Goal: Information Seeking & Learning: Learn about a topic

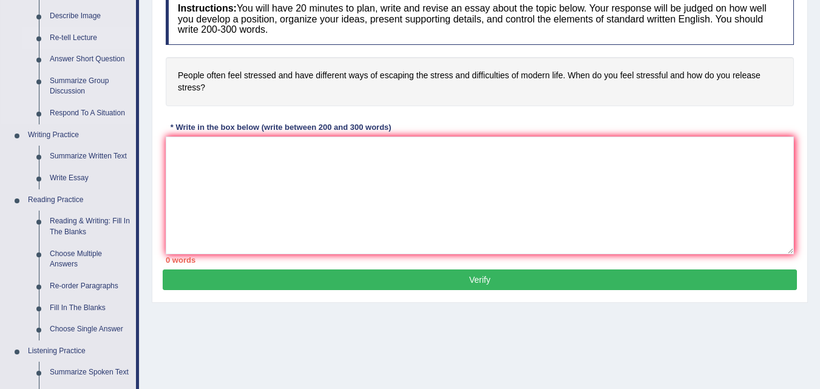
scroll to position [248, 0]
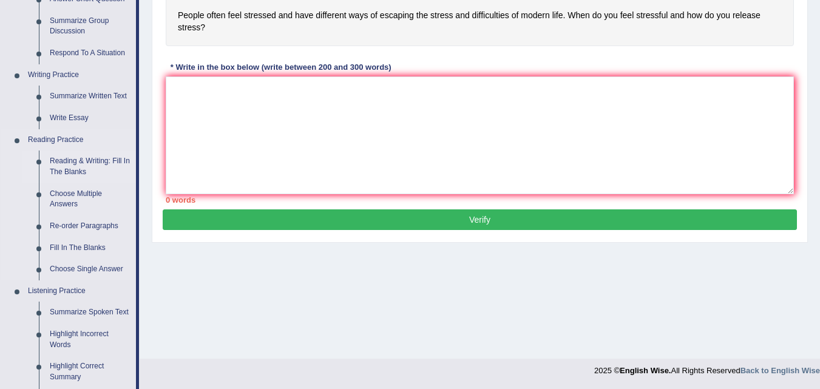
click at [80, 166] on link "Reading & Writing: Fill In The Blanks" at bounding box center [90, 167] width 92 height 32
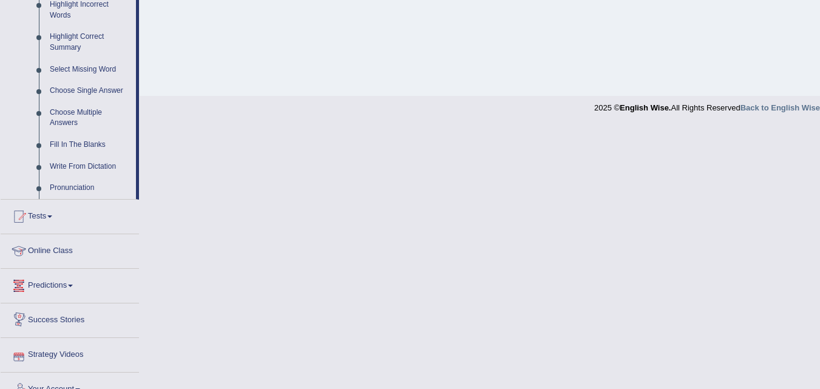
scroll to position [596, 0]
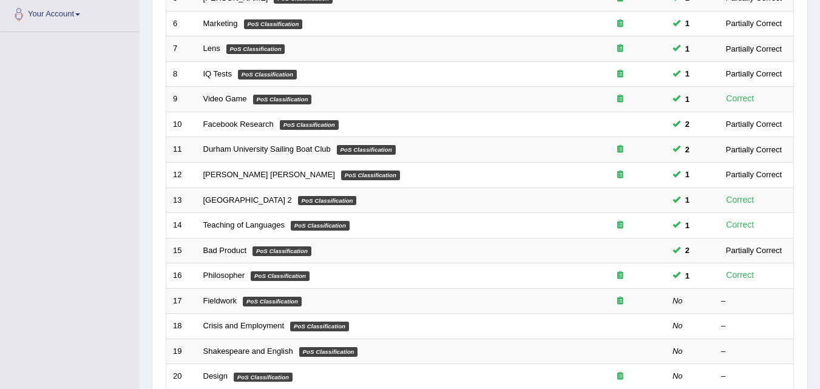
scroll to position [394, 0]
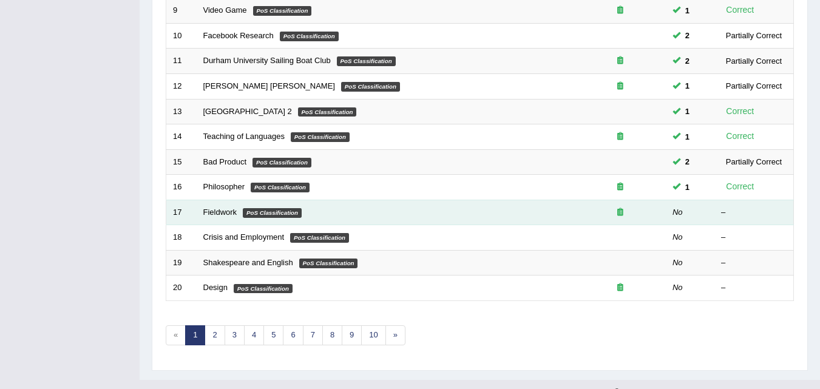
click at [210, 206] on td "Fieldwork PoS Classification" at bounding box center [386, 213] width 378 height 26
click at [216, 216] on link "Fieldwork" at bounding box center [220, 212] width 34 height 9
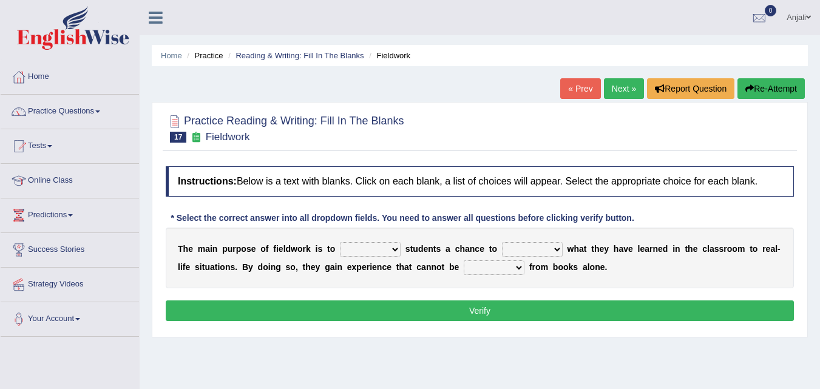
click at [402, 248] on b at bounding box center [403, 249] width 5 height 10
click at [400, 248] on select "resemble stow rave offer" at bounding box center [370, 249] width 61 height 15
select select "offer"
click at [340, 242] on select "resemble stow rave offer" at bounding box center [370, 249] width 61 height 15
click at [542, 250] on select "compare align apply dismount" at bounding box center [532, 249] width 61 height 15
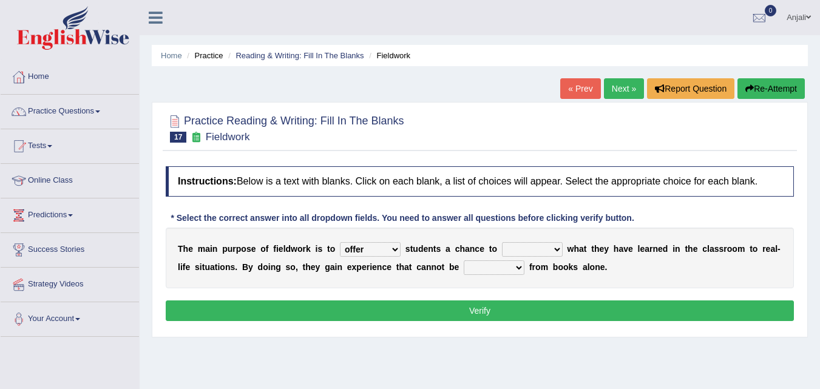
select select "apply"
click at [502, 242] on select "compare align apply dismount" at bounding box center [532, 249] width 61 height 15
click at [514, 267] on select "originated prepared obtained touted" at bounding box center [494, 268] width 61 height 15
select select "obtained"
click at [464, 261] on select "originated prepared obtained touted" at bounding box center [494, 268] width 61 height 15
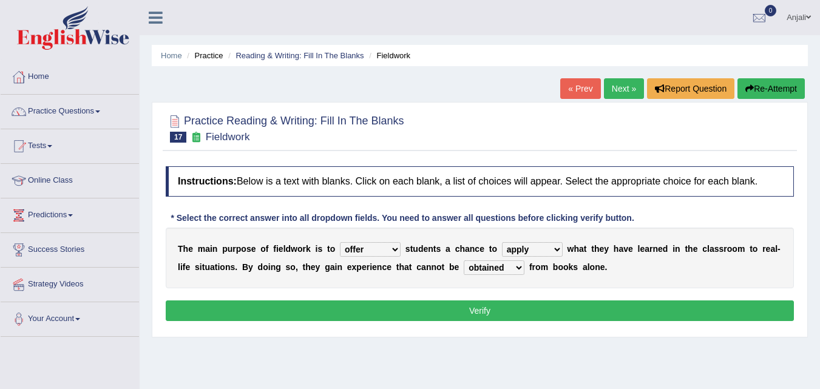
click at [519, 307] on button "Verify" at bounding box center [480, 311] width 629 height 21
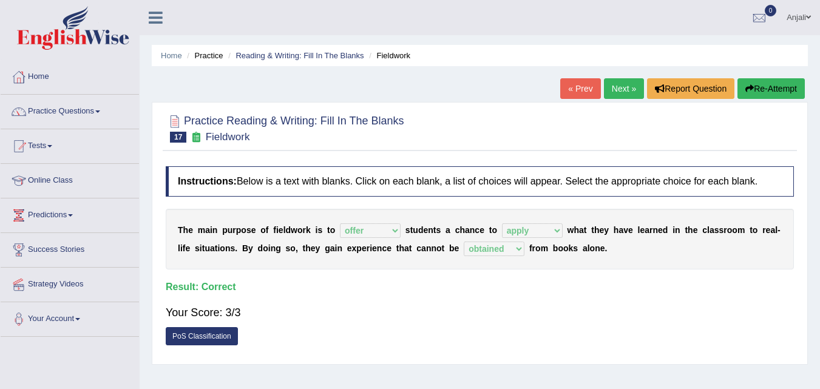
click at [619, 91] on link "Next »" at bounding box center [624, 88] width 40 height 21
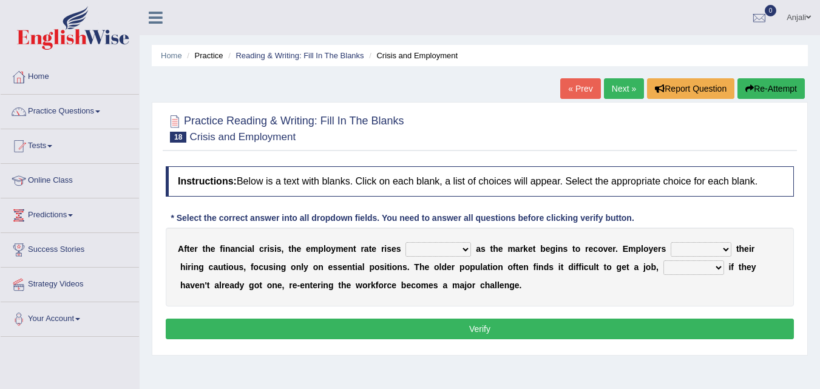
click at [460, 249] on select "normally conversely strenuously sharply" at bounding box center [439, 249] width 66 height 15
select select "strenuously"
click at [406, 242] on select "normally conversely strenuously sharply" at bounding box center [439, 249] width 66 height 15
click at [718, 251] on select "keeping kept keep are kept" at bounding box center [701, 249] width 61 height 15
select select "keep"
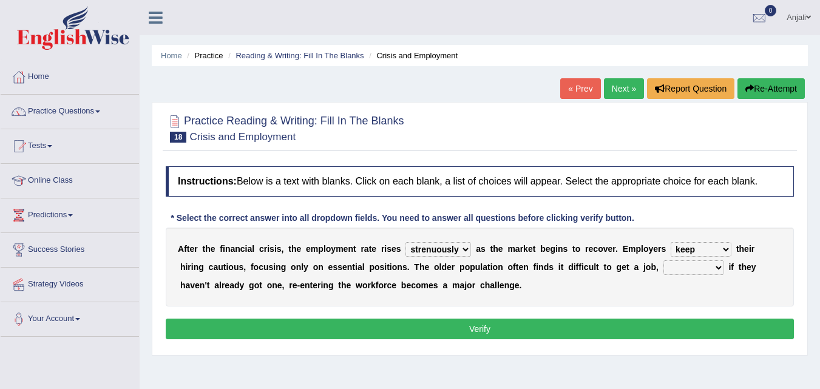
click at [671, 242] on select "keeping kept keep are kept" at bounding box center [701, 249] width 61 height 15
click at [691, 270] on select "although while then because" at bounding box center [694, 268] width 61 height 15
select select "because"
click at [664, 261] on select "although while then because" at bounding box center [694, 268] width 61 height 15
click at [542, 334] on button "Verify" at bounding box center [480, 329] width 629 height 21
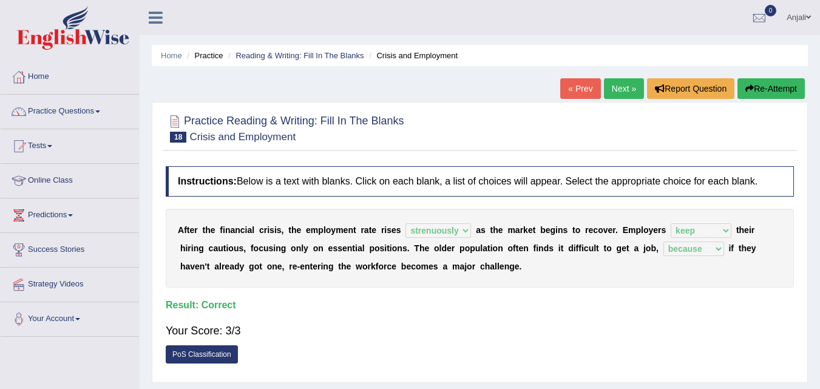
click at [628, 89] on link "Next »" at bounding box center [624, 88] width 40 height 21
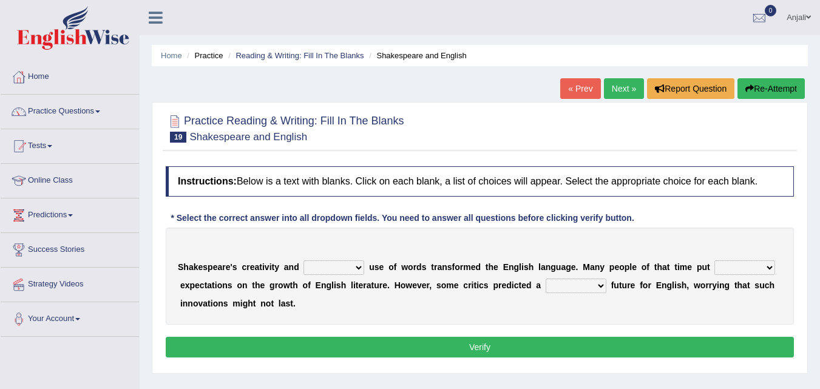
click at [348, 267] on select "idealized intensive fancied inventive" at bounding box center [334, 268] width 61 height 15
select select "idealized"
click at [304, 261] on select "idealized intensive fancied inventive" at bounding box center [334, 268] width 61 height 15
click at [714, 269] on b at bounding box center [713, 267] width 5 height 10
click at [754, 270] on select "wide much high more" at bounding box center [745, 268] width 61 height 15
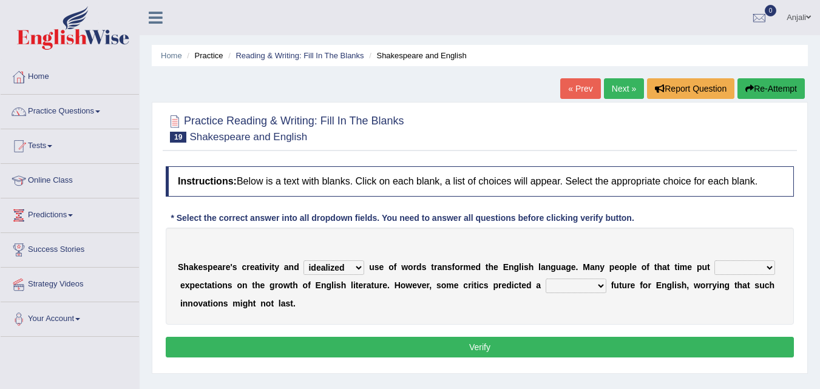
select select "more"
click at [715, 261] on select "wide much high more" at bounding box center [745, 268] width 61 height 15
click at [576, 285] on select "monetary promising irresistible daunting" at bounding box center [576, 286] width 61 height 15
select select "promising"
click at [546, 279] on select "monetary promising irresistible daunting" at bounding box center [576, 286] width 61 height 15
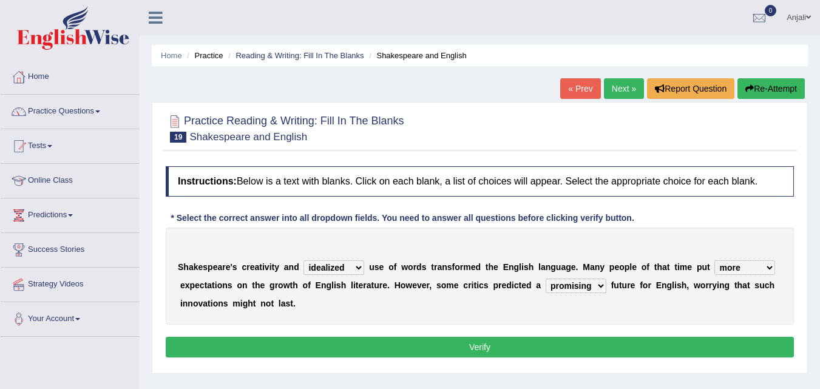
click at [566, 353] on button "Verify" at bounding box center [480, 347] width 629 height 21
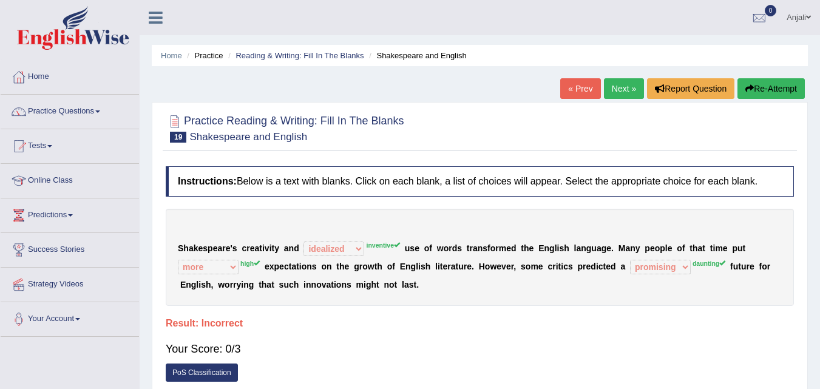
click at [615, 95] on link "Next »" at bounding box center [624, 88] width 40 height 21
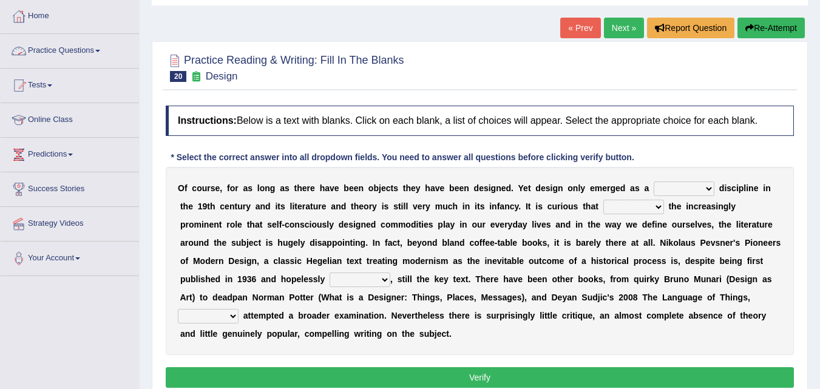
click at [711, 189] on select "bilateral ubiquitous foremost dedicated" at bounding box center [684, 189] width 61 height 15
select select "ubiquitous"
click at [654, 182] on select "bilateral ubiquitous foremost dedicated" at bounding box center [684, 189] width 61 height 15
click at [641, 206] on select "since despite within through" at bounding box center [634, 207] width 61 height 15
select select "despite"
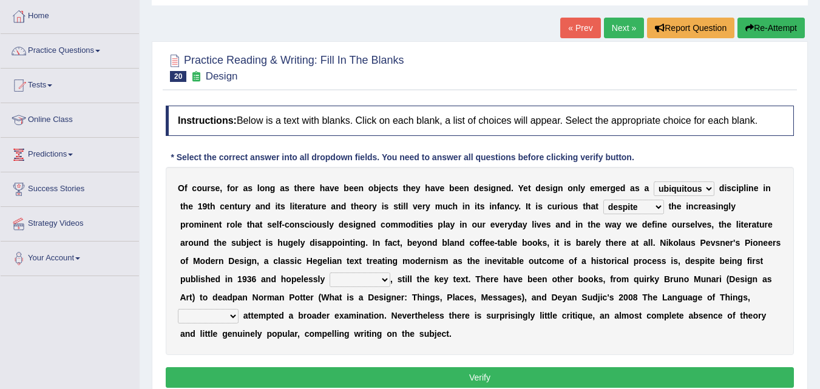
click at [604, 200] on select "since despite within through" at bounding box center [634, 207] width 61 height 15
click at [387, 281] on select "dates dating date dated" at bounding box center [360, 280] width 61 height 15
select select "dated"
click at [330, 273] on select "dates dating date dated" at bounding box center [360, 280] width 61 height 15
click at [234, 316] on select "which then however as" at bounding box center [208, 316] width 61 height 15
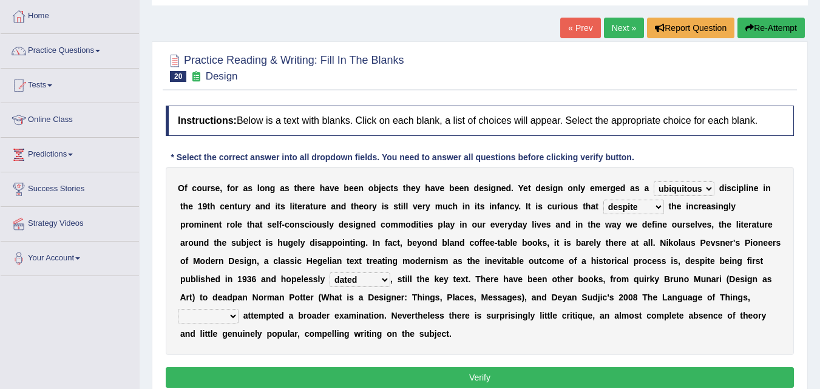
select select "which"
click at [178, 309] on select "which then however as" at bounding box center [208, 316] width 61 height 15
click at [440, 375] on button "Verify" at bounding box center [480, 377] width 629 height 21
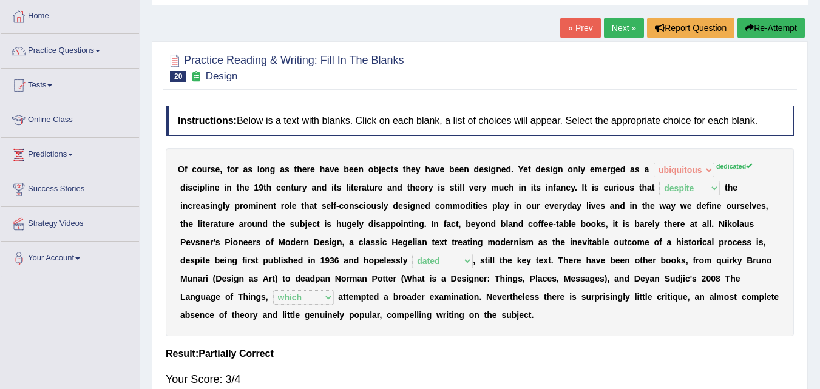
click at [613, 21] on link "Next »" at bounding box center [624, 28] width 40 height 21
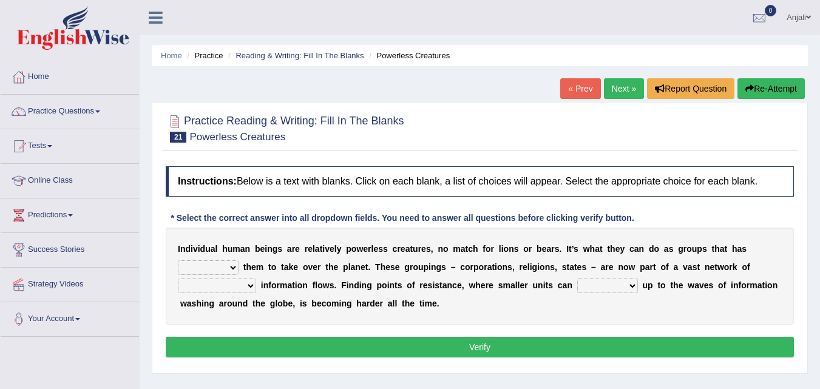
click at [227, 272] on select "enabled contended embodied conjured" at bounding box center [208, 268] width 61 height 15
select select "enabled"
click at [178, 261] on select "enabled contended embodied conjured" at bounding box center [208, 268] width 61 height 15
click at [246, 288] on select "interconnected overlapping fastened exploited" at bounding box center [217, 286] width 78 height 15
select select "interconnected"
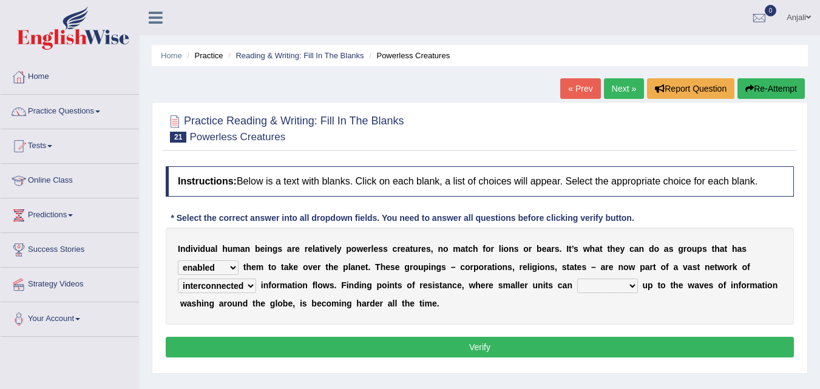
click at [178, 279] on select "interconnected overlapping fastened exploited" at bounding box center [217, 286] width 78 height 15
click at [642, 282] on b at bounding box center [640, 286] width 5 height 10
click at [627, 288] on select "stand raise hail pump" at bounding box center [608, 286] width 61 height 15
select select "stand"
click at [578, 279] on select "stand raise hail pump" at bounding box center [608, 286] width 61 height 15
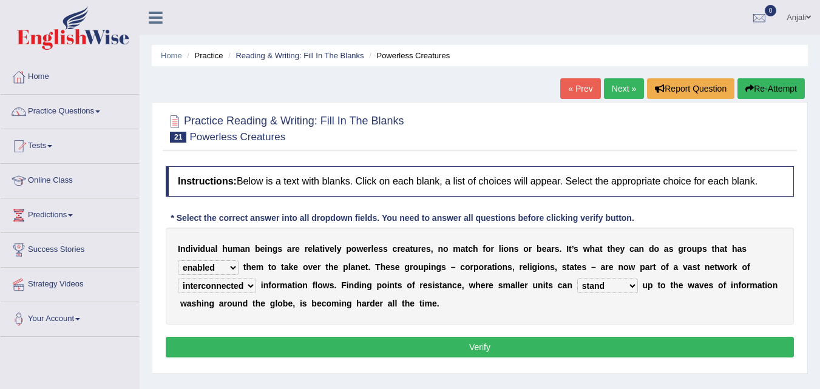
click at [451, 344] on button "Verify" at bounding box center [480, 347] width 629 height 21
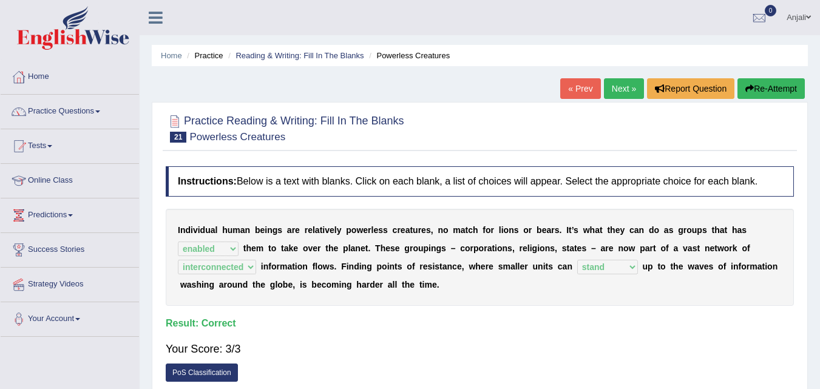
click at [616, 87] on link "Next »" at bounding box center [624, 88] width 40 height 21
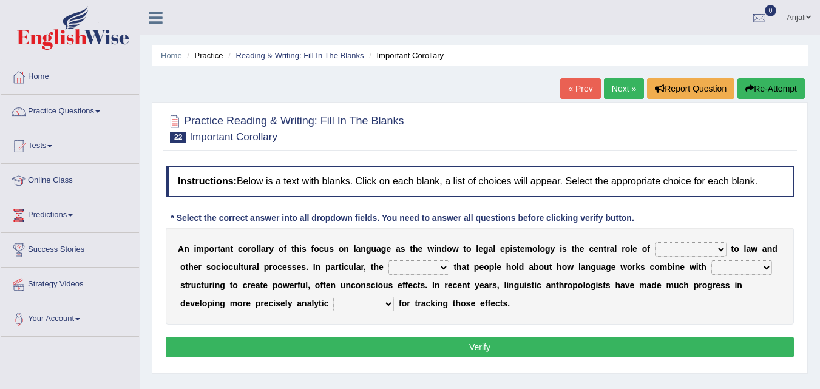
click at [630, 73] on div "Home Practice Reading & Writing: Fill In The Blanks Important Corollary « Prev …" at bounding box center [480, 303] width 681 height 607
click at [625, 91] on link "Next »" at bounding box center [624, 88] width 40 height 21
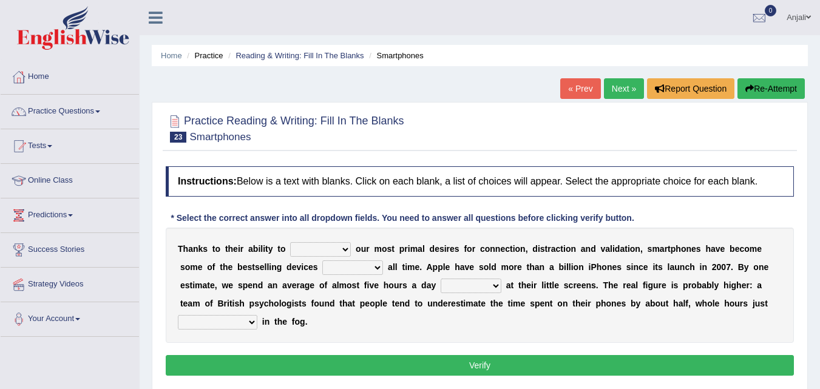
click at [342, 245] on select "hijack describe sharpen conserve" at bounding box center [320, 249] width 61 height 15
select select "conserve"
click at [290, 242] on select "hijack describe sharpen conserve" at bounding box center [320, 249] width 61 height 15
click at [342, 268] on select "of and in on" at bounding box center [352, 268] width 61 height 15
select select "of"
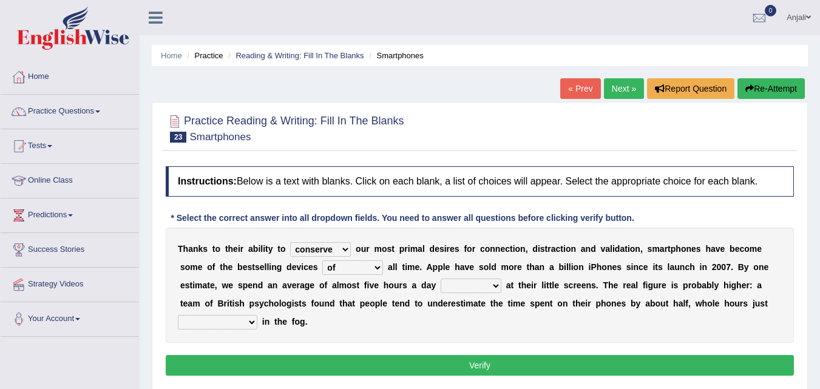
click at [322, 261] on select "of and in on" at bounding box center [352, 268] width 61 height 15
click at [485, 288] on select "watching waggling snoring staring" at bounding box center [471, 286] width 61 height 15
select select "watching"
click at [441, 279] on select "watching waggling snoring staring" at bounding box center [471, 286] width 61 height 15
click at [250, 321] on select "has evaporated evaporating evaporate evaporates" at bounding box center [218, 322] width 80 height 15
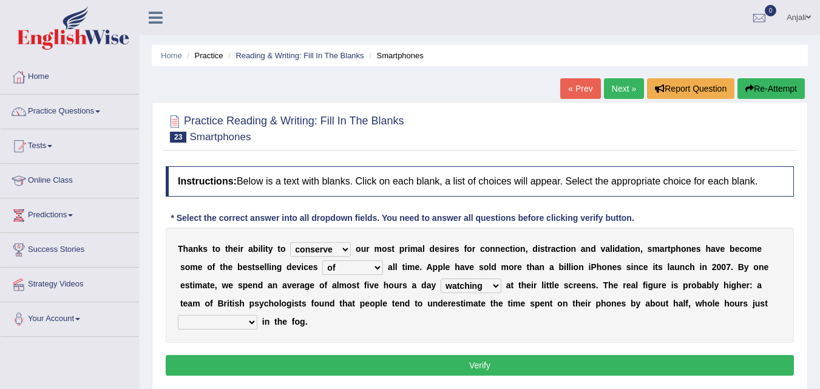
select select "evaporates"
click at [178, 315] on select "has evaporated evaporating evaporate evaporates" at bounding box center [218, 322] width 80 height 15
click at [275, 364] on button "Verify" at bounding box center [480, 365] width 629 height 21
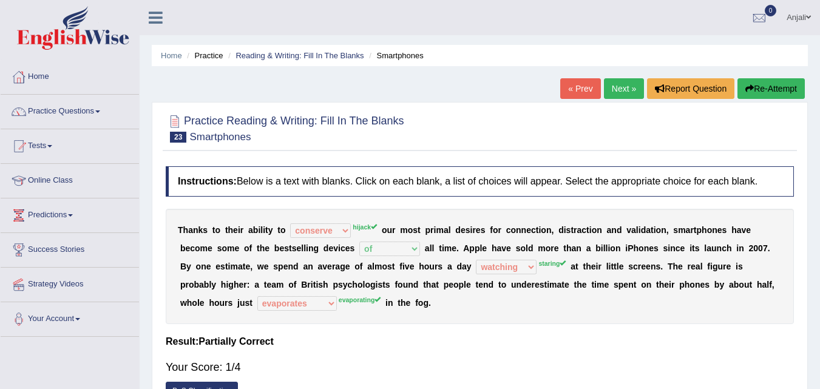
click at [779, 88] on button "Re-Attempt" at bounding box center [771, 88] width 67 height 21
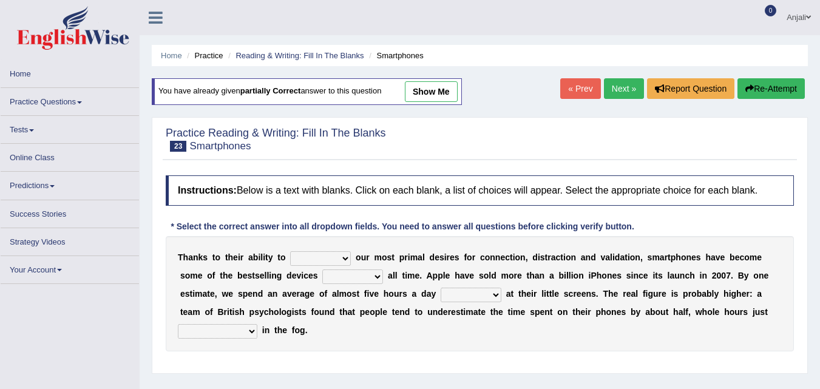
click at [772, 92] on button "Re-Attempt" at bounding box center [771, 88] width 67 height 21
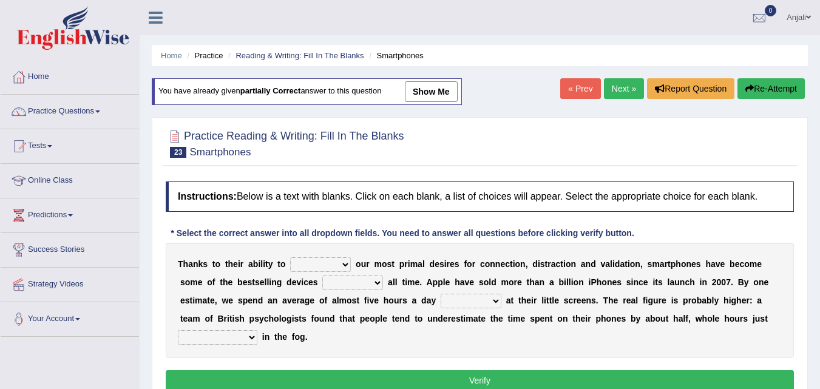
click at [345, 292] on div "T h a n k s t o t h e i r a b i l i t y t o hijack describe sharpen conserve o …" at bounding box center [480, 300] width 629 height 115
click at [374, 285] on select "of and in on" at bounding box center [352, 283] width 61 height 15
select select "of"
click at [322, 276] on select "of and in on" at bounding box center [352, 283] width 61 height 15
click at [344, 264] on select "hijack describe sharpen conserve" at bounding box center [320, 264] width 61 height 15
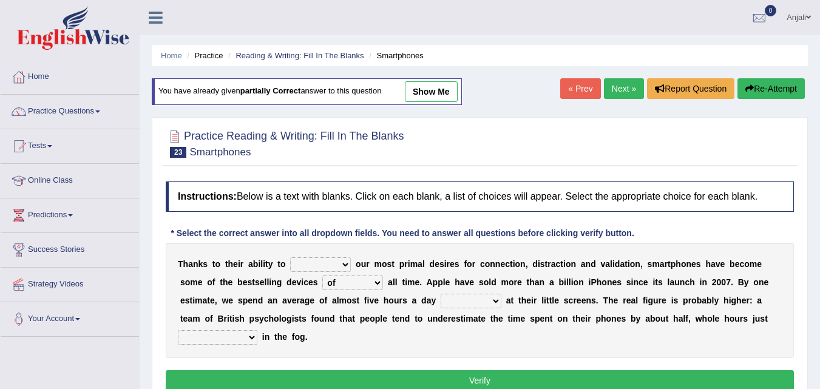
select select "hijack"
click at [290, 257] on select "hijack describe sharpen conserve" at bounding box center [320, 264] width 61 height 15
click at [468, 296] on select "watching waggling snoring staring" at bounding box center [471, 301] width 61 height 15
select select "staring"
click at [441, 294] on select "watching waggling snoring staring" at bounding box center [471, 301] width 61 height 15
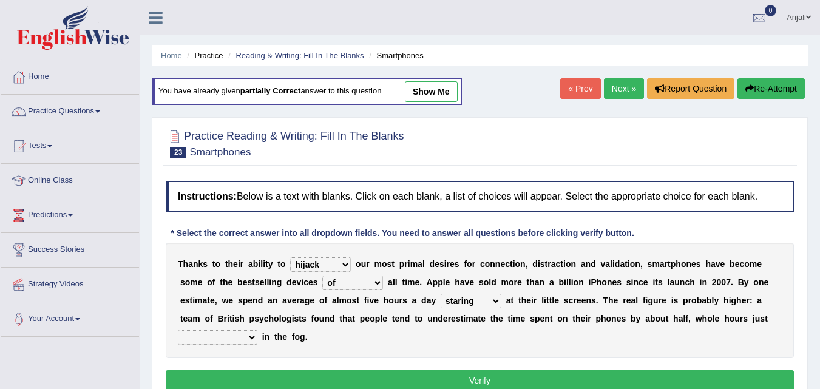
click at [253, 334] on select "has evaporated evaporating evaporate evaporates" at bounding box center [218, 337] width 80 height 15
select select "evaporate"
click at [178, 330] on select "has evaporated evaporating evaporate evaporates" at bounding box center [218, 337] width 80 height 15
click at [270, 379] on button "Verify" at bounding box center [480, 380] width 629 height 21
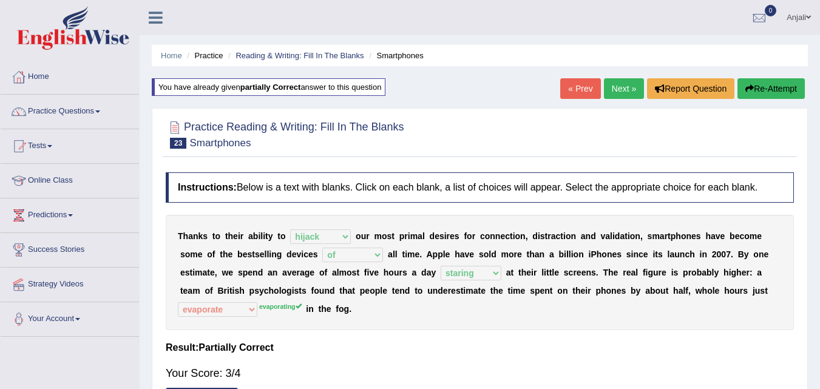
click at [612, 87] on link "Next »" at bounding box center [624, 88] width 40 height 21
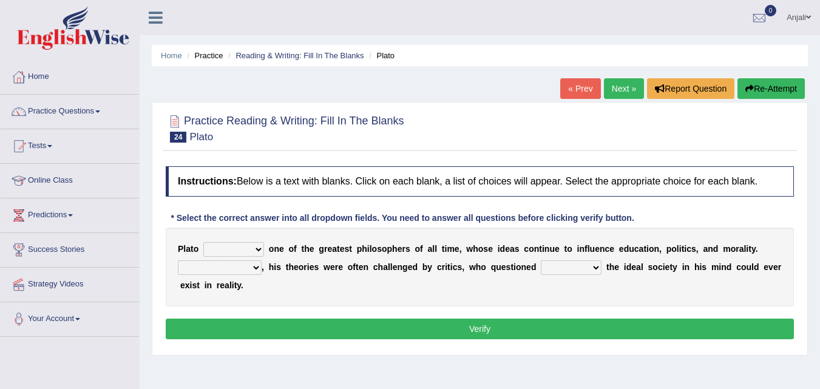
click at [248, 251] on select "keeps comes claims remains" at bounding box center [233, 249] width 61 height 15
select select "remains"
click at [203, 242] on select "keeps comes claims remains" at bounding box center [233, 249] width 61 height 15
click at [254, 271] on select "Notwithstanding So However Whatever" at bounding box center [220, 268] width 84 height 15
select select "However"
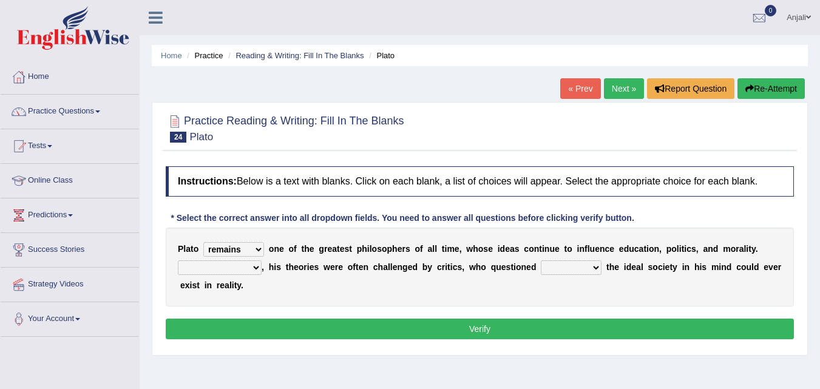
click at [178, 261] on select "Notwithstanding So However Whatever" at bounding box center [220, 268] width 84 height 15
click at [576, 270] on select "which what that whether" at bounding box center [571, 268] width 61 height 15
select select "whether"
click at [541, 261] on select "which what that whether" at bounding box center [571, 268] width 61 height 15
click at [548, 322] on button "Verify" at bounding box center [480, 329] width 629 height 21
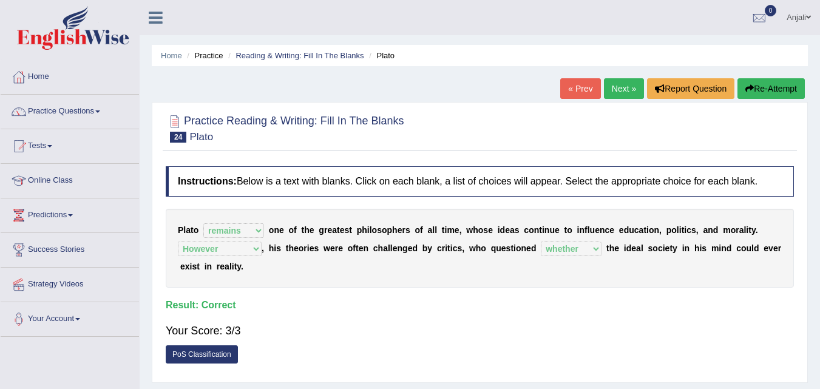
click at [616, 87] on link "Next »" at bounding box center [624, 88] width 40 height 21
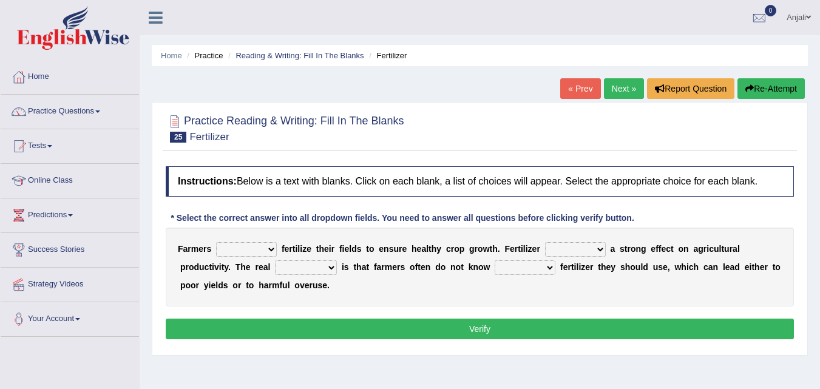
click at [253, 249] on select "must should need can" at bounding box center [246, 249] width 61 height 15
select select "can"
click at [216, 242] on select "must should need can" at bounding box center [246, 249] width 61 height 15
click at [582, 250] on select "has had have having" at bounding box center [575, 249] width 61 height 15
select select "has"
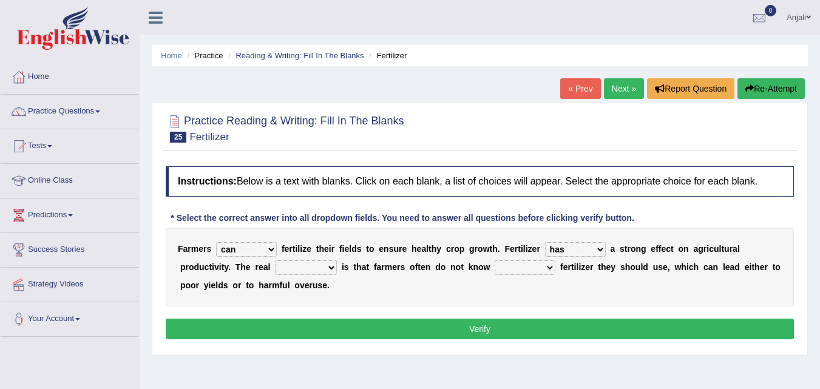
click at [545, 242] on select "has had have having" at bounding box center [575, 249] width 61 height 15
click at [321, 266] on select "problem question conclusion answer" at bounding box center [306, 268] width 62 height 15
select select "problem"
click at [275, 261] on select "problem question conclusion answer" at bounding box center [306, 268] width 62 height 15
click at [540, 266] on select "how much how many however so much" at bounding box center [525, 268] width 61 height 15
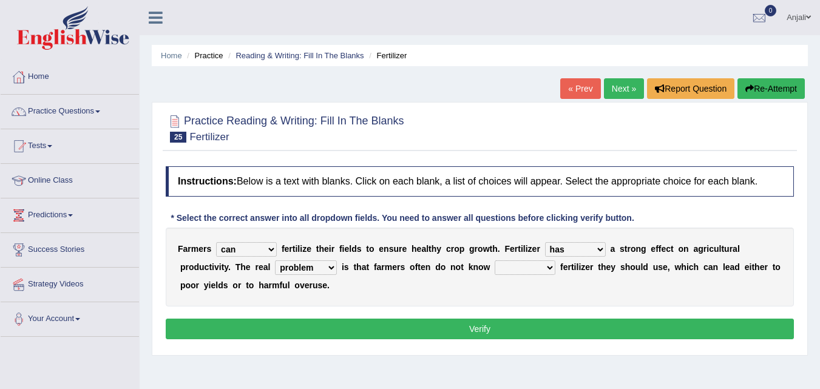
select select "how much"
click at [495, 261] on select "how much how many however so much" at bounding box center [525, 268] width 61 height 15
click at [494, 333] on button "Verify" at bounding box center [480, 329] width 629 height 21
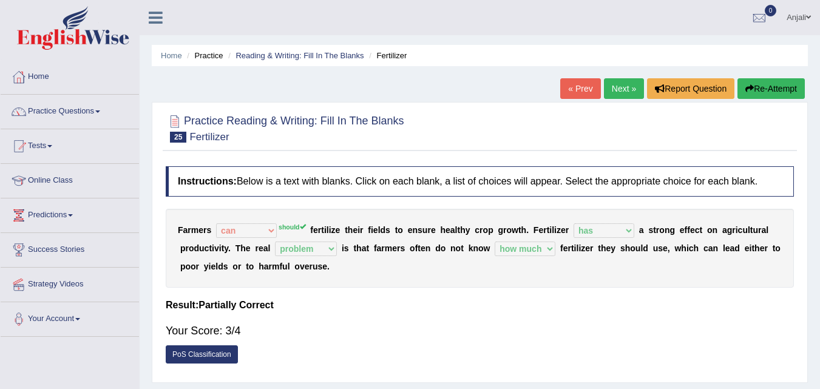
click at [607, 85] on link "Next »" at bounding box center [624, 88] width 40 height 21
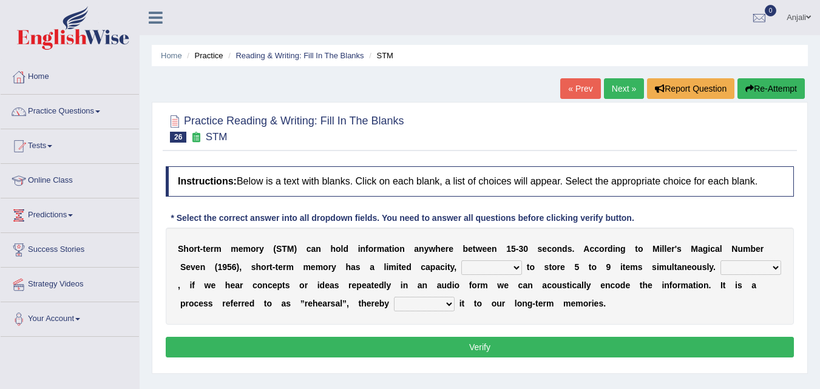
click at [513, 270] on select "being able is able be able unable" at bounding box center [492, 268] width 61 height 15
select select "is able"
click at [462, 261] on select "being able is able be able unable" at bounding box center [492, 268] width 61 height 15
click at [761, 264] on select "However So Moreover Therefore" at bounding box center [751, 268] width 61 height 15
select select "However"
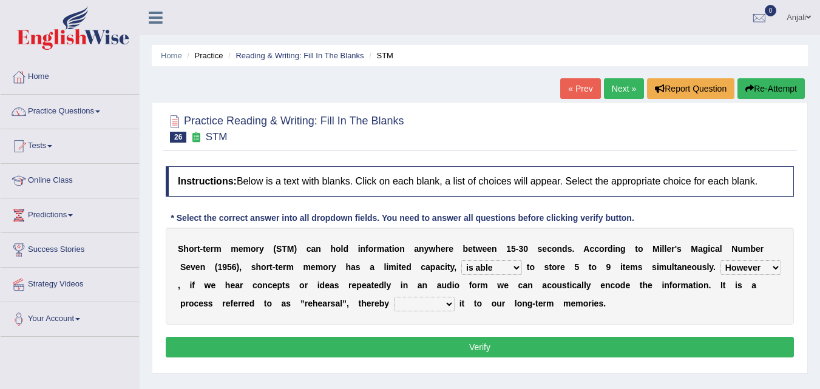
click at [721, 261] on select "However So Moreover Therefore" at bounding box center [751, 268] width 61 height 15
click at [429, 307] on select "commit commits commiting commited" at bounding box center [424, 304] width 61 height 15
click at [394, 297] on select "commit commits commiting commited" at bounding box center [424, 304] width 61 height 15
click at [437, 304] on select "commit commits commiting commited" at bounding box center [424, 304] width 61 height 15
select select "commiting"
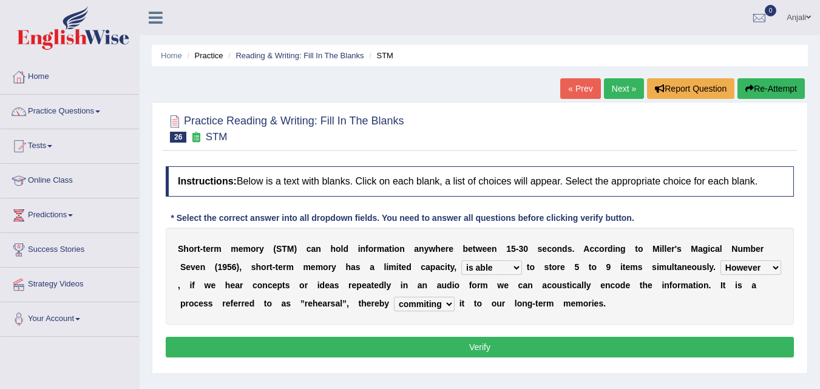
click at [394, 297] on select "commit commits commiting commited" at bounding box center [424, 304] width 61 height 15
click at [454, 341] on button "Verify" at bounding box center [480, 347] width 629 height 21
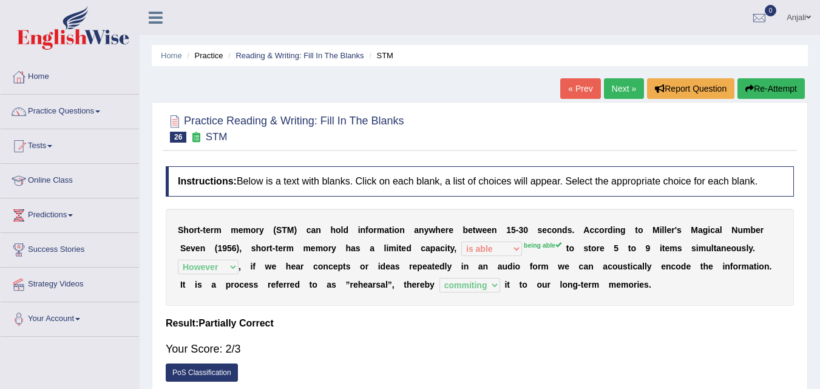
click at [615, 89] on link "Next »" at bounding box center [624, 88] width 40 height 21
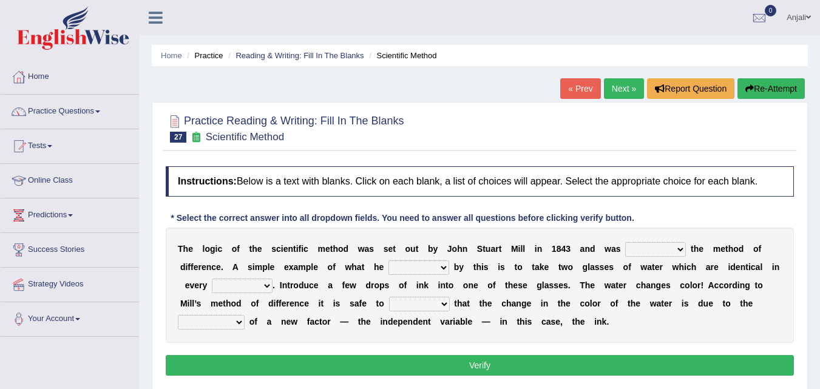
click at [663, 251] on select "pointed claimed demanded named" at bounding box center [656, 249] width 61 height 15
select select "claimed"
click at [626, 242] on select "pointed claimed demanded named" at bounding box center [656, 249] width 61 height 15
click at [258, 285] on select "thought identity measure respect" at bounding box center [242, 286] width 61 height 15
click at [414, 265] on select "capped charged found meant" at bounding box center [419, 268] width 61 height 15
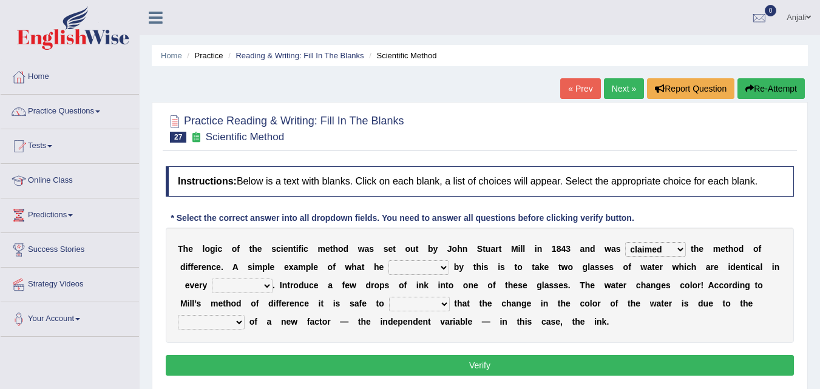
select select "found"
click at [389, 261] on select "capped charged found meant" at bounding box center [419, 268] width 61 height 15
click at [264, 282] on select "thought identity measure respect" at bounding box center [242, 286] width 61 height 15
select select "measure"
click at [212, 279] on select "thought identity measure respect" at bounding box center [242, 286] width 61 height 15
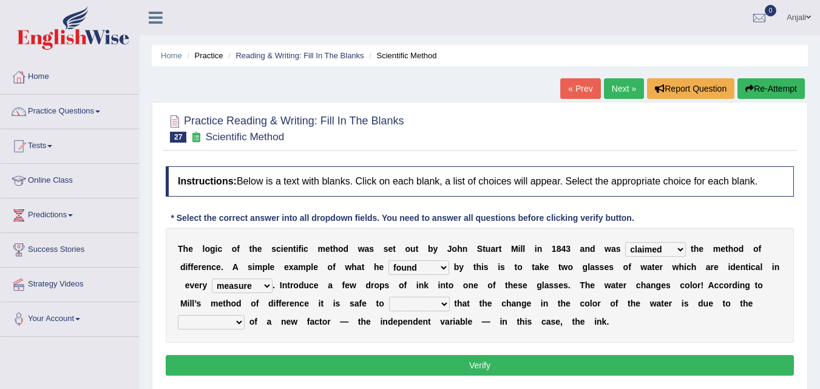
click at [444, 306] on select "assume discuss prefer acclaim" at bounding box center [419, 304] width 61 height 15
select select "assume"
click at [389, 297] on select "assume discuss prefer acclaim" at bounding box center [419, 304] width 61 height 15
click at [243, 322] on select "introduction magnitude preparation purification" at bounding box center [211, 322] width 67 height 15
select select "introduction"
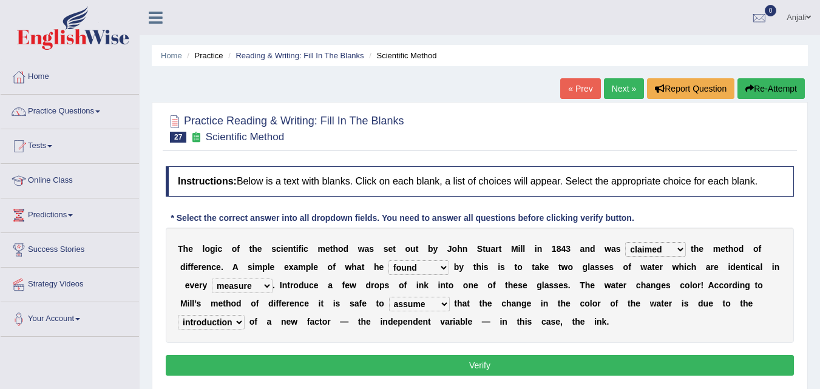
click at [178, 315] on select "introduction magnitude preparation purification" at bounding box center [211, 322] width 67 height 15
click at [371, 369] on button "Verify" at bounding box center [480, 365] width 629 height 21
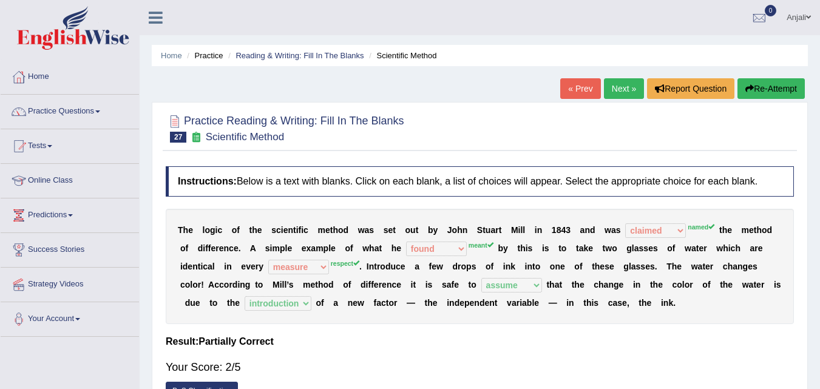
click at [622, 88] on link "Next »" at bounding box center [624, 88] width 40 height 21
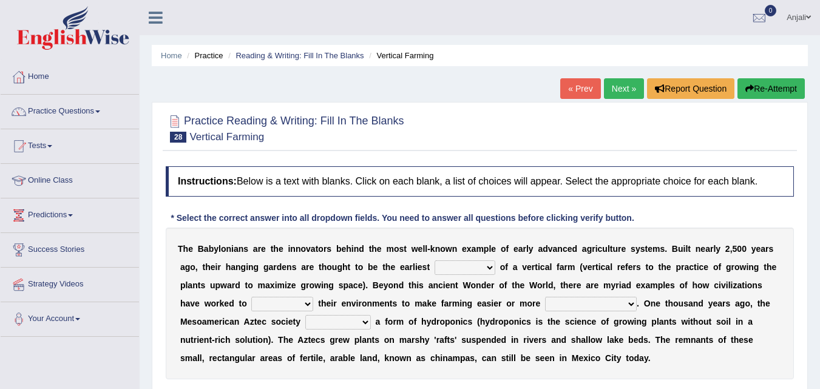
click at [624, 94] on link "Next »" at bounding box center [624, 88] width 40 height 21
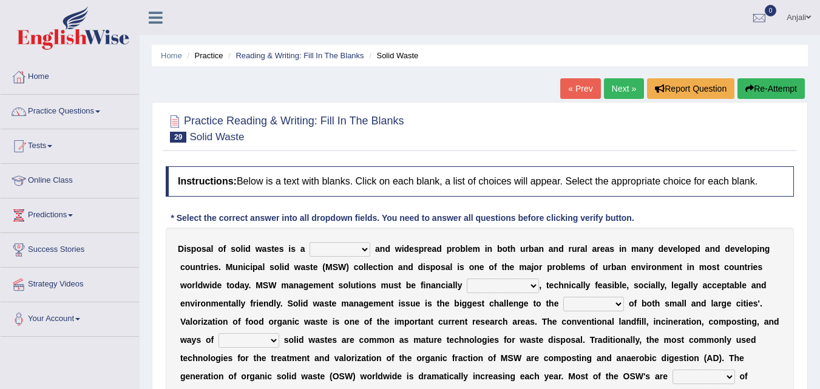
click at [333, 247] on select "slanting stinging stalling shafting" at bounding box center [340, 249] width 61 height 15
click at [310, 242] on select "slanting stinging stalling shafting" at bounding box center [340, 249] width 61 height 15
click at [355, 251] on select "slanting stinging stalling shafting" at bounding box center [340, 249] width 61 height 15
select select "shafting"
click at [310, 242] on select "slanting stinging stalling shafting" at bounding box center [340, 249] width 61 height 15
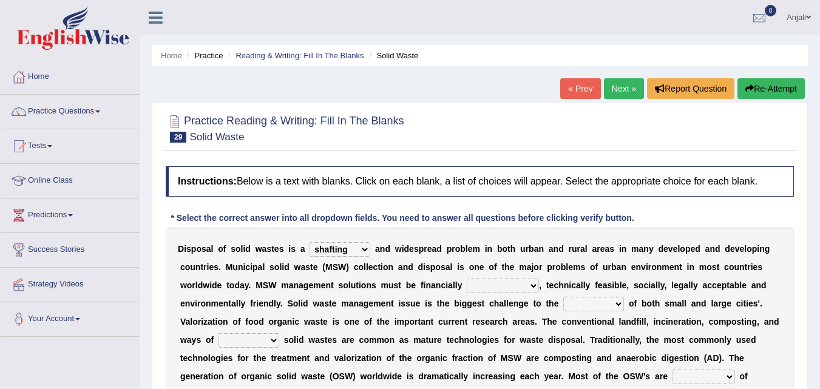
click at [519, 283] on select "unattainable sustainable objectionable treasonable" at bounding box center [503, 286] width 72 height 15
select select "sustainable"
click at [467, 279] on select "unattainable sustainable objectionable treasonable" at bounding box center [503, 286] width 72 height 15
click at [604, 302] on select "plants culture authorities history" at bounding box center [594, 304] width 61 height 15
select select "authorities"
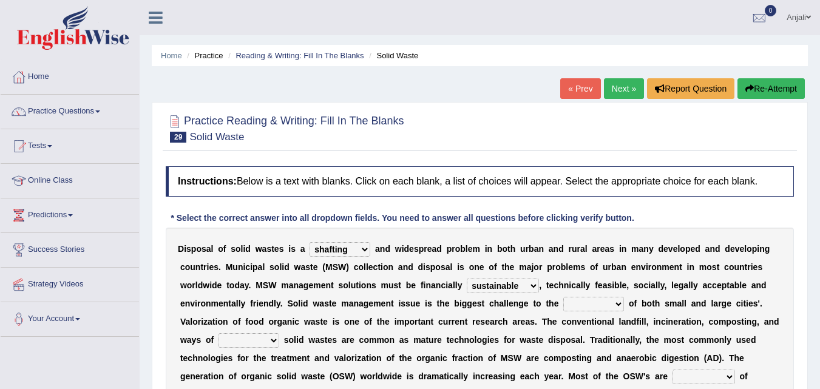
click at [564, 297] on select "plants culture authorities history" at bounding box center [594, 304] width 61 height 15
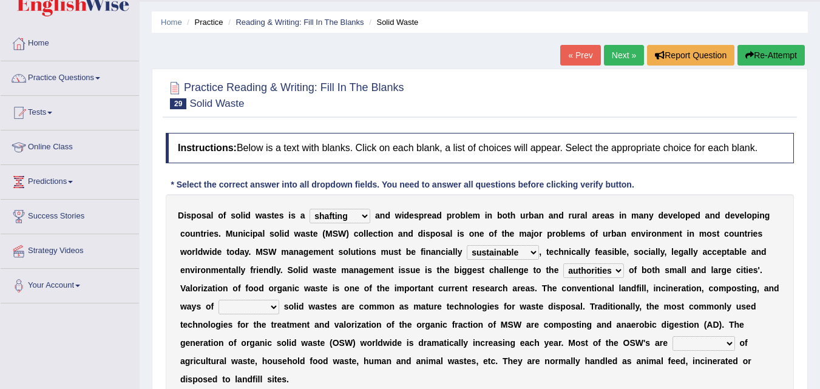
scroll to position [61, 0]
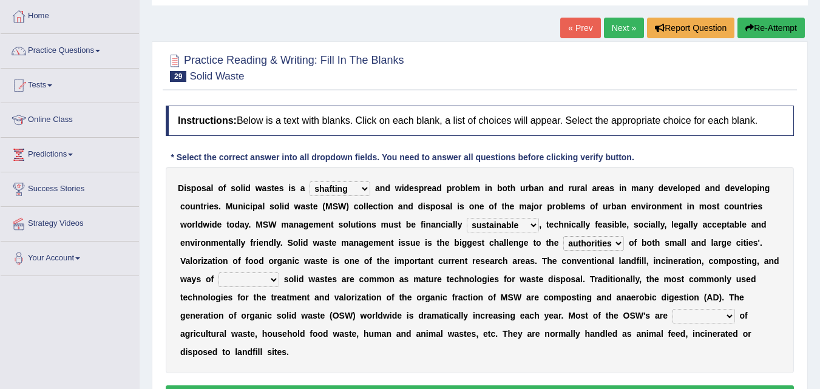
click at [264, 276] on select "reserving preserving deserving handling" at bounding box center [249, 280] width 61 height 15
select select "handling"
click at [219, 273] on select "reserving preserving deserving handling" at bounding box center [249, 280] width 61 height 15
click at [726, 317] on select "composed disposed composing disposing" at bounding box center [704, 316] width 63 height 15
select select "composed"
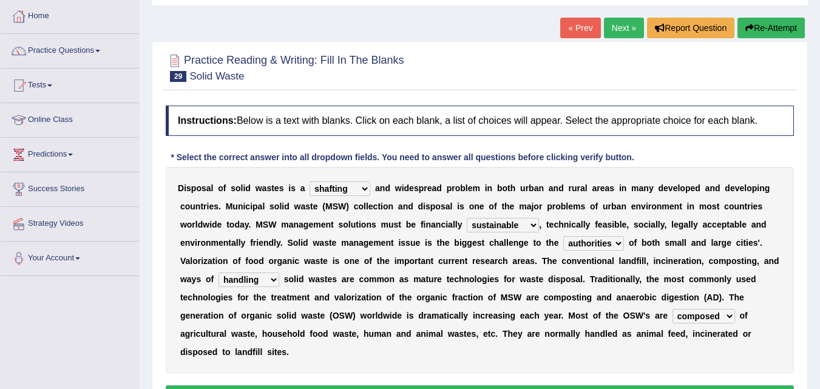
click at [673, 309] on select "composed disposed composing disposing" at bounding box center [704, 316] width 63 height 15
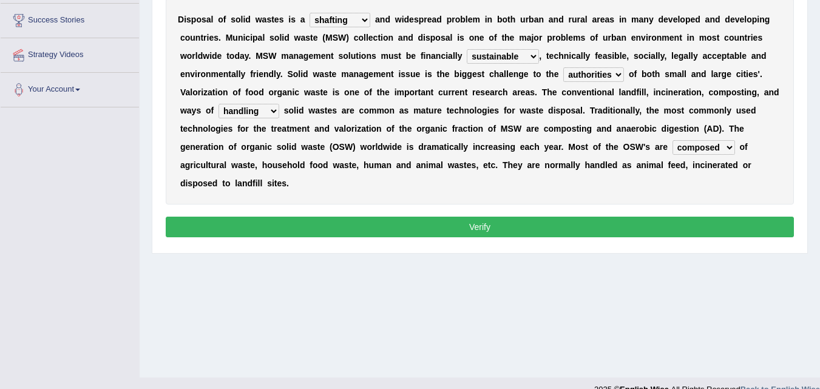
scroll to position [243, 0]
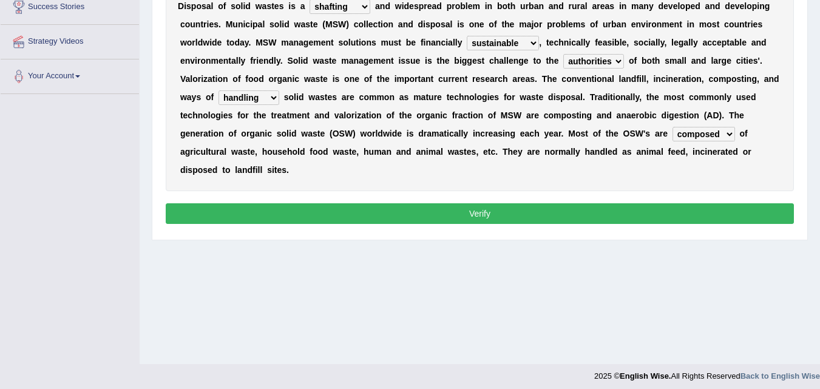
click at [539, 213] on button "Verify" at bounding box center [480, 213] width 629 height 21
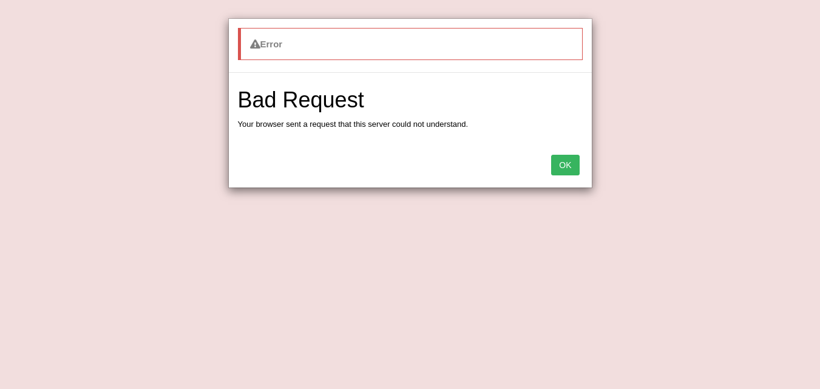
click at [573, 160] on button "OK" at bounding box center [565, 165] width 28 height 21
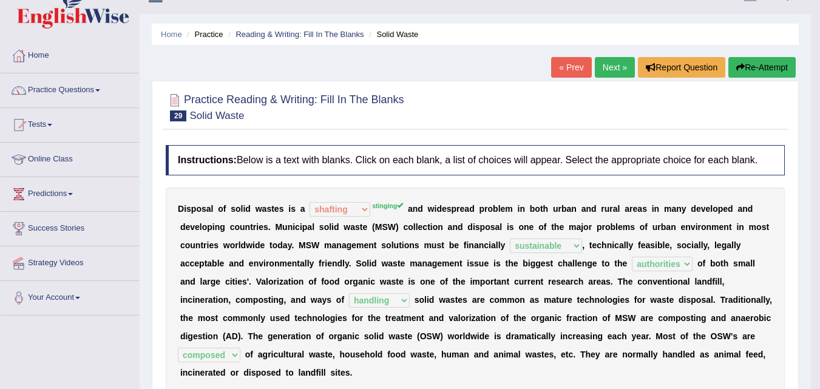
scroll to position [0, 0]
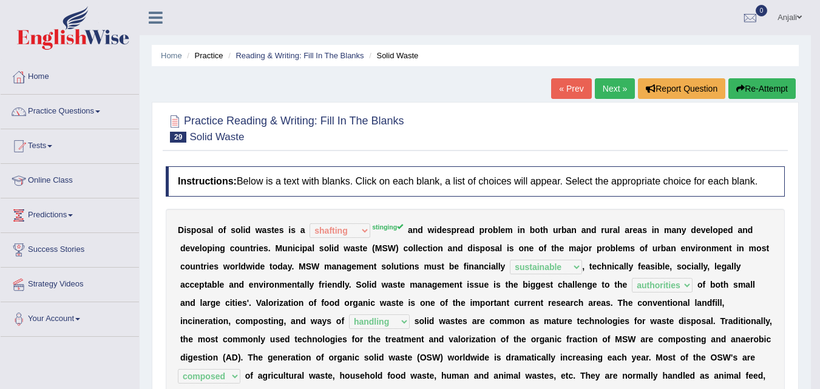
click at [615, 91] on link "Next »" at bounding box center [615, 88] width 40 height 21
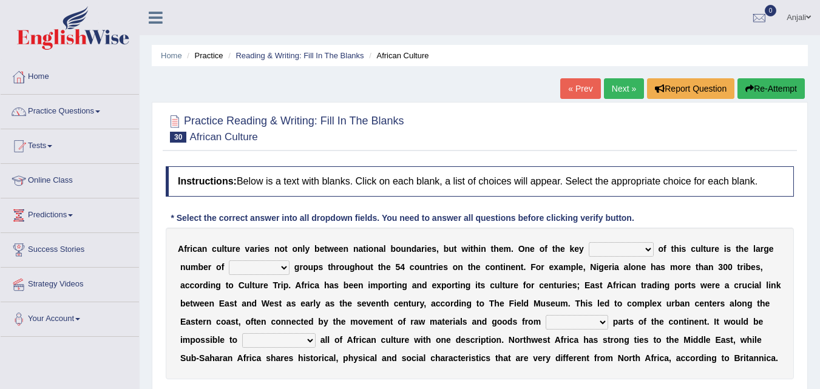
click at [610, 253] on select "conjectures features issues doubts" at bounding box center [621, 249] width 65 height 15
select select "features"
click at [589, 242] on select "conjectures features issues doubts" at bounding box center [621, 249] width 65 height 15
click at [264, 268] on select "ethic ethnic eugenic epic" at bounding box center [259, 268] width 61 height 15
select select "ethnic"
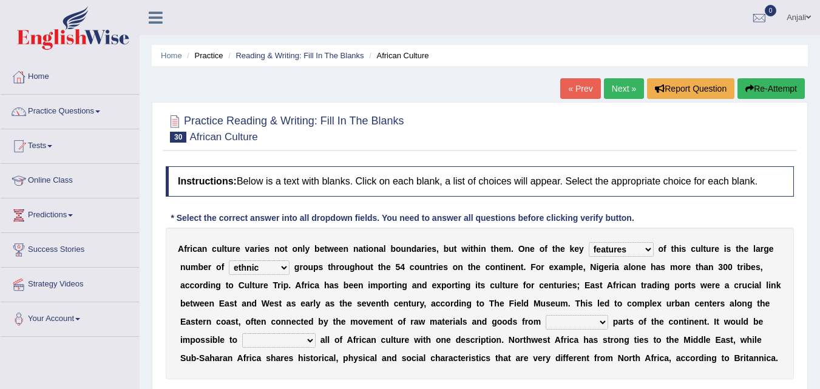
click at [229, 261] on select "ethic ethnic eugenic epic" at bounding box center [259, 268] width 61 height 15
click at [568, 324] on select "forelocked interlocked unlocked landlocked" at bounding box center [577, 322] width 63 height 15
select select "interlocked"
click at [546, 315] on select "forelocked interlocked unlocked landlocked" at bounding box center [577, 322] width 63 height 15
click at [248, 339] on select "characterize conceptualize symbolize synthesize" at bounding box center [278, 340] width 73 height 15
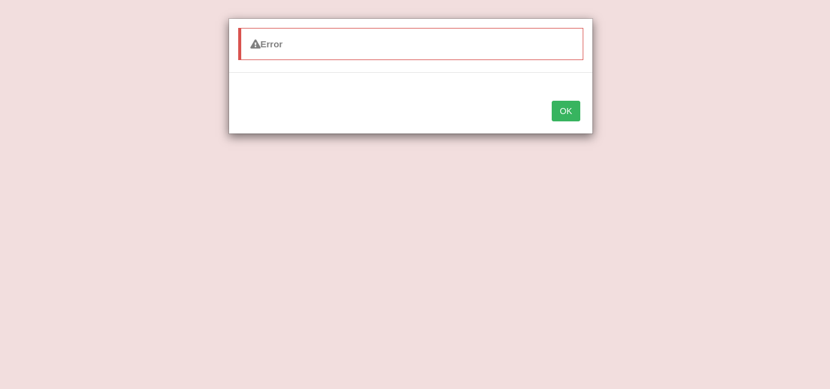
click at [560, 108] on button "OK" at bounding box center [565, 111] width 28 height 21
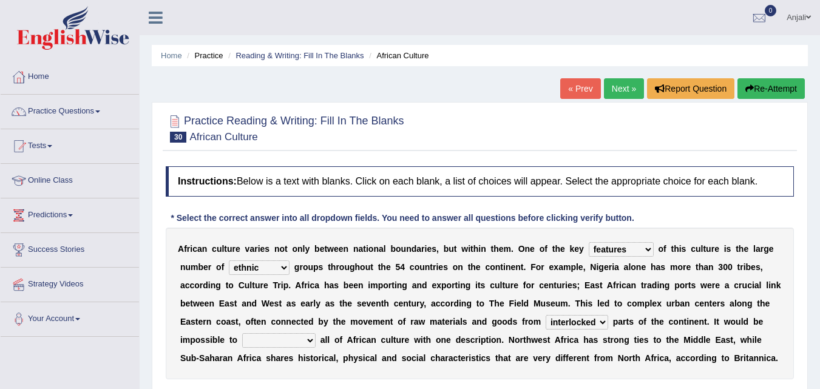
click at [304, 339] on select "characterize conceptualize symbolize synthesize" at bounding box center [278, 340] width 73 height 15
select select "characterize"
click at [242, 333] on select "characterize conceptualize symbolize synthesize" at bounding box center [278, 340] width 73 height 15
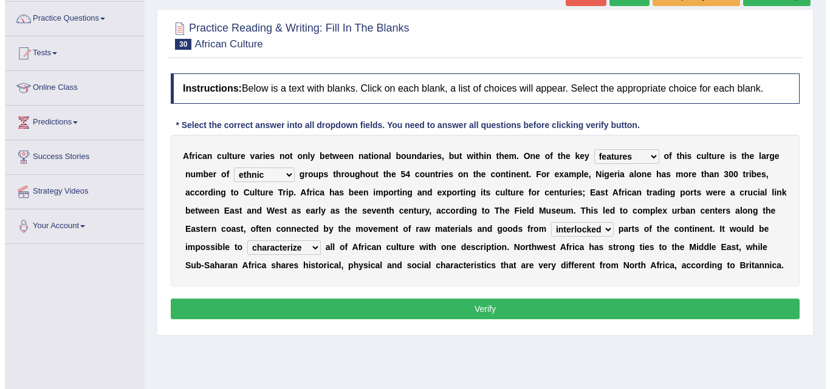
scroll to position [121, 0]
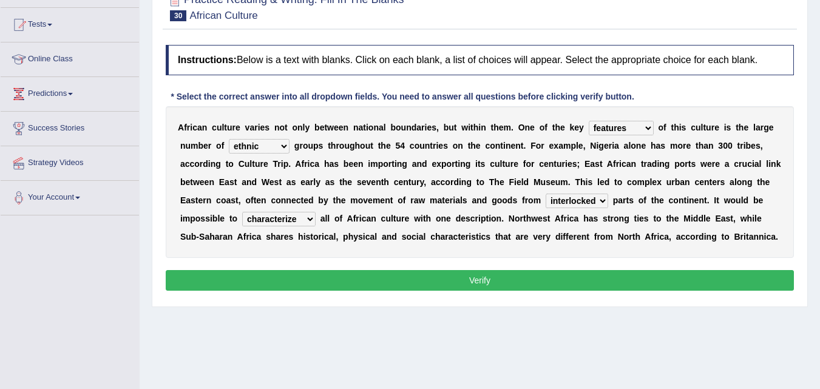
click at [513, 285] on button "Verify" at bounding box center [480, 280] width 629 height 21
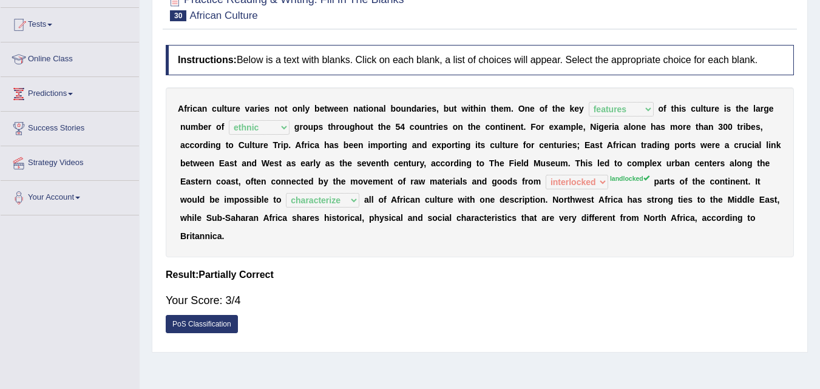
click at [213, 326] on link "PoS Classification" at bounding box center [202, 324] width 72 height 18
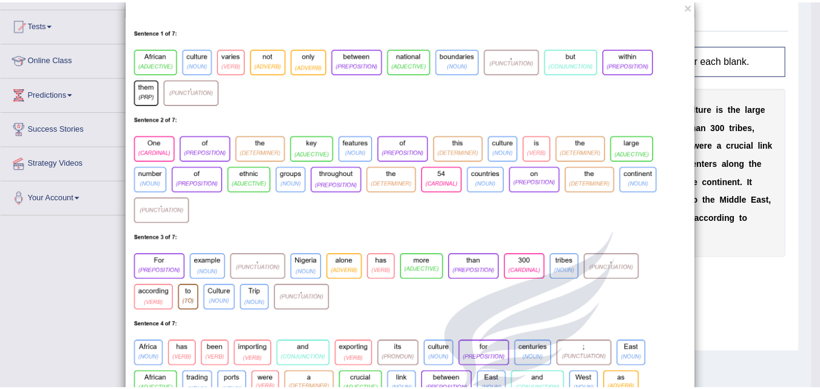
scroll to position [0, 0]
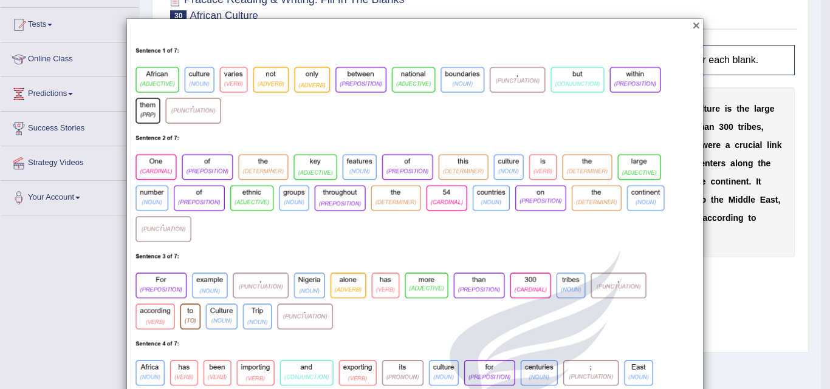
click at [694, 26] on button "×" at bounding box center [695, 25] width 7 height 13
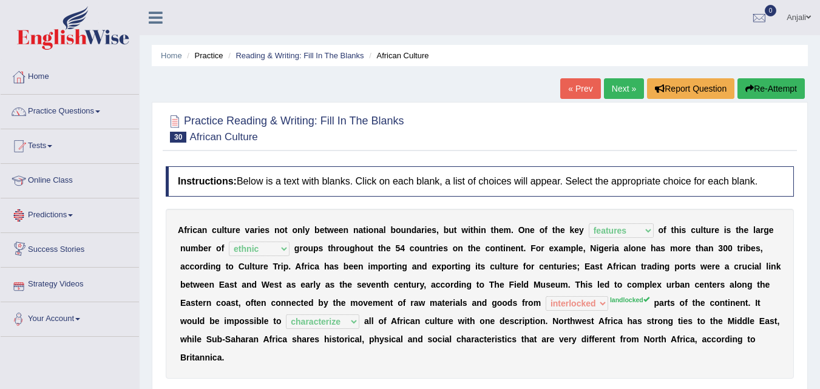
click at [621, 90] on link "Next »" at bounding box center [624, 88] width 40 height 21
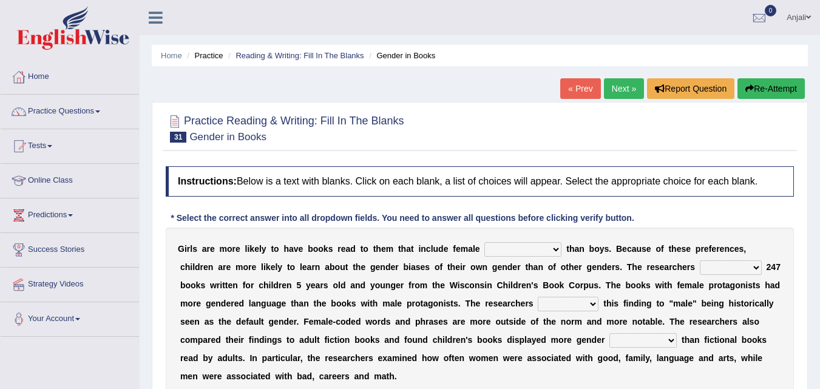
click at [520, 251] on select "protagonists cosmogonists agonists expressionists" at bounding box center [523, 249] width 77 height 15
select select "protagonists"
click at [485, 242] on select "protagonists cosmogonists agonists expressionists" at bounding box center [523, 249] width 77 height 15
click at [743, 265] on select "hydrolyzed paralyzed catalyzed analyzed" at bounding box center [731, 268] width 62 height 15
select select "analyzed"
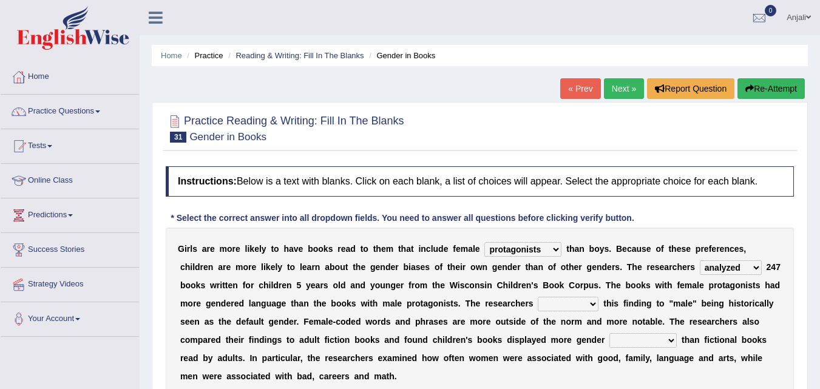
click at [700, 261] on select "hydrolyzed paralyzed catalyzed analyzed" at bounding box center [731, 268] width 62 height 15
click at [563, 310] on select "contribute tribute distribute attribute" at bounding box center [568, 304] width 61 height 15
select select "contribute"
click at [538, 297] on select "contribute tribute distribute attribute" at bounding box center [568, 304] width 61 height 15
click at [643, 341] on select "stereotypes teletypes prototypes electrotypes" at bounding box center [643, 340] width 67 height 15
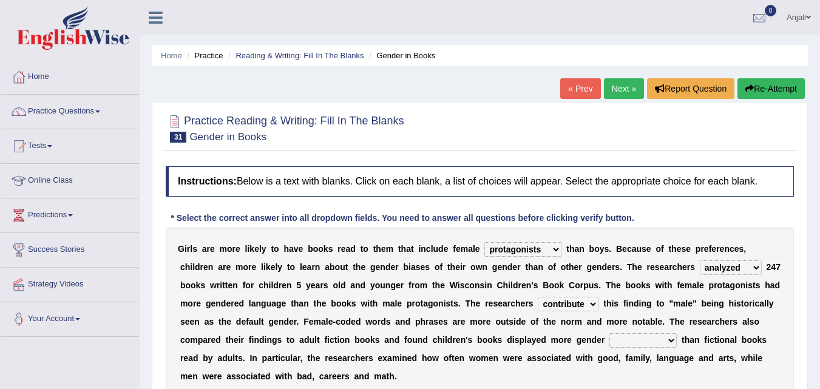
click at [610, 333] on select "stereotypes teletypes prototypes electrotypes" at bounding box center [643, 340] width 67 height 15
click at [649, 337] on select "stereotypes teletypes prototypes electrotypes" at bounding box center [643, 340] width 67 height 15
select select "stereotypes"
click at [610, 333] on select "stereotypes teletypes prototypes electrotypes" at bounding box center [643, 340] width 67 height 15
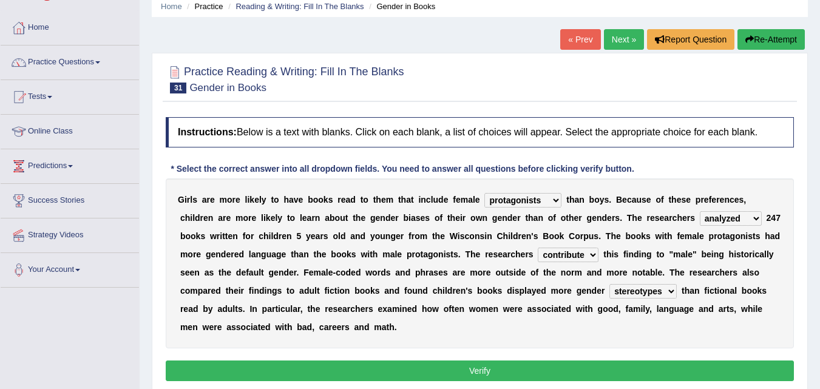
scroll to position [121, 0]
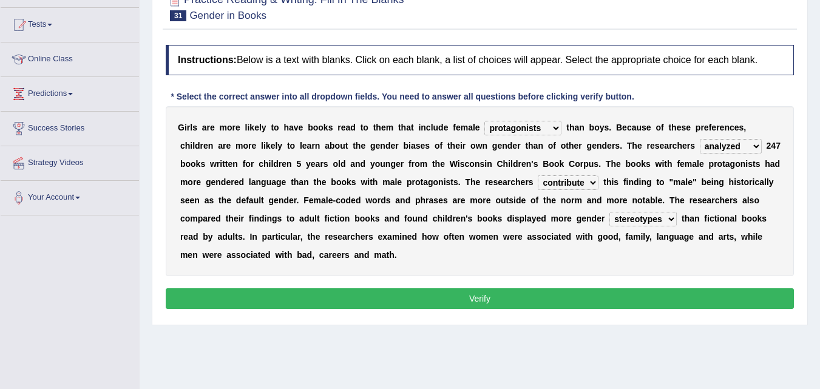
click at [443, 293] on button "Verify" at bounding box center [480, 298] width 629 height 21
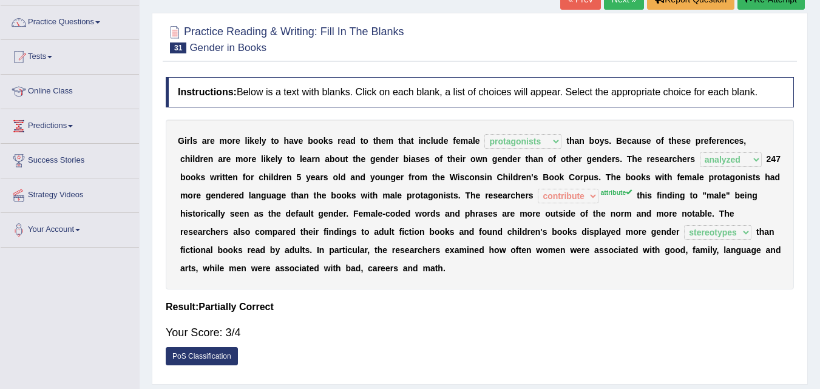
scroll to position [0, 0]
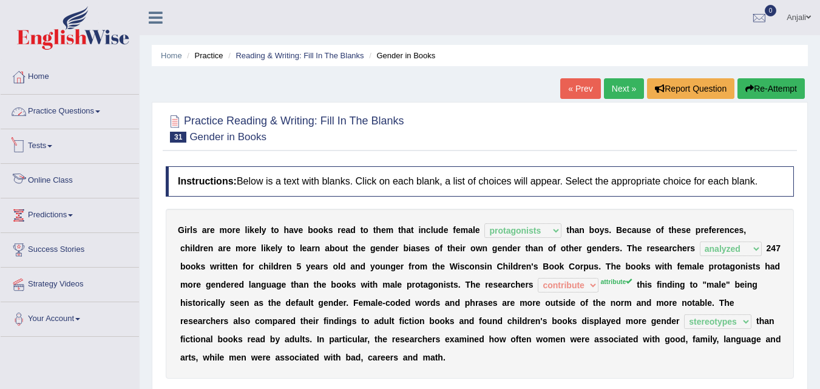
click at [84, 110] on link "Practice Questions" at bounding box center [70, 110] width 138 height 30
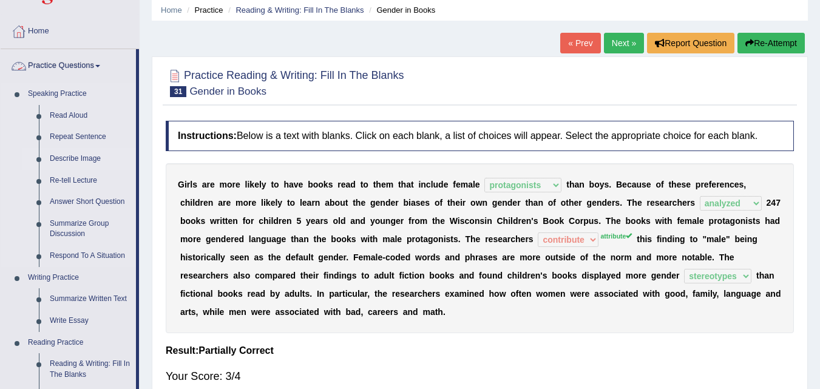
scroll to position [182, 0]
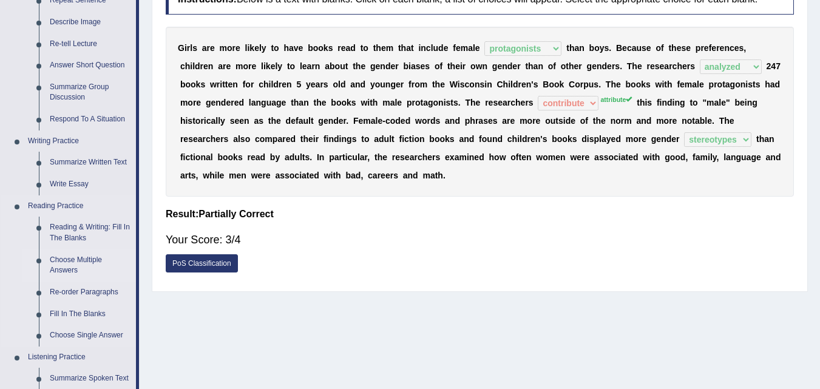
click at [70, 265] on link "Choose Multiple Answers" at bounding box center [90, 266] width 92 height 32
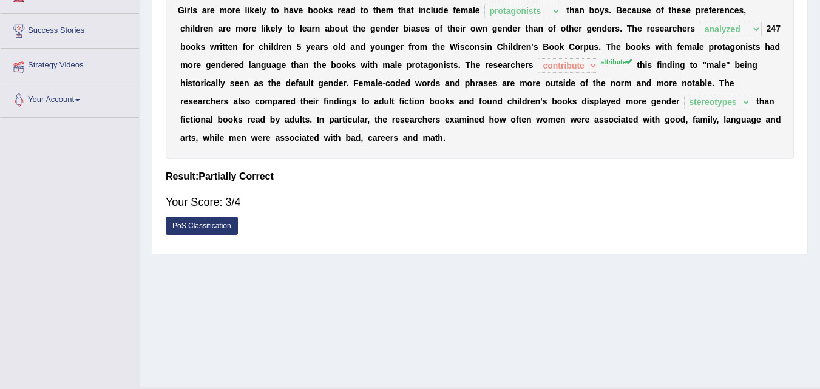
scroll to position [248, 0]
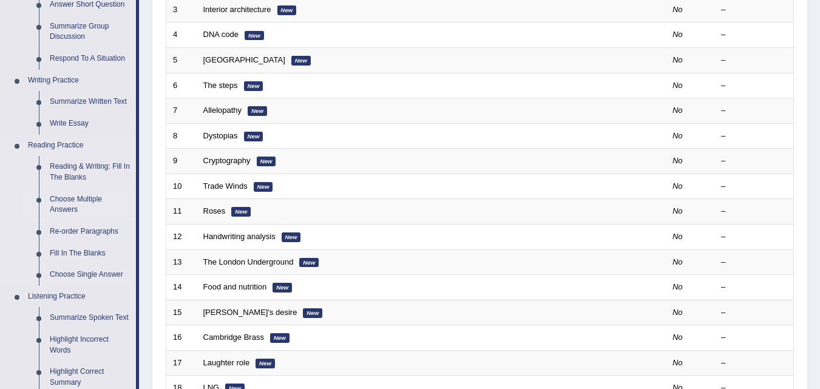
scroll to position [243, 0]
click at [96, 232] on link "Re-order Paragraphs" at bounding box center [90, 232] width 92 height 22
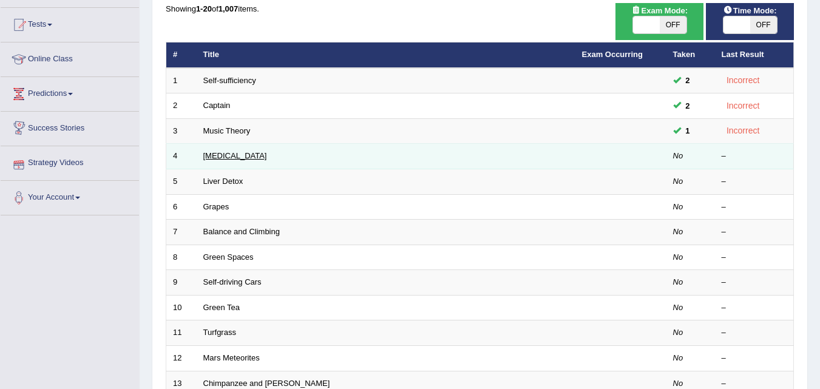
click at [227, 155] on link "[MEDICAL_DATA]" at bounding box center [235, 155] width 64 height 9
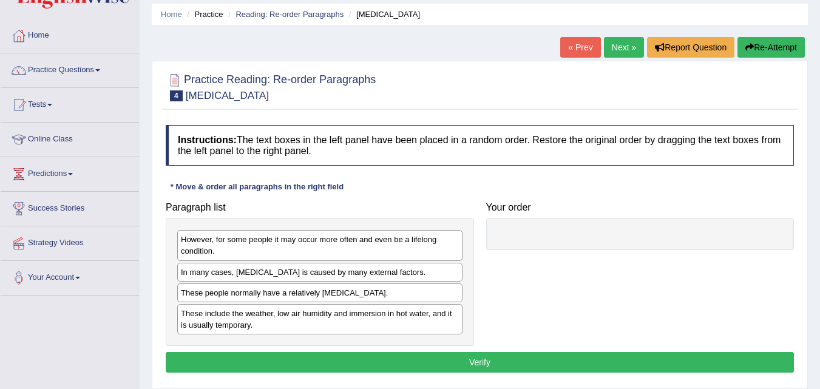
scroll to position [61, 0]
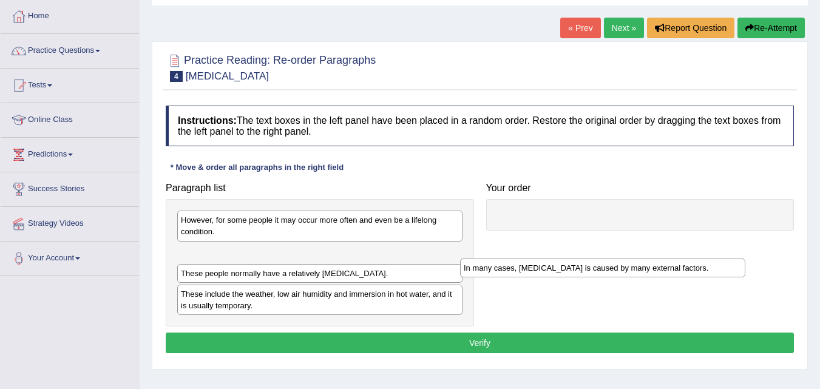
drag, startPoint x: 274, startPoint y: 254, endPoint x: 558, endPoint y: 267, distance: 284.5
click at [558, 267] on div "In many cases, [MEDICAL_DATA] is caused by many external factors." at bounding box center [602, 268] width 285 height 19
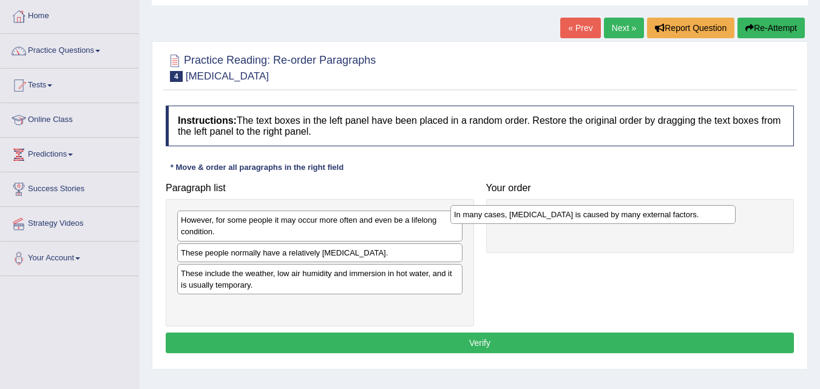
drag, startPoint x: 309, startPoint y: 256, endPoint x: 644, endPoint y: 217, distance: 336.9
click at [644, 217] on div "In many cases, [MEDICAL_DATA] is caused by many external factors." at bounding box center [593, 214] width 285 height 19
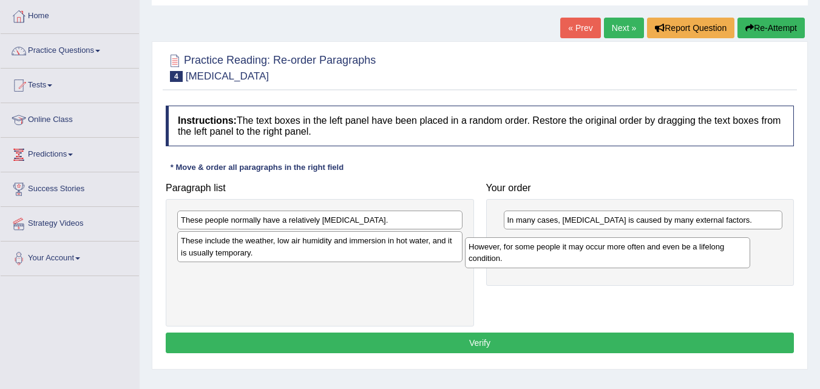
drag, startPoint x: 372, startPoint y: 218, endPoint x: 663, endPoint y: 247, distance: 292.9
click at [663, 247] on div "However, for some people it may occur more often and even be a lifelong conditi…" at bounding box center [607, 252] width 285 height 30
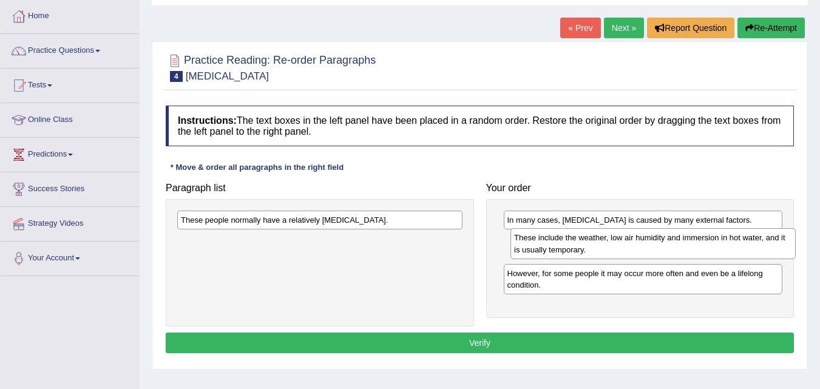
drag, startPoint x: 310, startPoint y: 247, endPoint x: 643, endPoint y: 244, distance: 333.4
click at [643, 244] on div "These include the weather, low air humidity and immersion in hot water, and it …" at bounding box center [653, 243] width 285 height 30
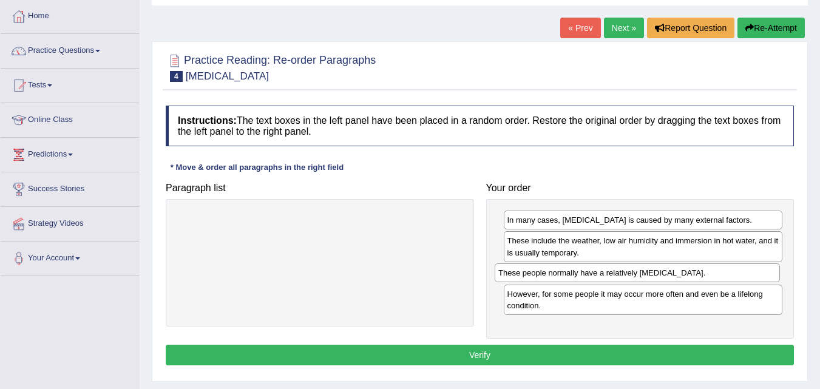
drag, startPoint x: 403, startPoint y: 223, endPoint x: 721, endPoint y: 276, distance: 322.0
click at [721, 276] on div "These people normally have a relatively [MEDICAL_DATA]." at bounding box center [637, 273] width 285 height 19
click at [554, 348] on button "Verify" at bounding box center [480, 355] width 629 height 21
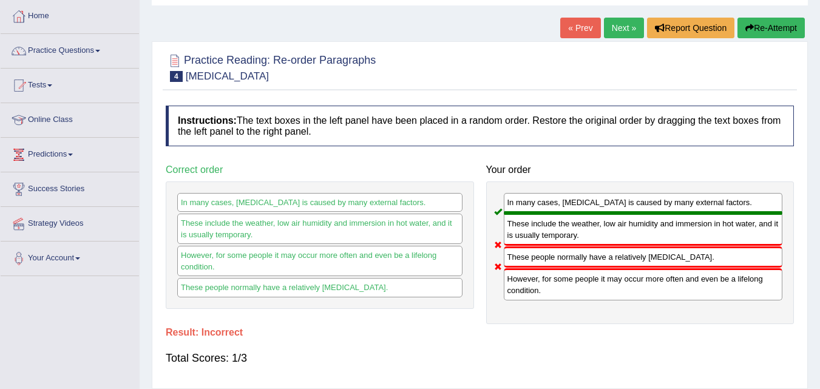
click at [611, 34] on link "Next »" at bounding box center [624, 28] width 40 height 21
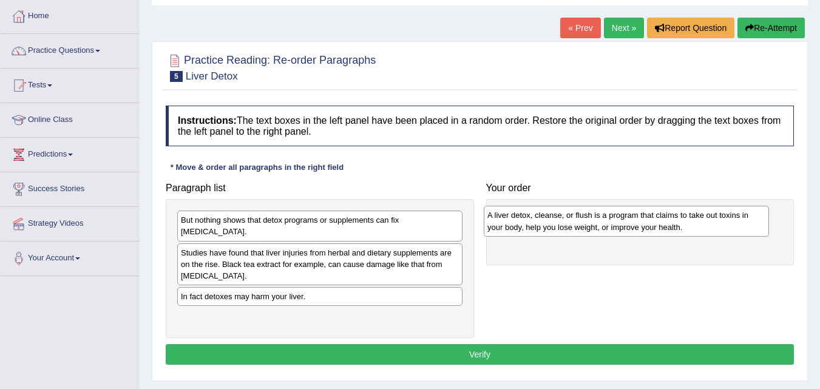
drag, startPoint x: 388, startPoint y: 242, endPoint x: 695, endPoint y: 216, distance: 307.7
click at [695, 216] on div "A liver detox, cleanse, or flush is a program that claims to take out toxins in…" at bounding box center [626, 221] width 285 height 30
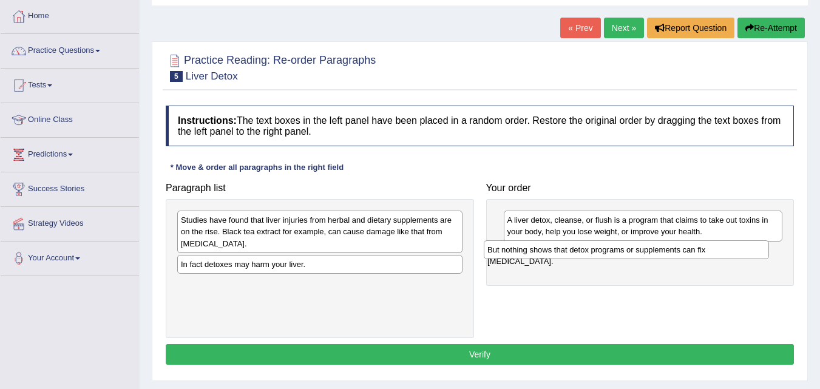
drag, startPoint x: 327, startPoint y: 220, endPoint x: 636, endPoint y: 248, distance: 310.3
click at [636, 248] on div "But nothing shows that detox programs or supplements can fix [MEDICAL_DATA]." at bounding box center [626, 249] width 285 height 19
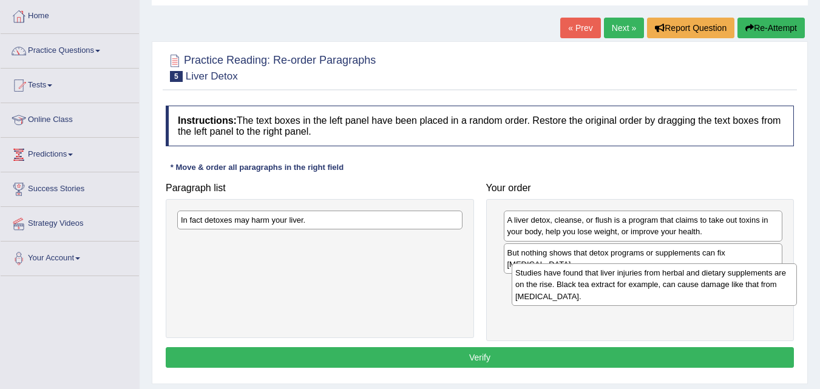
drag, startPoint x: 454, startPoint y: 234, endPoint x: 788, endPoint y: 287, distance: 338.7
click at [788, 287] on div "Studies have found that liver injuries from herbal and dietary supplements are …" at bounding box center [654, 285] width 285 height 42
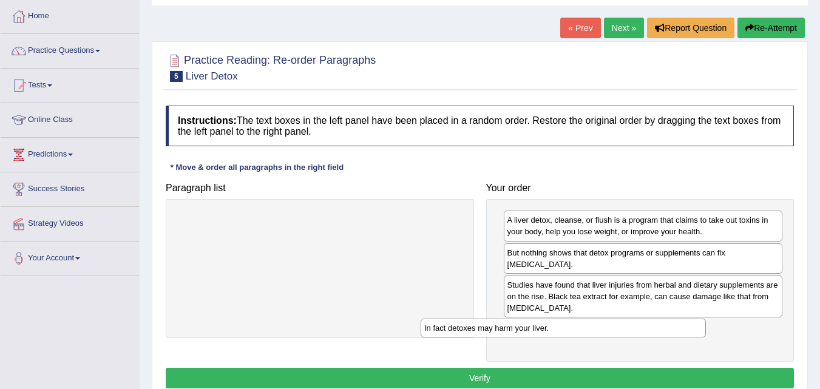
drag, startPoint x: 443, startPoint y: 220, endPoint x: 712, endPoint y: 312, distance: 283.7
click at [706, 319] on div "In fact detoxes may harm your liver." at bounding box center [563, 328] width 285 height 19
click at [506, 368] on button "Verify" at bounding box center [480, 378] width 629 height 21
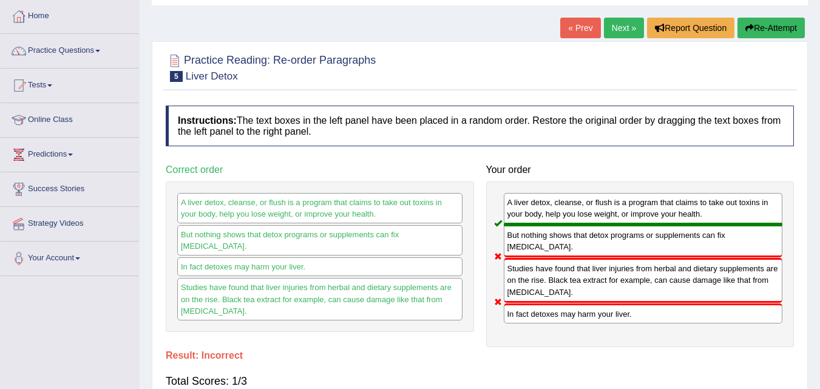
click at [616, 30] on link "Next »" at bounding box center [624, 28] width 40 height 21
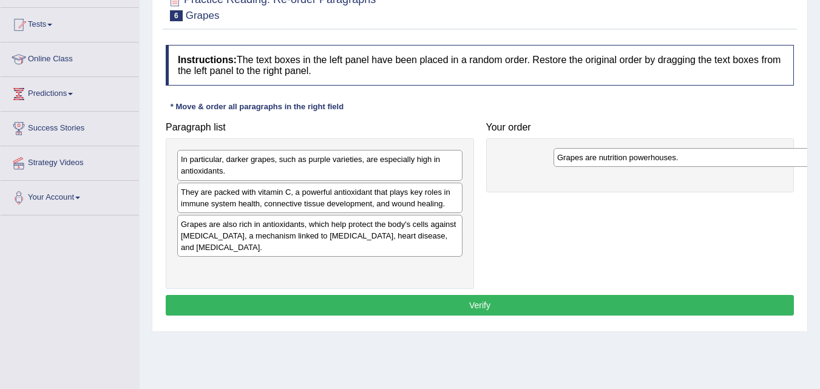
drag, startPoint x: 279, startPoint y: 160, endPoint x: 633, endPoint y: 157, distance: 354.1
click at [639, 158] on div "Grapes are nutrition powerhouses." at bounding box center [696, 157] width 285 height 19
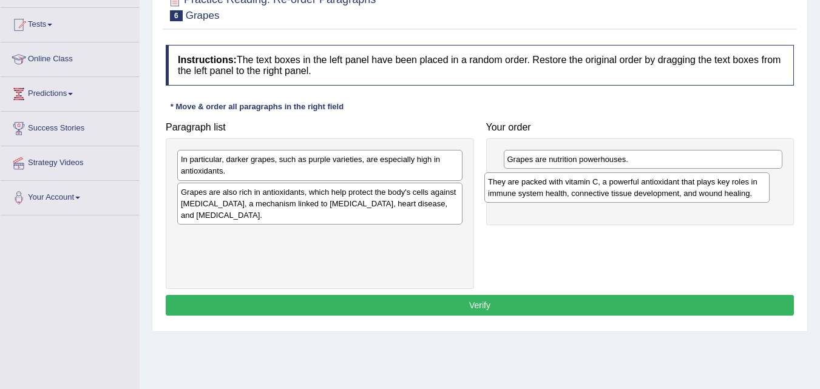
drag, startPoint x: 353, startPoint y: 196, endPoint x: 643, endPoint y: 182, distance: 290.0
click at [643, 182] on div "They are packed with vitamin C, a powerful antioxidant that plays key roles in …" at bounding box center [627, 187] width 285 height 30
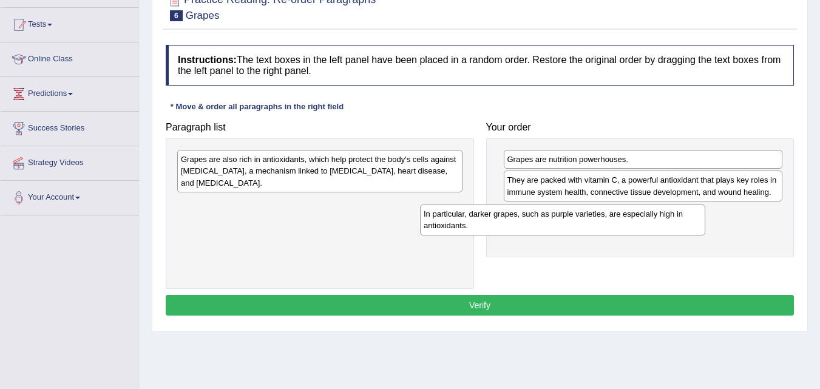
drag, startPoint x: 390, startPoint y: 154, endPoint x: 650, endPoint y: 200, distance: 264.0
click at [650, 205] on div "In particular, darker grapes, such as purple varieties, are especially high in …" at bounding box center [562, 220] width 285 height 30
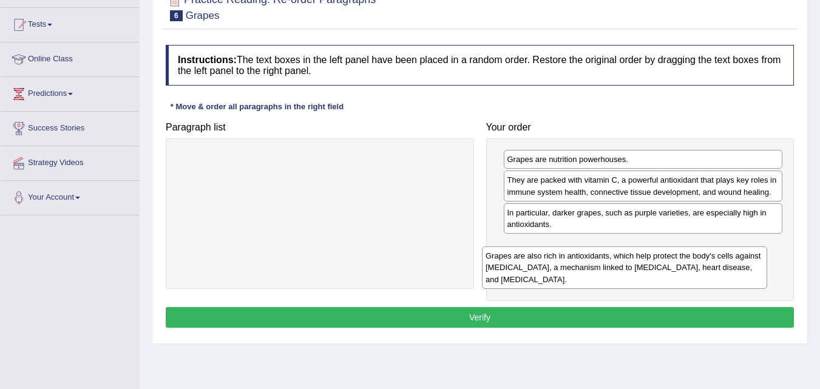
drag, startPoint x: 330, startPoint y: 170, endPoint x: 652, endPoint y: 257, distance: 334.0
click at [650, 262] on div "Grapes are also rich in antioxidants, which help protect the body's cells again…" at bounding box center [624, 268] width 285 height 42
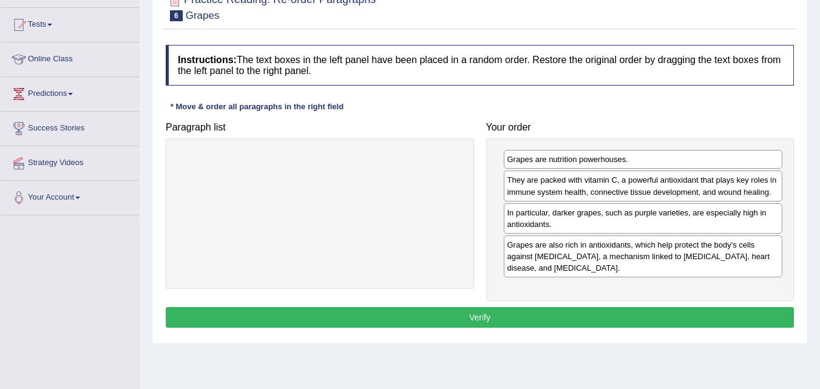
click at [537, 318] on button "Verify" at bounding box center [480, 317] width 629 height 21
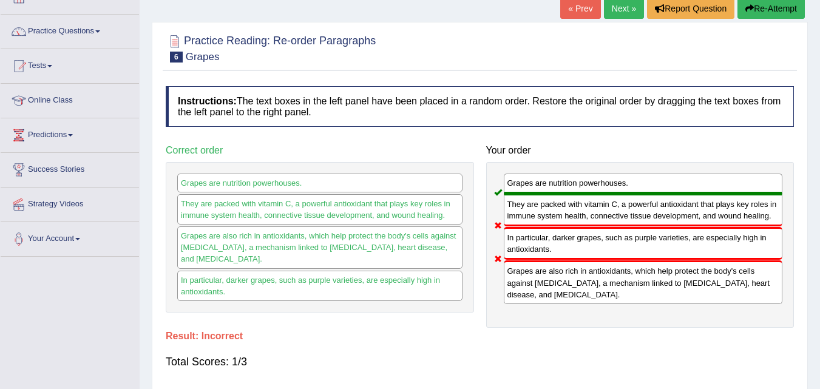
scroll to position [61, 0]
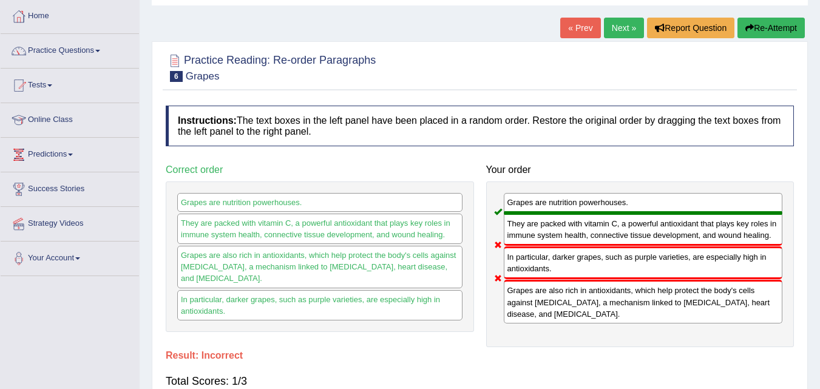
click at [621, 35] on link "Next »" at bounding box center [624, 28] width 40 height 21
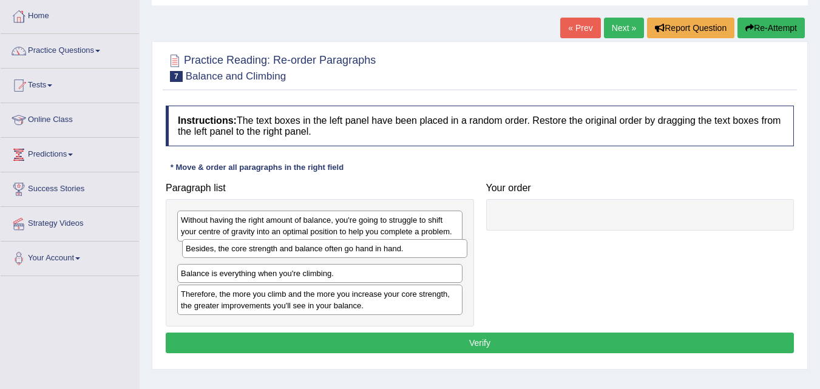
drag, startPoint x: 311, startPoint y: 276, endPoint x: 316, endPoint y: 251, distance: 25.4
click at [316, 251] on div "Besides, the core strength and balance often go hand in hand." at bounding box center [324, 248] width 285 height 19
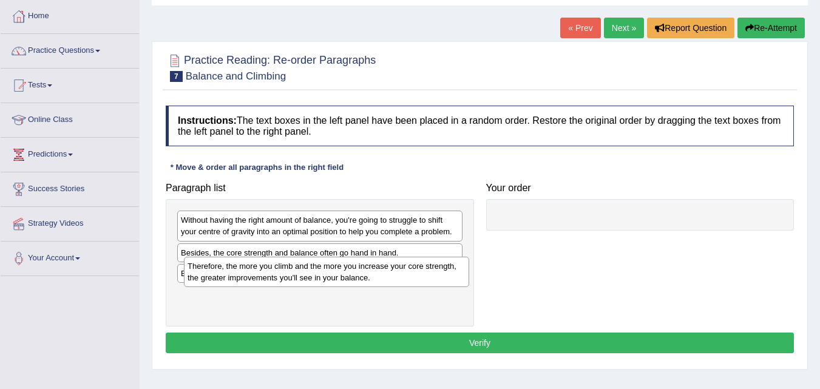
drag, startPoint x: 408, startPoint y: 309, endPoint x: 415, endPoint y: 281, distance: 28.7
click at [415, 281] on div "Therefore, the more you climb and the more you increase your core strength, the…" at bounding box center [326, 272] width 285 height 30
drag, startPoint x: 387, startPoint y: 307, endPoint x: 386, endPoint y: 282, distance: 25.5
click at [386, 282] on div "Therefore, the more you climb and the more you increase your core strength, the…" at bounding box center [319, 271] width 285 height 30
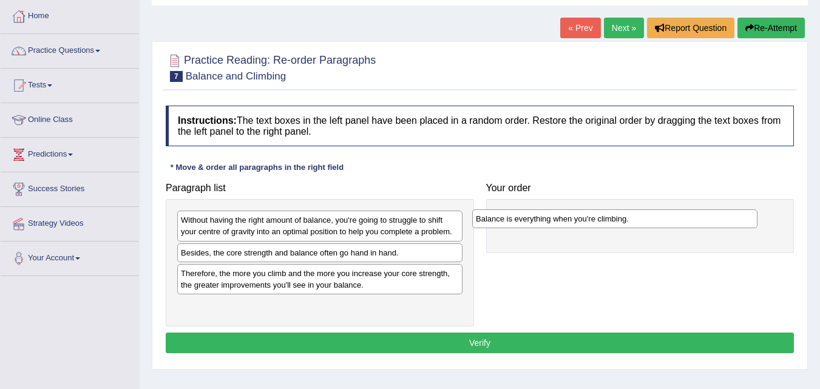
drag, startPoint x: 324, startPoint y: 307, endPoint x: 619, endPoint y: 225, distance: 305.9
click at [619, 225] on div "Balance is everything when you're climbing." at bounding box center [614, 219] width 285 height 19
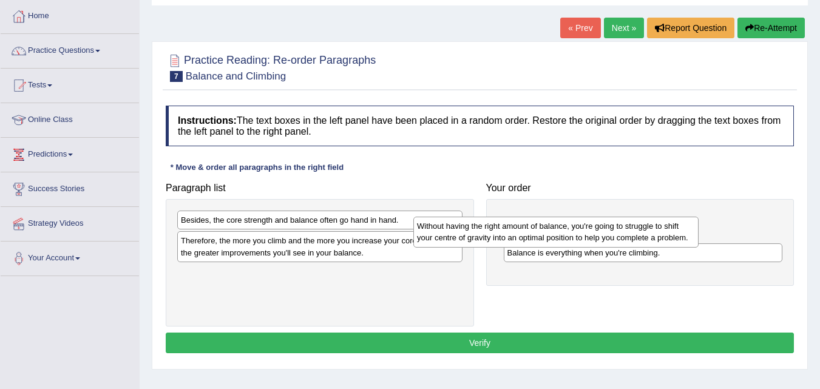
drag, startPoint x: 432, startPoint y: 224, endPoint x: 681, endPoint y: 239, distance: 250.0
click at [681, 239] on div "Without having the right amount of balance, you're going to struggle to shift y…" at bounding box center [556, 232] width 285 height 30
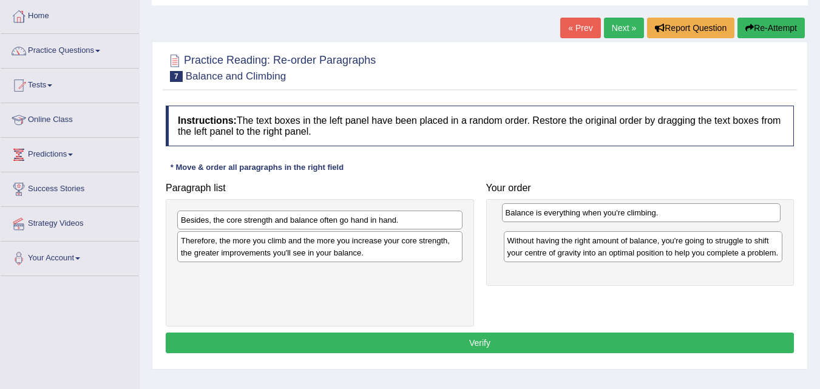
drag, startPoint x: 565, startPoint y: 260, endPoint x: 564, endPoint y: 220, distance: 40.1
click at [564, 220] on div "Balance is everything when you're climbing." at bounding box center [641, 212] width 279 height 19
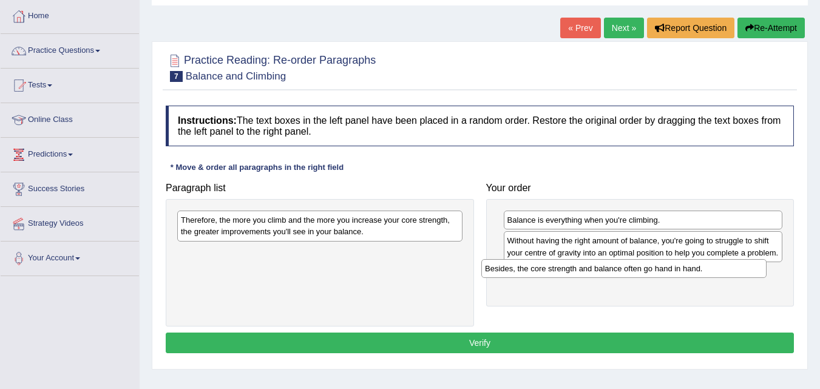
drag, startPoint x: 394, startPoint y: 217, endPoint x: 698, endPoint y: 265, distance: 308.1
click at [698, 265] on div "Besides, the core strength and balance often go hand in hand." at bounding box center [624, 268] width 285 height 19
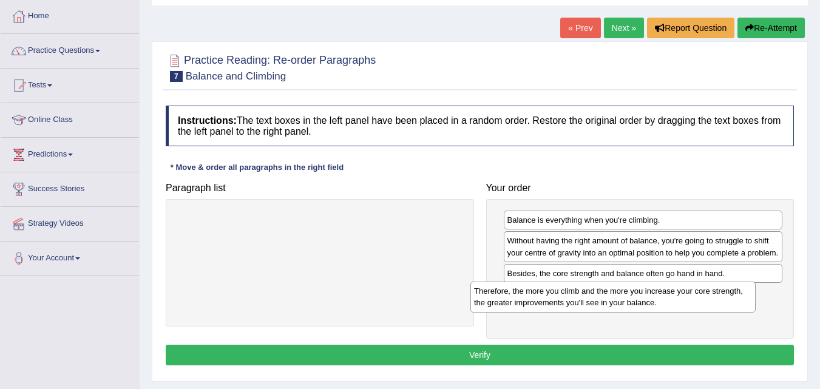
drag, startPoint x: 424, startPoint y: 228, endPoint x: 718, endPoint y: 298, distance: 302.6
click at [718, 299] on div "Therefore, the more you climb and the more you increase your core strength, the…" at bounding box center [613, 297] width 285 height 30
click at [435, 358] on button "Verify" at bounding box center [480, 355] width 629 height 21
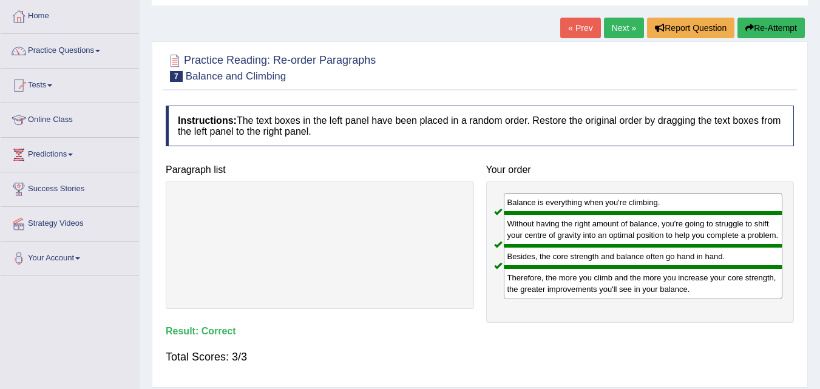
click at [618, 21] on link "Next »" at bounding box center [624, 28] width 40 height 21
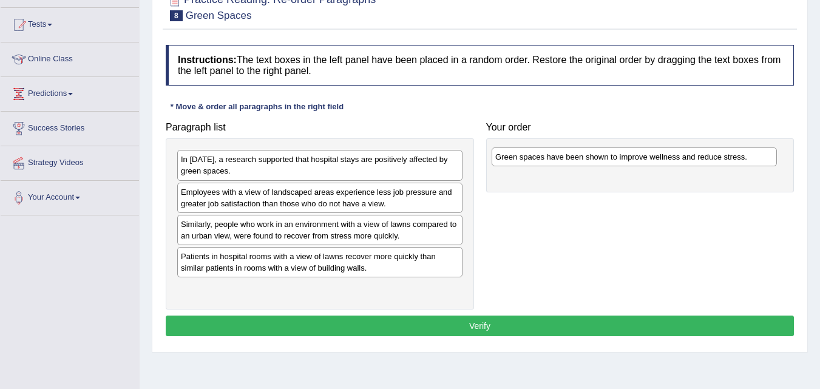
drag, startPoint x: 296, startPoint y: 259, endPoint x: 610, endPoint y: 160, distance: 330.0
click at [610, 160] on div "Green spaces have been shown to improve wellness and reduce stress." at bounding box center [634, 157] width 285 height 19
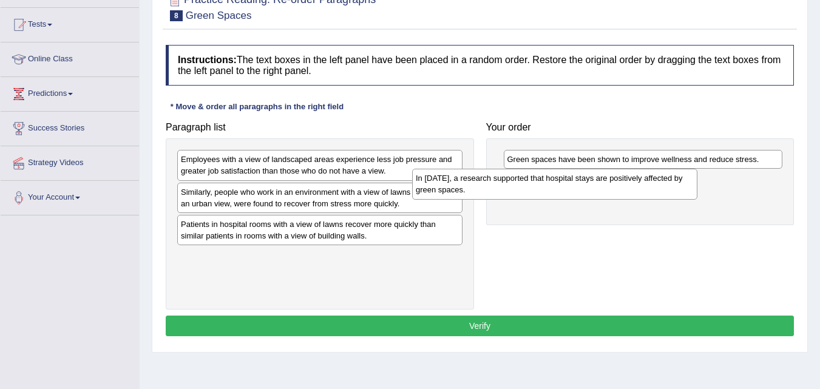
drag, startPoint x: 366, startPoint y: 159, endPoint x: 602, endPoint y: 178, distance: 236.4
click at [602, 178] on div "In [DATE], a research supported that hospital stays are positively affected by …" at bounding box center [554, 184] width 285 height 30
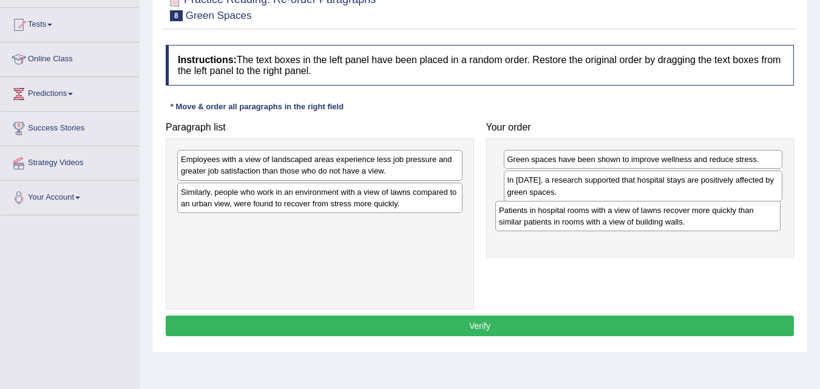
drag, startPoint x: 258, startPoint y: 222, endPoint x: 576, endPoint y: 208, distance: 318.5
click at [576, 208] on div "Patients in hospital rooms with a view of lawns recover more quickly than simil…" at bounding box center [638, 216] width 285 height 30
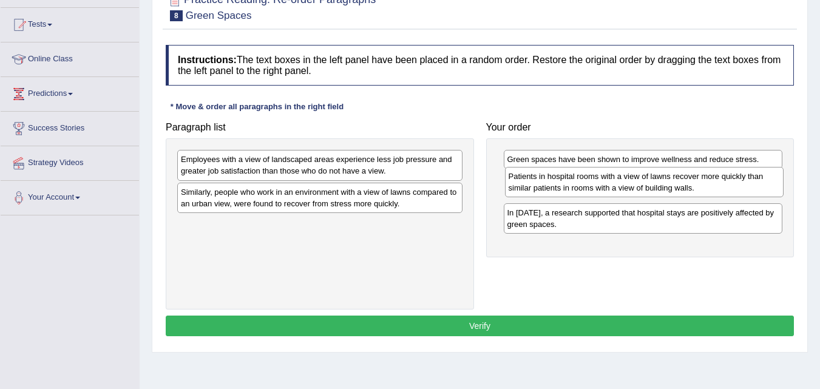
drag, startPoint x: 542, startPoint y: 222, endPoint x: 543, endPoint y: 186, distance: 36.5
click at [543, 186] on div "Patients in hospital rooms with a view of lawns recover more quickly than simil…" at bounding box center [644, 182] width 279 height 30
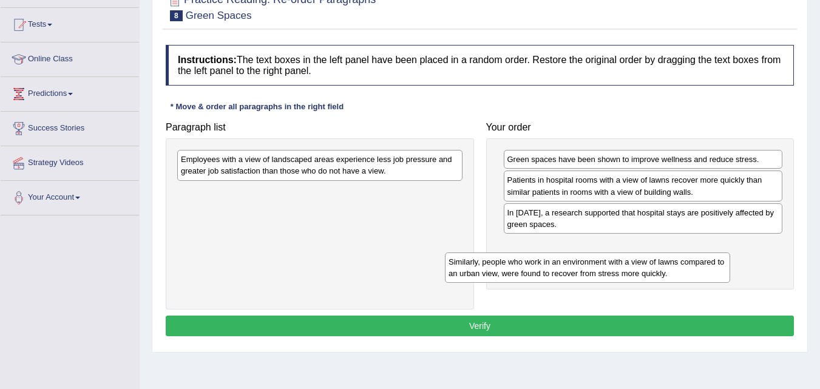
drag, startPoint x: 372, startPoint y: 202, endPoint x: 687, endPoint y: 273, distance: 322.4
click at [687, 273] on div "Similarly, people who work in an environment with a view of lawns compared to a…" at bounding box center [587, 268] width 285 height 30
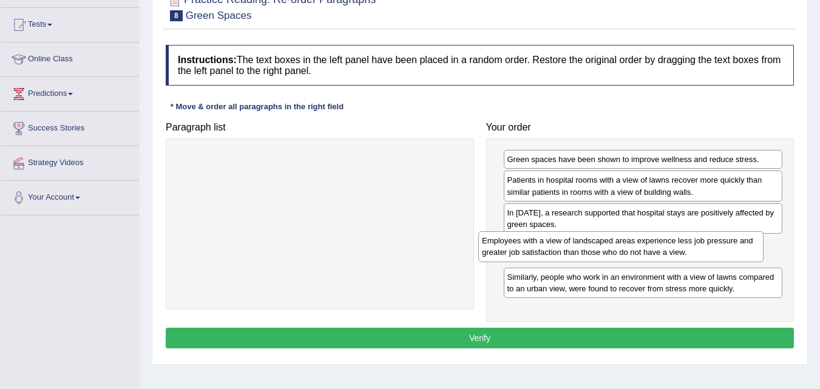
drag, startPoint x: 425, startPoint y: 165, endPoint x: 726, endPoint y: 247, distance: 312.0
click at [726, 247] on div "Employees with a view of landscaped areas experience less job pressure and grea…" at bounding box center [621, 246] width 285 height 30
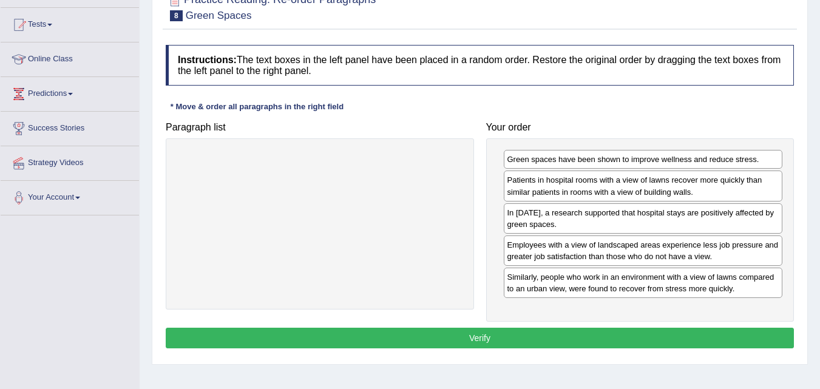
click at [536, 333] on button "Verify" at bounding box center [480, 338] width 629 height 21
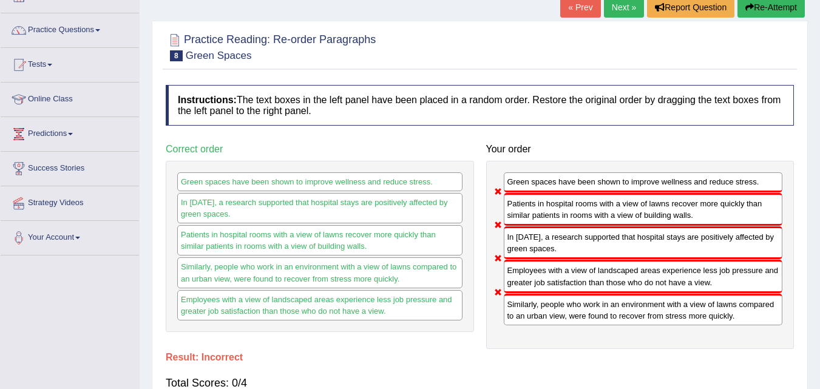
scroll to position [61, 0]
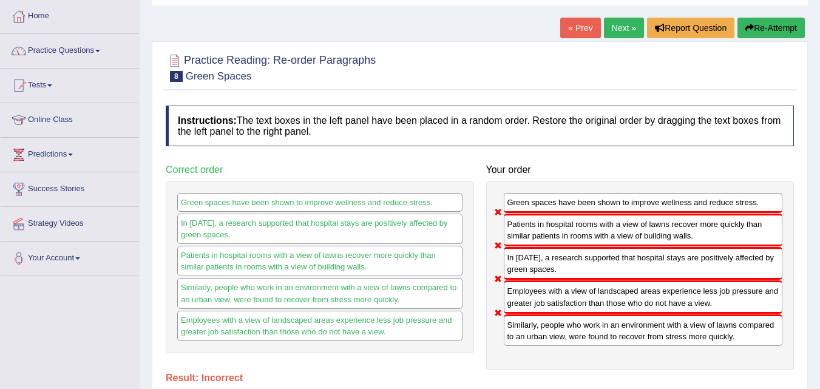
click at [778, 30] on button "Re-Attempt" at bounding box center [771, 28] width 67 height 21
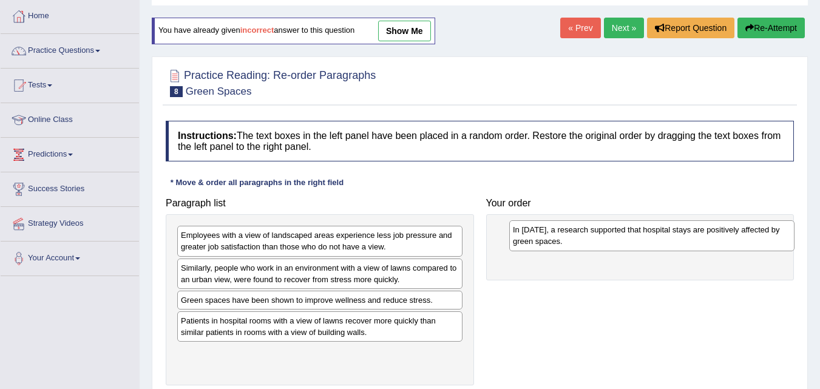
drag, startPoint x: 210, startPoint y: 241, endPoint x: 518, endPoint y: 227, distance: 308.2
click at [542, 235] on div "In [DATE], a research supported that hospital stays are positively affected by …" at bounding box center [652, 235] width 285 height 30
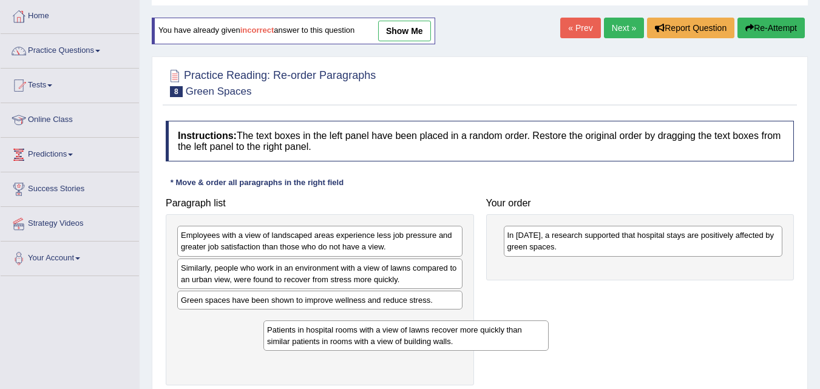
drag, startPoint x: 231, startPoint y: 329, endPoint x: 311, endPoint y: 339, distance: 80.8
click at [312, 339] on div "Patients in hospital rooms with a view of lawns recover more quickly than simil…" at bounding box center [406, 336] width 285 height 30
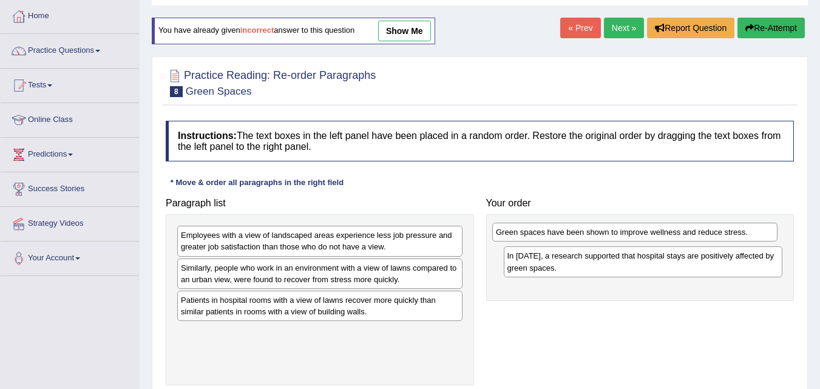
drag, startPoint x: 288, startPoint y: 305, endPoint x: 604, endPoint y: 243, distance: 322.5
click at [604, 242] on div "Green spaces have been shown to improve wellness and reduce stress." at bounding box center [635, 232] width 285 height 19
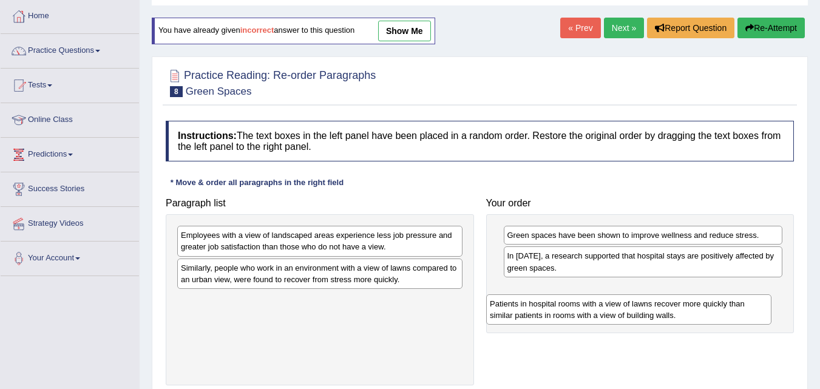
drag, startPoint x: 317, startPoint y: 311, endPoint x: 618, endPoint y: 298, distance: 300.9
click at [617, 298] on div "Patients in hospital rooms with a view of lawns recover more quickly than simil…" at bounding box center [628, 310] width 285 height 30
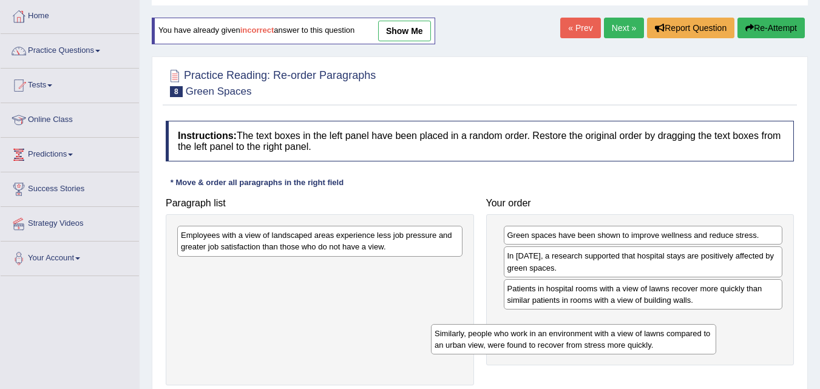
drag, startPoint x: 304, startPoint y: 276, endPoint x: 571, endPoint y: 329, distance: 272.3
click at [571, 329] on div "Similarly, people who work in an environment with a view of lawns compared to a…" at bounding box center [573, 339] width 285 height 30
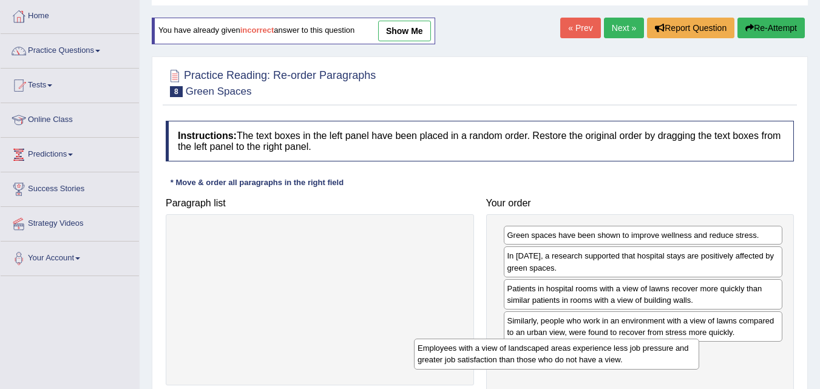
drag, startPoint x: 425, startPoint y: 240, endPoint x: 661, endPoint y: 352, distance: 261.9
click at [661, 352] on div "Employees with a view of landscaped areas experience less job pressure and grea…" at bounding box center [556, 354] width 285 height 30
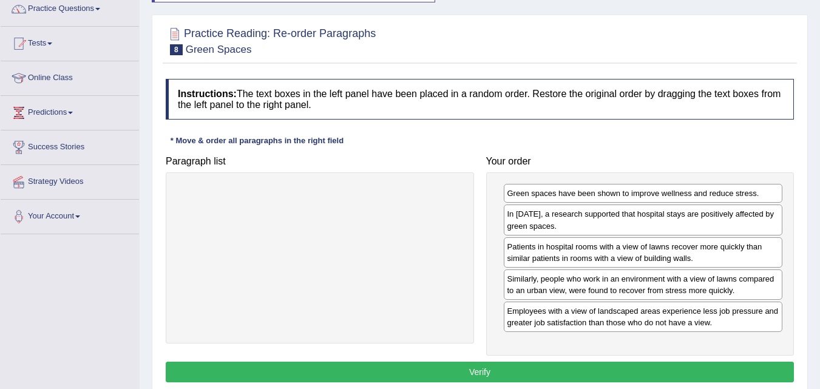
scroll to position [121, 0]
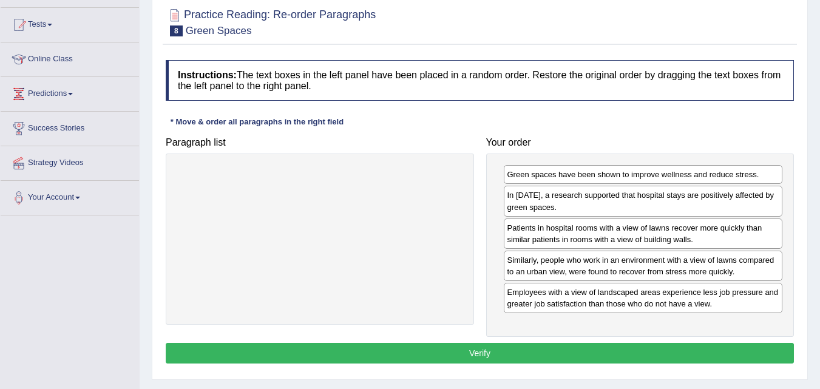
click at [467, 350] on button "Verify" at bounding box center [480, 353] width 629 height 21
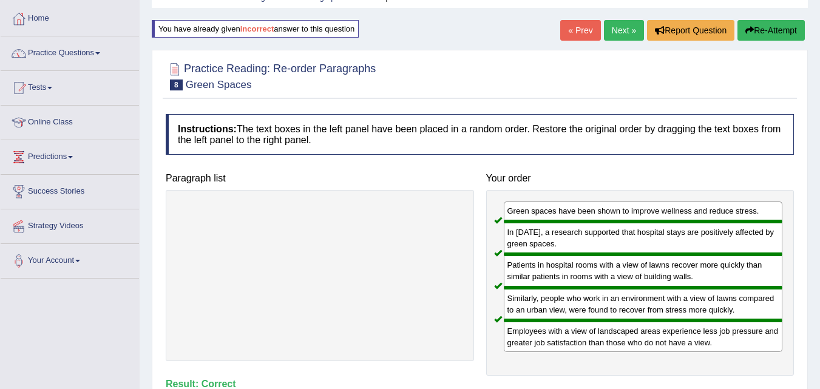
scroll to position [0, 0]
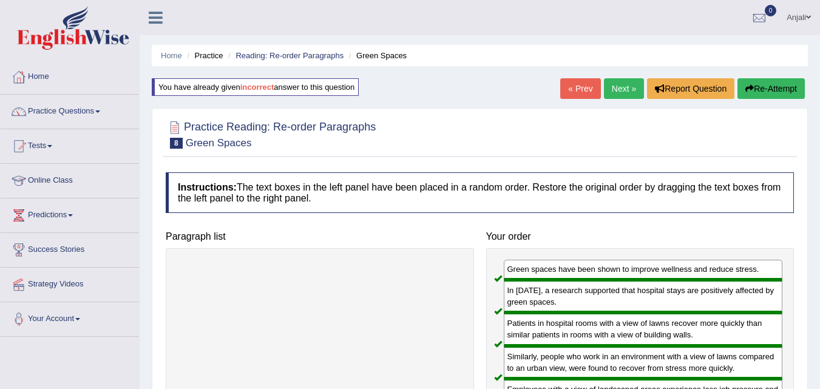
click at [622, 87] on link "Next »" at bounding box center [624, 88] width 40 height 21
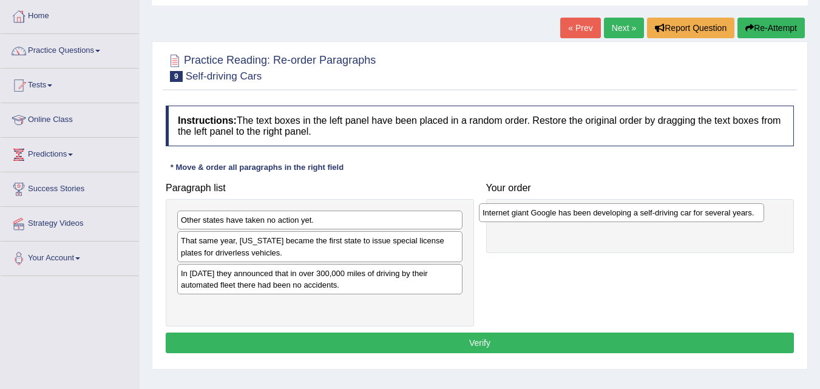
drag, startPoint x: 292, startPoint y: 278, endPoint x: 598, endPoint y: 214, distance: 312.1
click at [598, 214] on div "Internet giant Google has been developing a self-driving car for several years." at bounding box center [621, 212] width 285 height 19
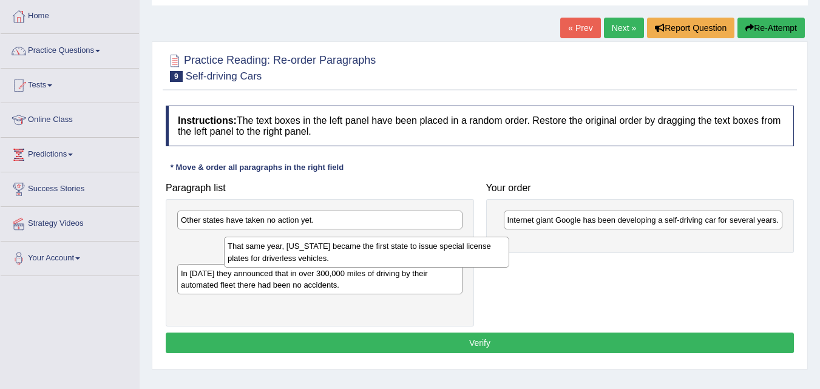
drag, startPoint x: 417, startPoint y: 256, endPoint x: 372, endPoint y: 254, distance: 44.3
click at [372, 254] on div "That same year, [US_STATE] became the first state to issue special license plat…" at bounding box center [366, 252] width 285 height 30
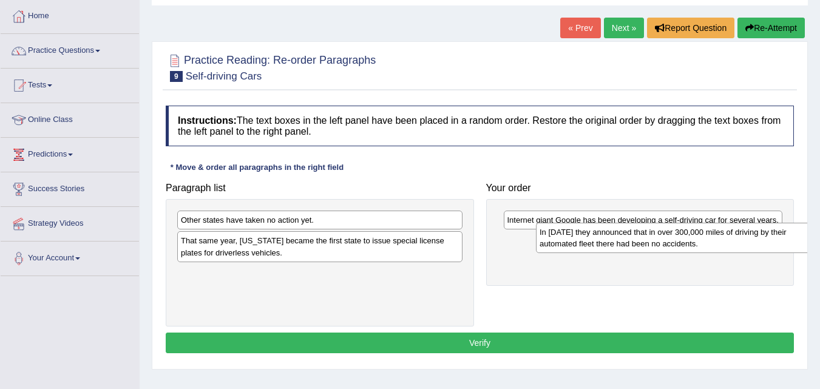
drag, startPoint x: 330, startPoint y: 282, endPoint x: 667, endPoint y: 243, distance: 339.4
click at [675, 247] on div "In [DATE] they announced that in over 300,000 miles of driving by their automat…" at bounding box center [678, 238] width 285 height 30
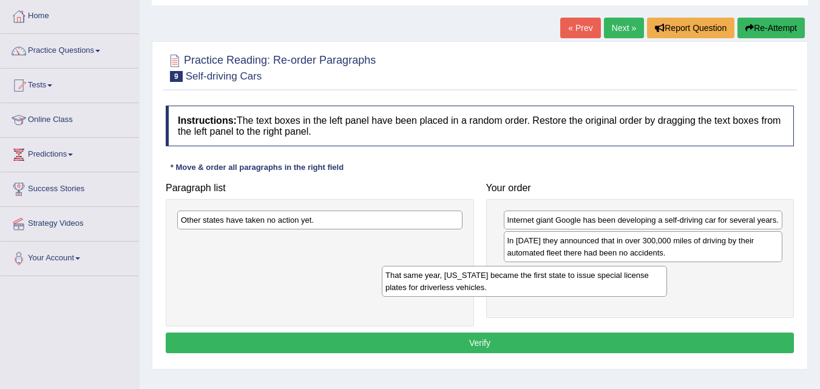
drag, startPoint x: 422, startPoint y: 244, endPoint x: 652, endPoint y: 270, distance: 231.6
click at [652, 270] on div "That same year, [US_STATE] became the first state to issue special license plat…" at bounding box center [524, 281] width 285 height 30
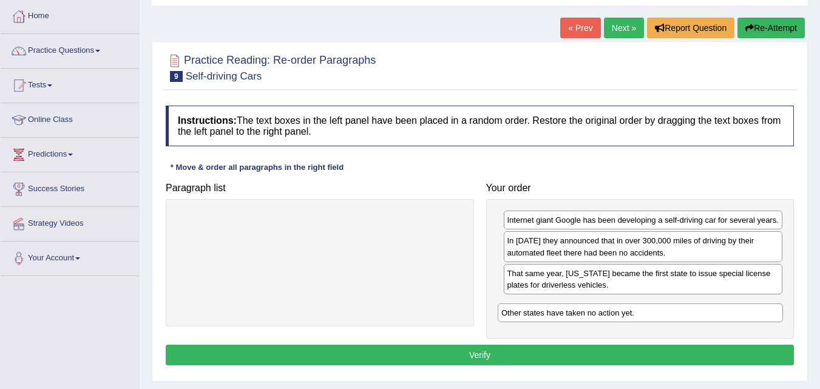
drag, startPoint x: 363, startPoint y: 218, endPoint x: 683, endPoint y: 311, distance: 333.3
click at [683, 311] on div "Other states have taken no action yet." at bounding box center [640, 313] width 285 height 19
click at [540, 349] on button "Verify" at bounding box center [480, 355] width 629 height 21
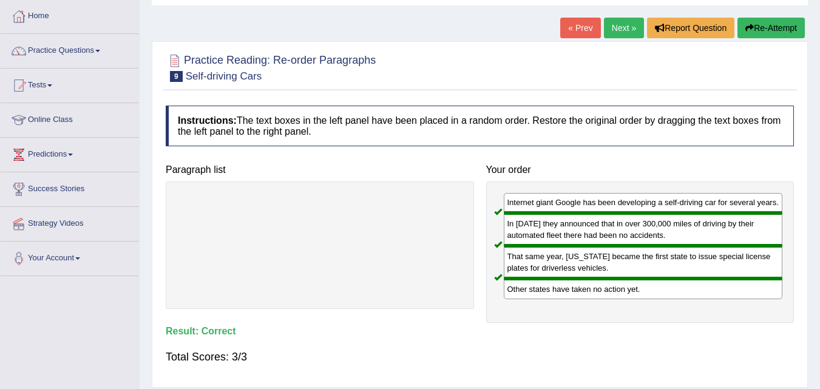
click at [609, 26] on link "Next »" at bounding box center [624, 28] width 40 height 21
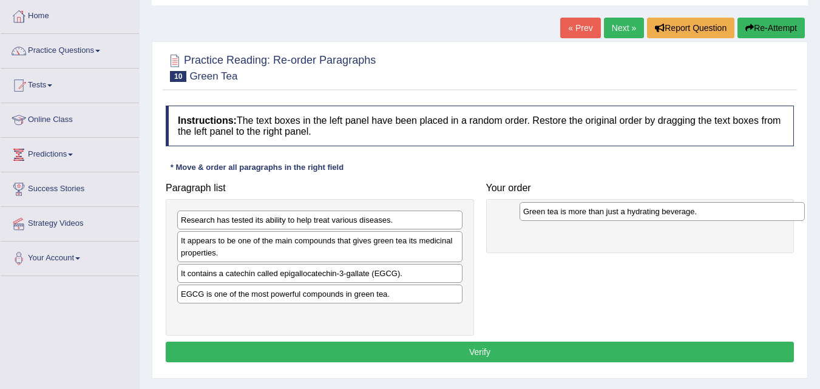
drag, startPoint x: 292, startPoint y: 321, endPoint x: 634, endPoint y: 217, distance: 357.7
click at [634, 217] on div "Green tea is more than just a hydrating beverage." at bounding box center [662, 211] width 285 height 19
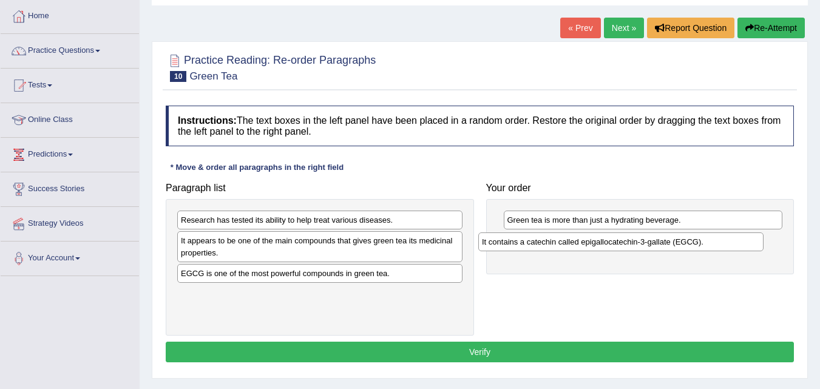
drag, startPoint x: 305, startPoint y: 278, endPoint x: 609, endPoint y: 245, distance: 306.0
click at [609, 245] on div "It contains a catechin called epigallocatechin-3-gallate (EGCG)." at bounding box center [621, 242] width 285 height 19
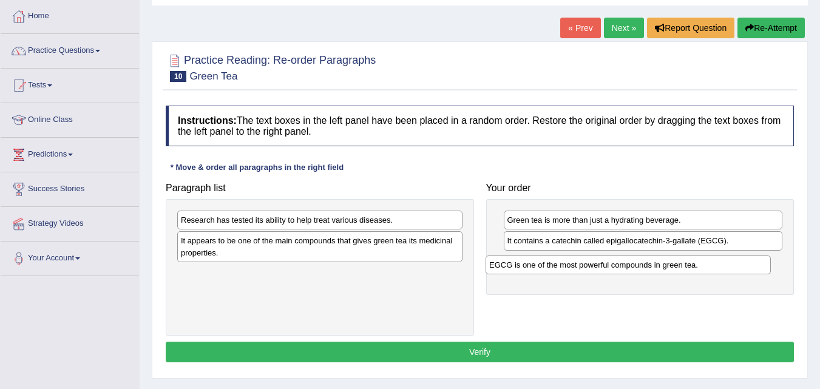
drag, startPoint x: 246, startPoint y: 273, endPoint x: 554, endPoint y: 265, distance: 308.6
click at [554, 265] on div "EGCG is one of the most powerful compounds in green tea." at bounding box center [628, 265] width 285 height 19
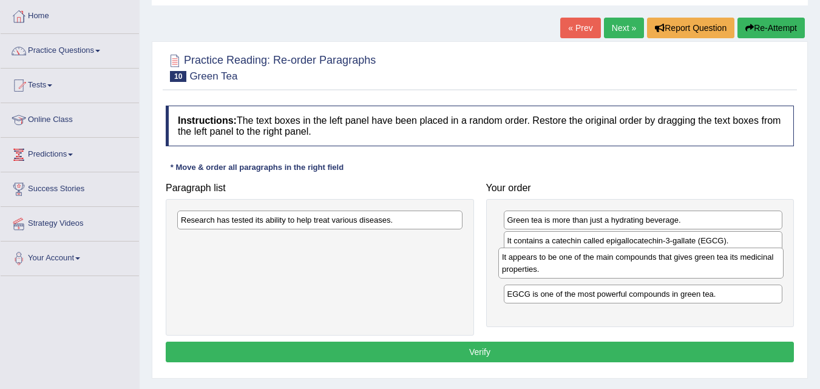
drag, startPoint x: 329, startPoint y: 244, endPoint x: 650, endPoint y: 260, distance: 321.6
click at [650, 260] on div "It appears to be one of the main compounds that gives green tea its medicinal p…" at bounding box center [641, 263] width 285 height 30
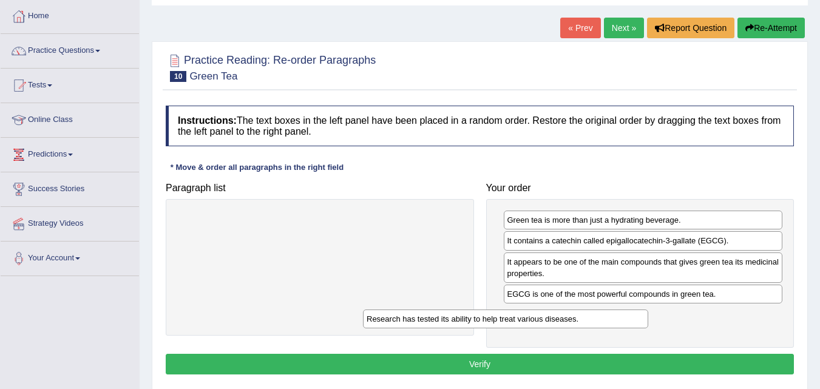
drag, startPoint x: 359, startPoint y: 213, endPoint x: 553, endPoint y: 313, distance: 218.9
click at [553, 313] on div "Research has tested its ability to help treat various diseases." at bounding box center [505, 319] width 285 height 19
click at [496, 364] on button "Verify" at bounding box center [480, 364] width 629 height 21
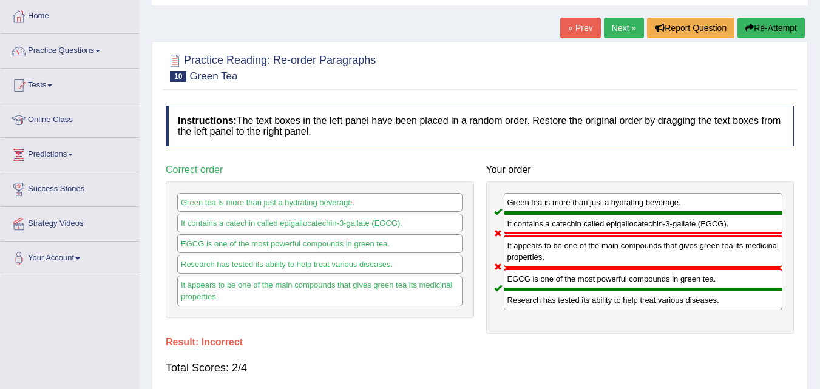
click at [612, 26] on link "Next »" at bounding box center [624, 28] width 40 height 21
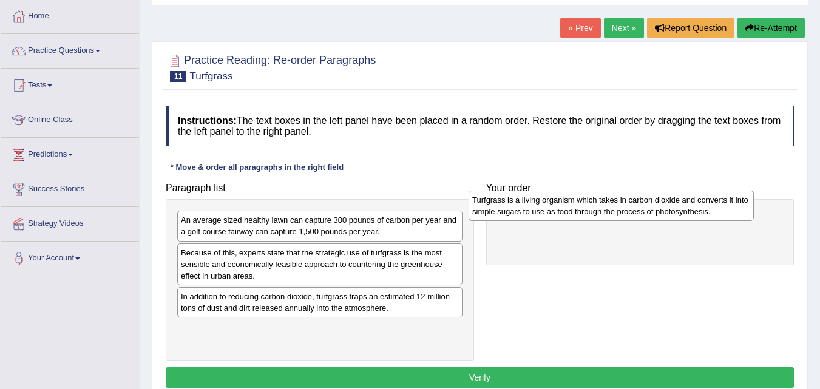
drag, startPoint x: 305, startPoint y: 335, endPoint x: 597, endPoint y: 206, distance: 318.7
click at [597, 206] on div "Turfgrass is a living organism which takes in carbon dioxide and converts it in…" at bounding box center [611, 206] width 285 height 30
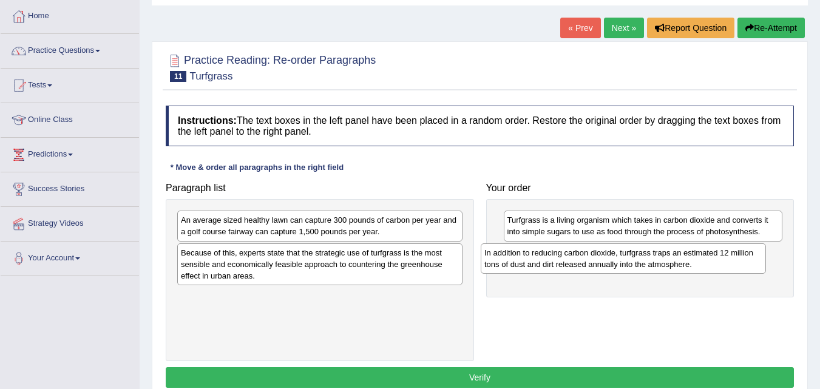
drag, startPoint x: 394, startPoint y: 298, endPoint x: 698, endPoint y: 254, distance: 307.4
click at [698, 254] on div "In addition to reducing carbon dioxide, turfgrass traps an estimated 12 million…" at bounding box center [623, 259] width 285 height 30
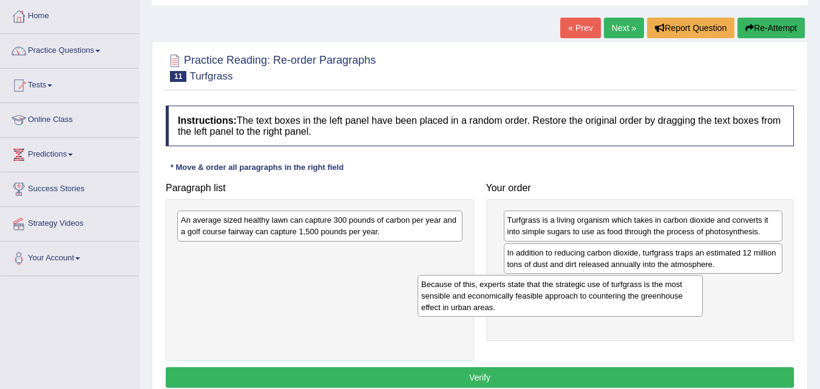
drag, startPoint x: 411, startPoint y: 270, endPoint x: 651, endPoint y: 302, distance: 242.6
click at [651, 302] on div "Because of this, experts state that the strategic use of turfgrass is the most …" at bounding box center [560, 296] width 285 height 42
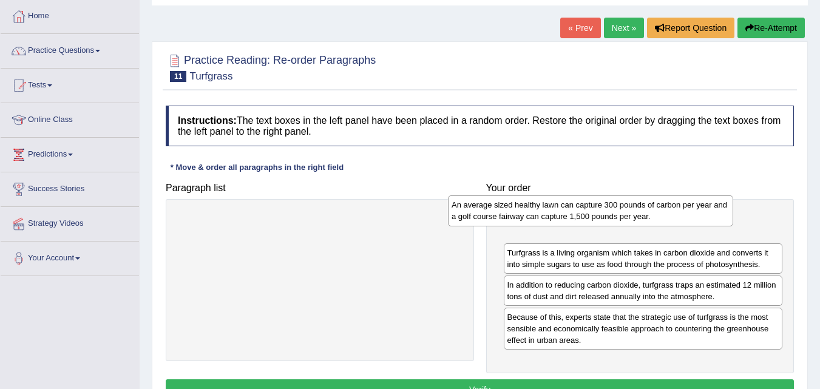
drag, startPoint x: 384, startPoint y: 216, endPoint x: 669, endPoint y: 213, distance: 284.8
click at [669, 213] on div "An average sized healthy lawn can capture 300 pounds of carbon per year and a g…" at bounding box center [590, 211] width 285 height 30
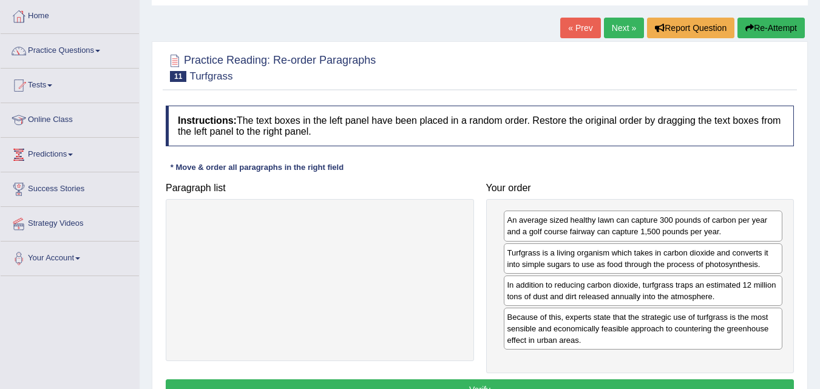
scroll to position [182, 0]
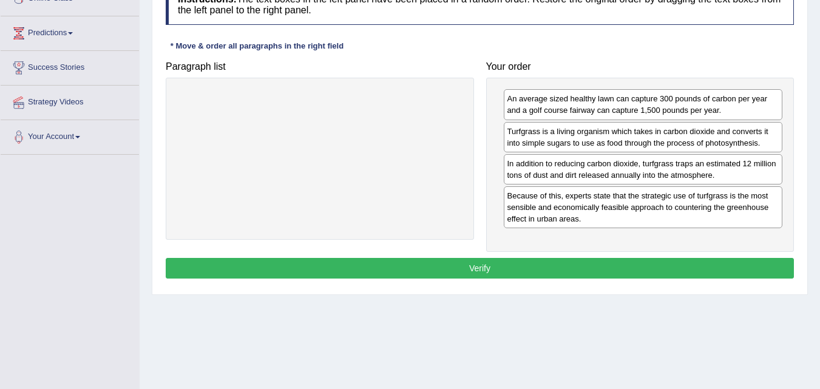
click at [476, 270] on button "Verify" at bounding box center [480, 268] width 629 height 21
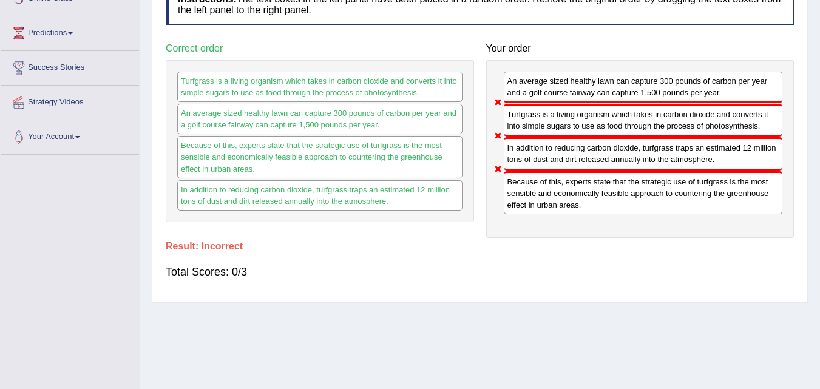
scroll to position [0, 0]
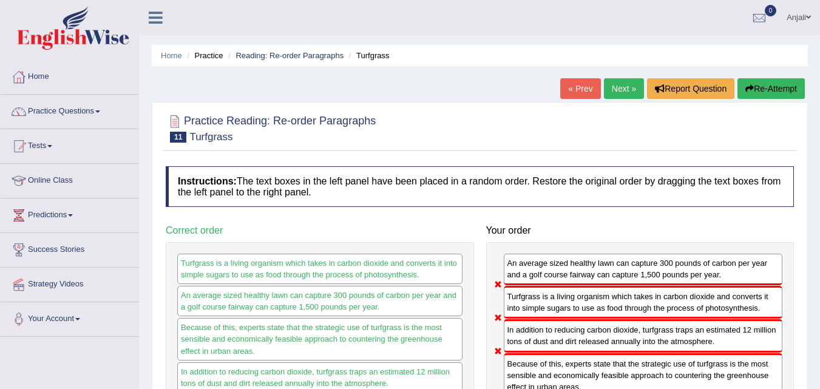
click at [770, 97] on button "Re-Attempt" at bounding box center [771, 88] width 67 height 21
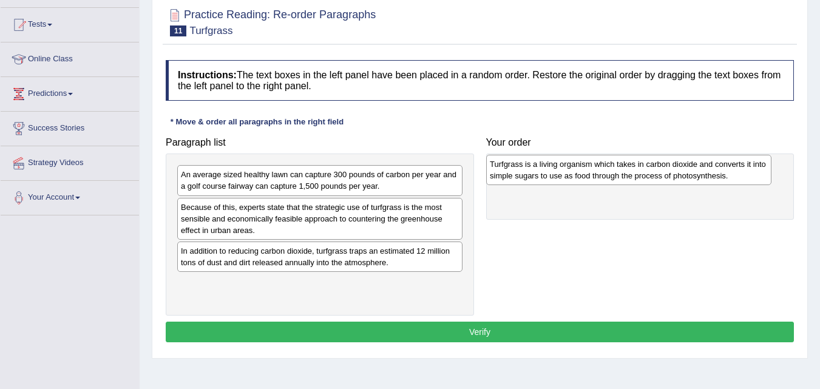
drag, startPoint x: 361, startPoint y: 298, endPoint x: 674, endPoint y: 176, distance: 336.3
click at [674, 176] on div "Turfgrass is a living organism which takes in carbon dioxide and converts it in…" at bounding box center [628, 170] width 285 height 30
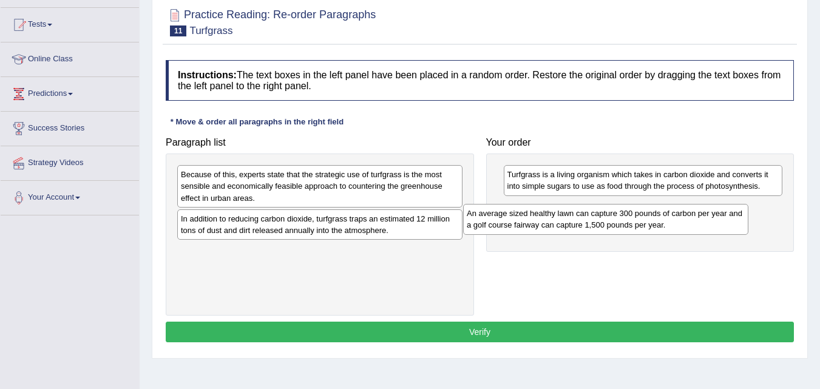
drag, startPoint x: 330, startPoint y: 179, endPoint x: 622, endPoint y: 212, distance: 294.0
click at [622, 212] on div "An average sized healthy lawn can capture 300 pounds of carbon per year and a g…" at bounding box center [605, 219] width 285 height 30
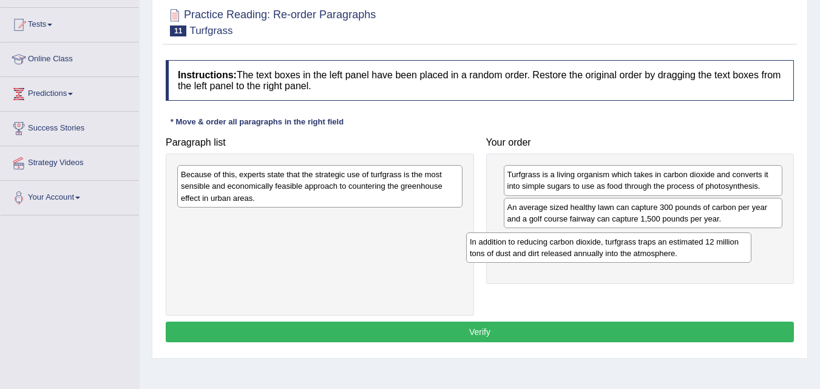
drag, startPoint x: 301, startPoint y: 222, endPoint x: 590, endPoint y: 245, distance: 290.0
click at [590, 245] on div "In addition to reducing carbon dioxide, turfgrass traps an estimated 12 million…" at bounding box center [608, 248] width 285 height 30
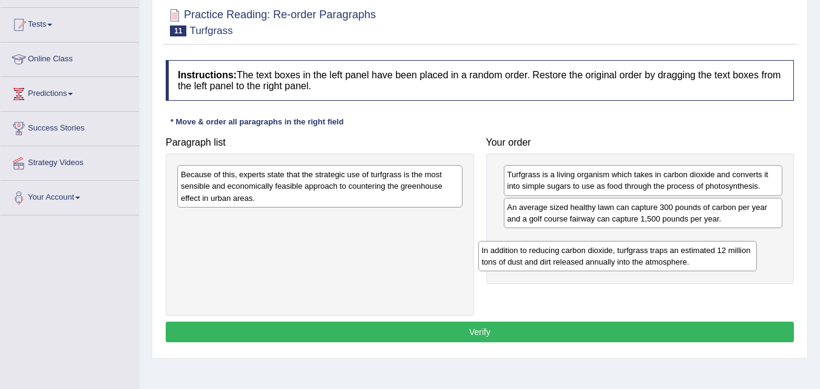
drag, startPoint x: 533, startPoint y: 245, endPoint x: 430, endPoint y: 259, distance: 103.5
click at [479, 260] on div "In addition to reducing carbon dioxide, turfgrass traps an estimated 12 million…" at bounding box center [618, 256] width 279 height 30
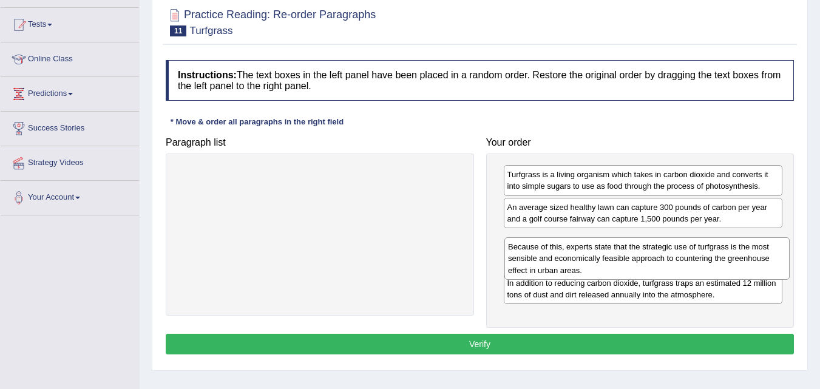
drag, startPoint x: 398, startPoint y: 196, endPoint x: 726, endPoint y: 268, distance: 335.3
click at [726, 268] on div "Because of this, experts state that the strategic use of turfgrass is the most …" at bounding box center [647, 258] width 285 height 42
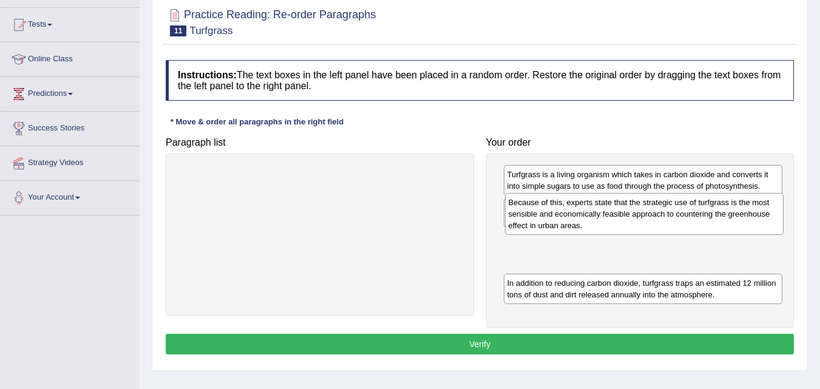
drag, startPoint x: 621, startPoint y: 265, endPoint x: 623, endPoint y: 224, distance: 41.4
click at [623, 224] on div "Because of this, experts state that the strategic use of turfgrass is the most …" at bounding box center [644, 214] width 279 height 42
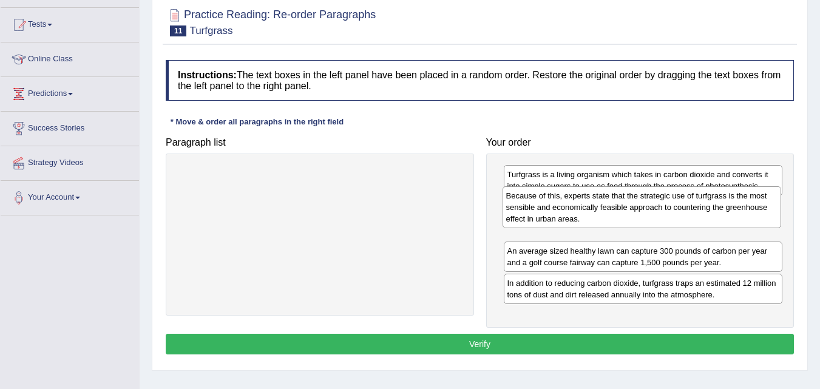
drag, startPoint x: 611, startPoint y: 240, endPoint x: 611, endPoint y: 203, distance: 36.4
click at [611, 203] on div "Because of this, experts state that the strategic use of turfgrass is the most …" at bounding box center [642, 207] width 279 height 42
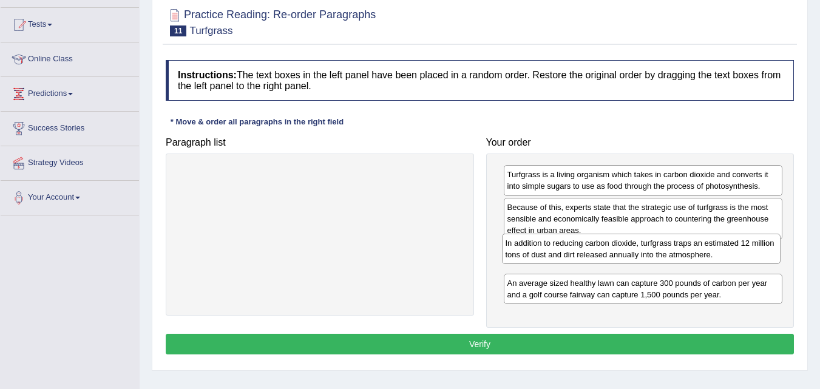
drag, startPoint x: 582, startPoint y: 289, endPoint x: 581, endPoint y: 248, distance: 40.7
click at [581, 248] on div "In addition to reducing carbon dioxide, turfgrass traps an estimated 12 million…" at bounding box center [641, 249] width 279 height 30
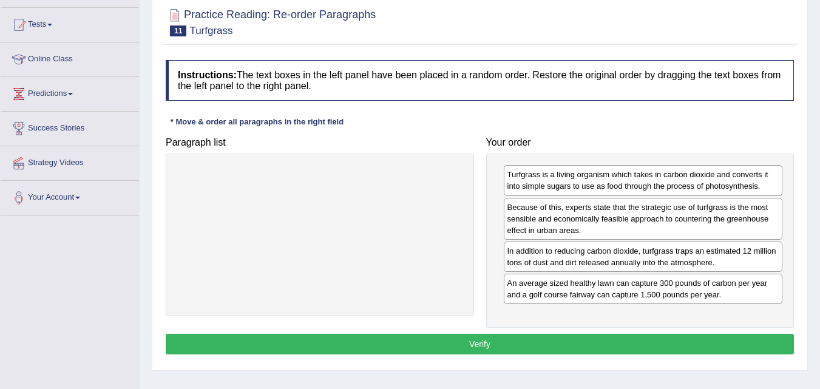
click at [534, 341] on button "Verify" at bounding box center [480, 344] width 629 height 21
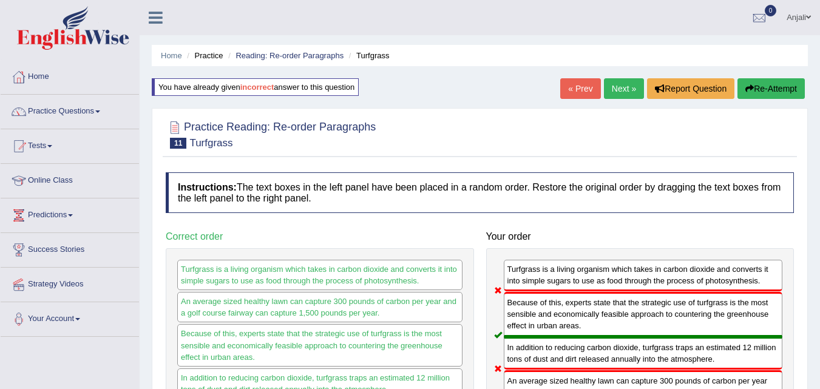
click at [627, 81] on link "Next »" at bounding box center [624, 88] width 40 height 21
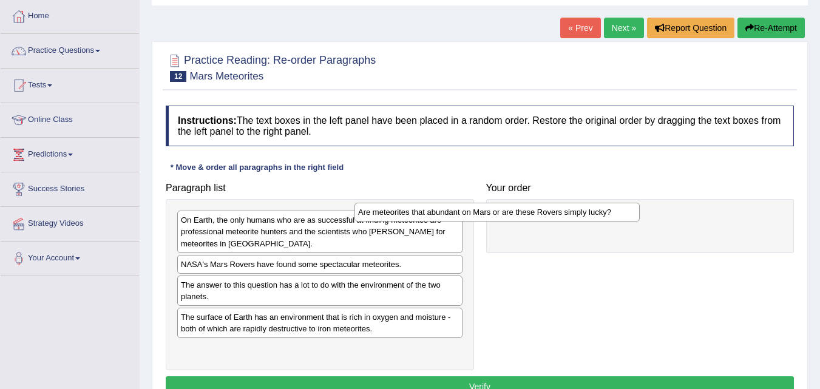
drag, startPoint x: 419, startPoint y: 222, endPoint x: 596, endPoint y: 214, distance: 177.5
click at [596, 214] on div "Are meteorites that abundant on Mars or are these Rovers simply lucky?" at bounding box center [497, 212] width 285 height 19
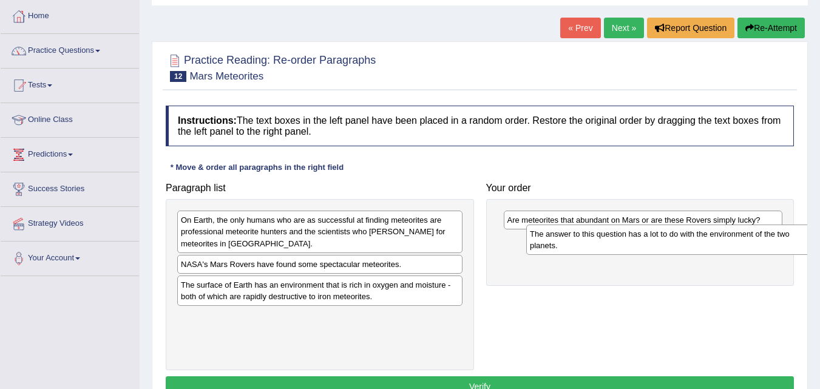
drag, startPoint x: 256, startPoint y: 295, endPoint x: 605, endPoint y: 244, distance: 352.9
click at [605, 244] on div "The answer to this question has a lot to do with the environment of the two pla…" at bounding box center [669, 240] width 285 height 30
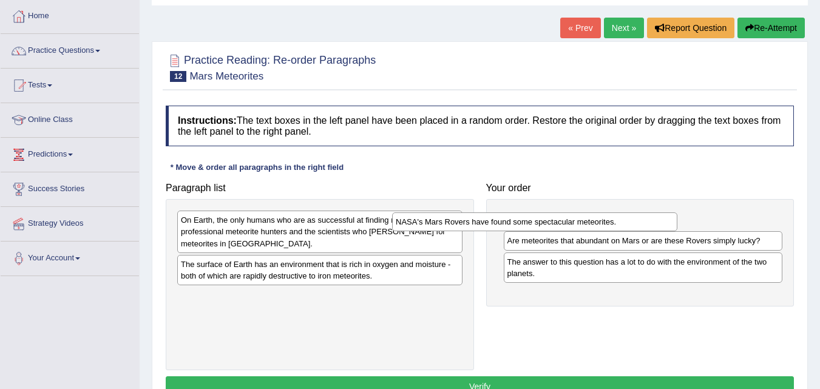
drag, startPoint x: 397, startPoint y: 259, endPoint x: 612, endPoint y: 217, distance: 219.1
click at [612, 217] on div "NASA's Mars Rovers have found some spectacular meteorites." at bounding box center [534, 222] width 285 height 19
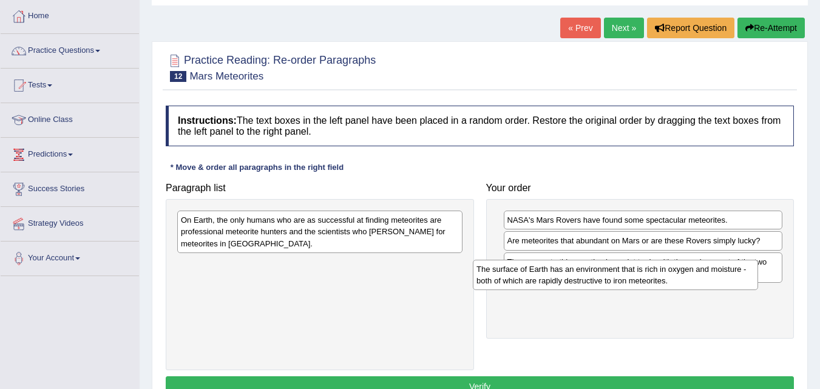
drag, startPoint x: 281, startPoint y: 273, endPoint x: 576, endPoint y: 278, distance: 295.8
click at [576, 278] on div "The surface of Earth has an environment that is rich in oxygen and moisture - b…" at bounding box center [615, 275] width 285 height 30
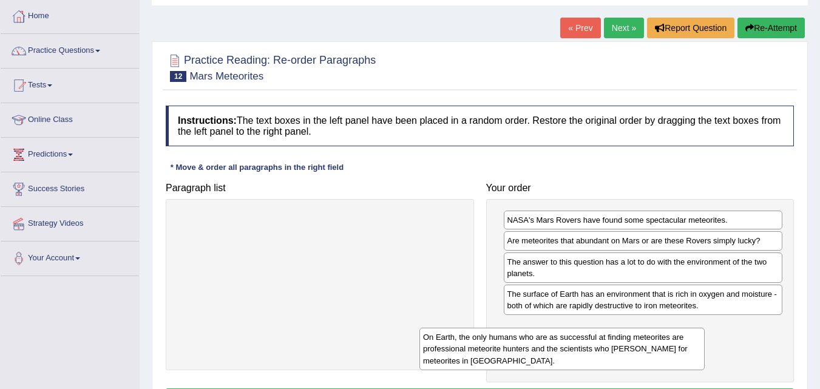
drag, startPoint x: 407, startPoint y: 232, endPoint x: 650, endPoint y: 349, distance: 270.3
click at [650, 349] on div "On Earth, the only humans who are as successful at finding meteorites are profe…" at bounding box center [562, 349] width 285 height 42
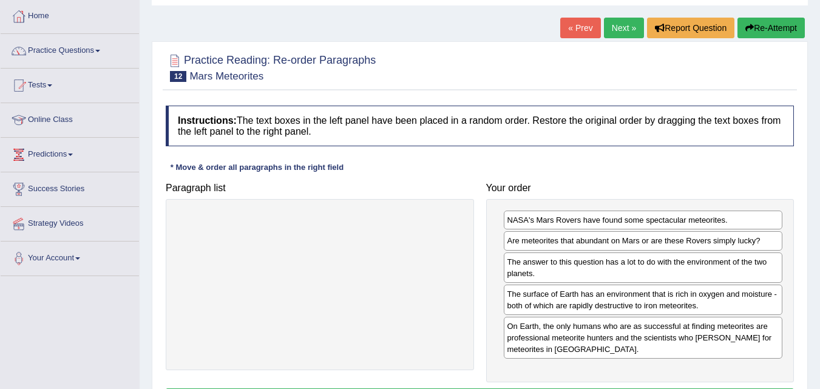
scroll to position [182, 0]
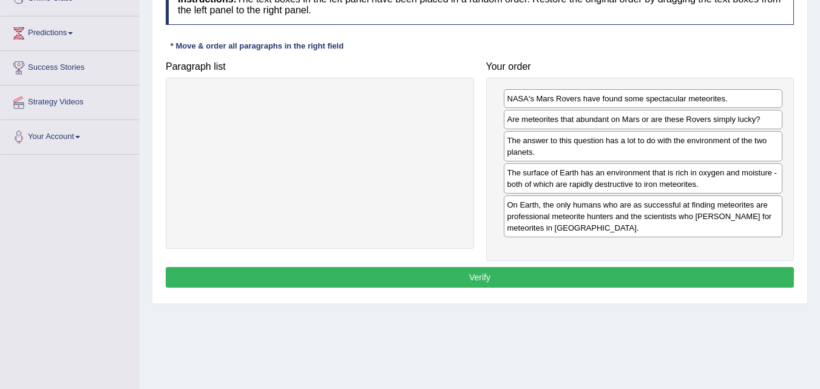
click at [472, 272] on button "Verify" at bounding box center [480, 277] width 629 height 21
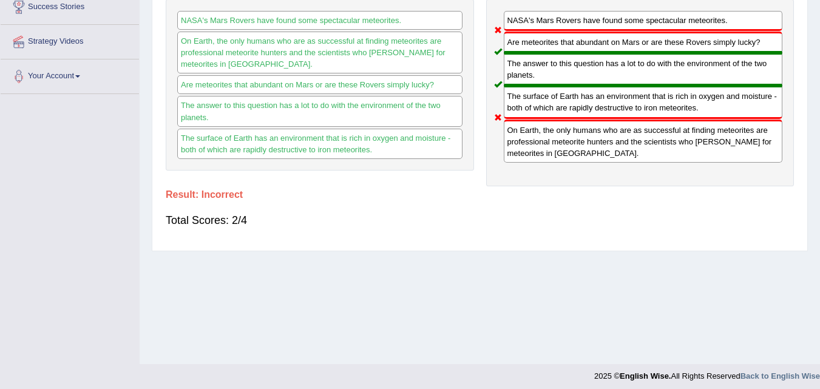
scroll to position [61, 0]
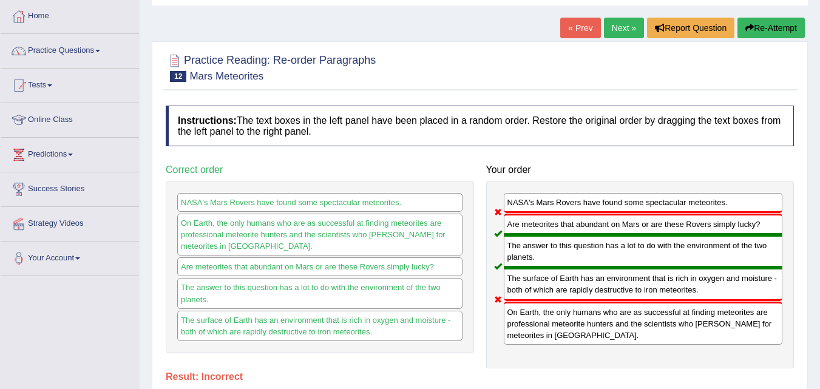
click at [630, 35] on link "Next »" at bounding box center [624, 28] width 40 height 21
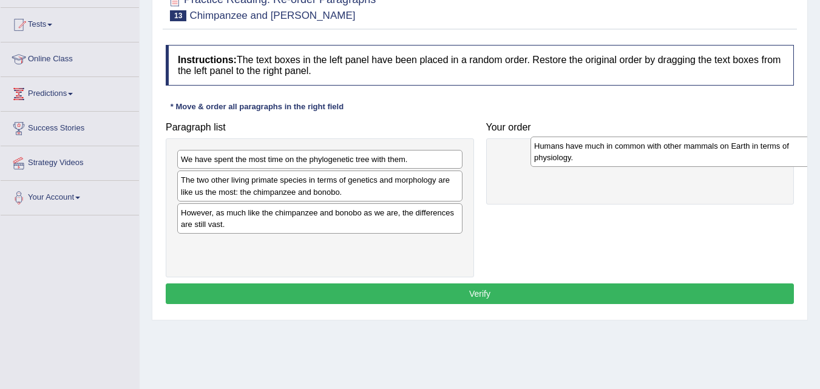
drag, startPoint x: 359, startPoint y: 217, endPoint x: 716, endPoint y: 145, distance: 364.3
click at [716, 145] on div "Humans have much in common with other mammals on Earth in terms of physiology." at bounding box center [673, 152] width 285 height 30
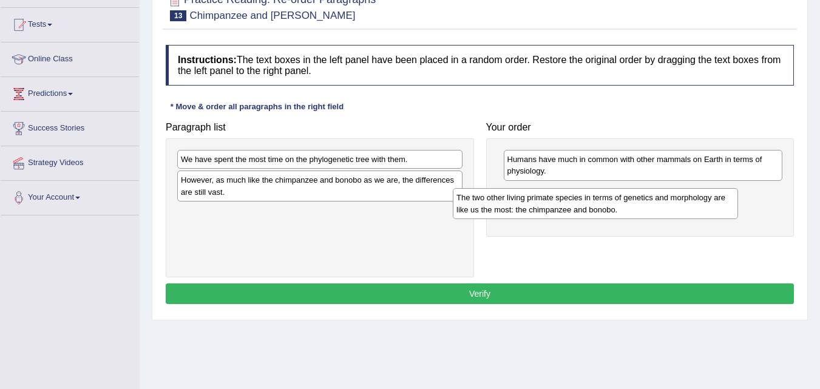
drag, startPoint x: 384, startPoint y: 191, endPoint x: 660, endPoint y: 209, distance: 276.3
click at [660, 209] on div "The two other living primate species in terms of genetics and morphology are li…" at bounding box center [595, 203] width 285 height 30
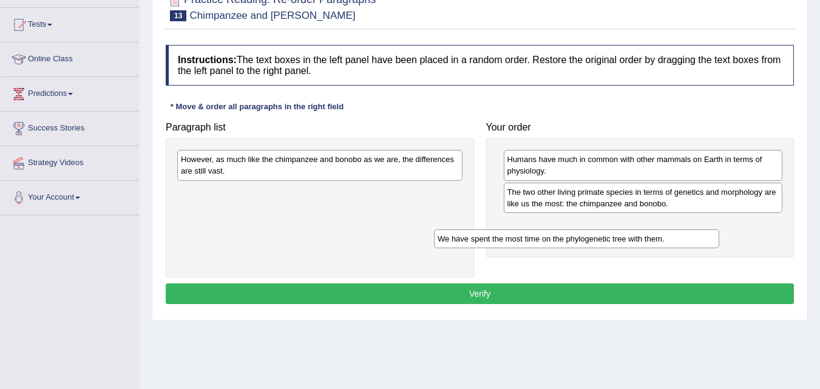
drag, startPoint x: 394, startPoint y: 158, endPoint x: 667, endPoint y: 231, distance: 282.4
click at [658, 235] on div "We have spent the most time on the phylogenetic tree with them." at bounding box center [576, 239] width 285 height 19
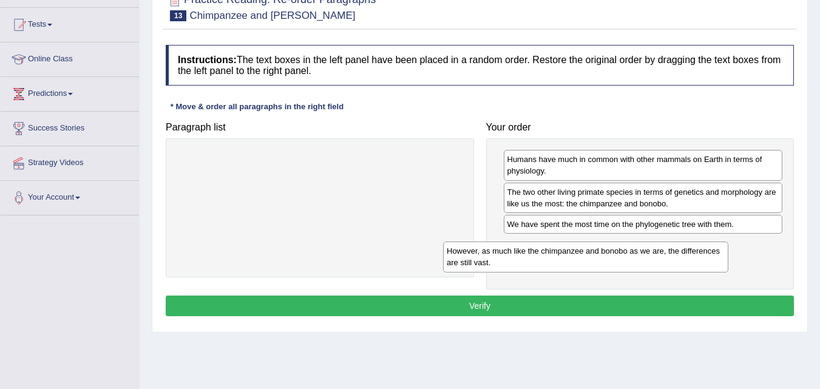
drag, startPoint x: 423, startPoint y: 168, endPoint x: 722, endPoint y: 259, distance: 312.4
click at [721, 260] on div "However, as much like the chimpanzee and bonobo as we are, the differences are …" at bounding box center [585, 257] width 285 height 30
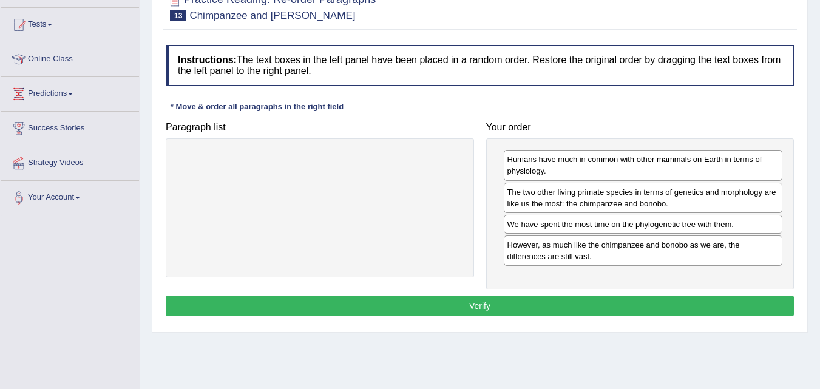
click at [517, 301] on button "Verify" at bounding box center [480, 306] width 629 height 21
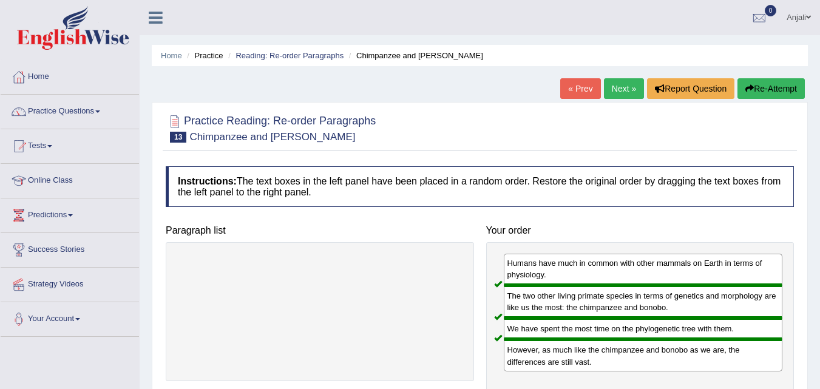
click at [615, 96] on link "Next »" at bounding box center [624, 88] width 40 height 21
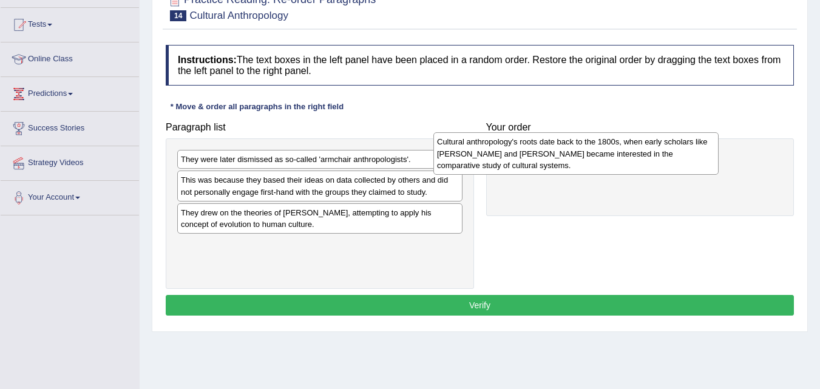
drag, startPoint x: 289, startPoint y: 207, endPoint x: 545, endPoint y: 169, distance: 259.1
click at [545, 169] on div "Cultural anthropology's roots date back to the 1800s, when early scholars like …" at bounding box center [576, 153] width 285 height 42
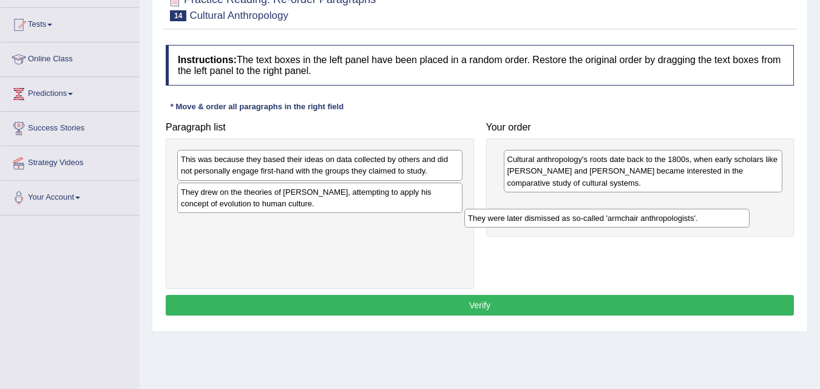
drag, startPoint x: 393, startPoint y: 165, endPoint x: 709, endPoint y: 217, distance: 320.6
click at [709, 217] on div "They were later dismissed as so-called 'armchair anthropologists'." at bounding box center [607, 218] width 285 height 19
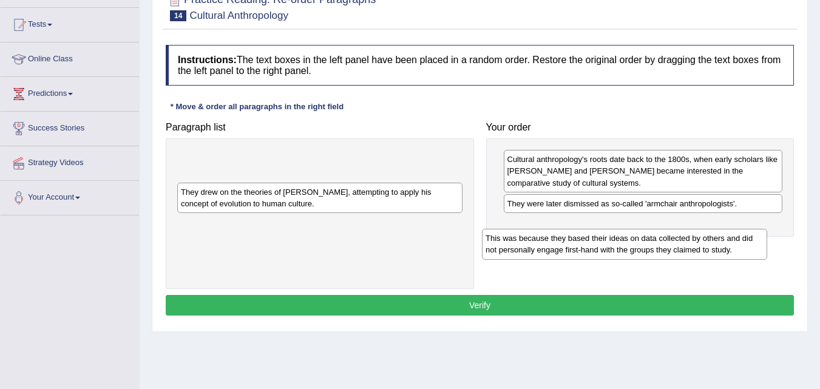
drag, startPoint x: 436, startPoint y: 158, endPoint x: 768, endPoint y: 225, distance: 338.4
click at [765, 229] on div "This was because they based their ideas on data collected by others and did not…" at bounding box center [624, 244] width 285 height 30
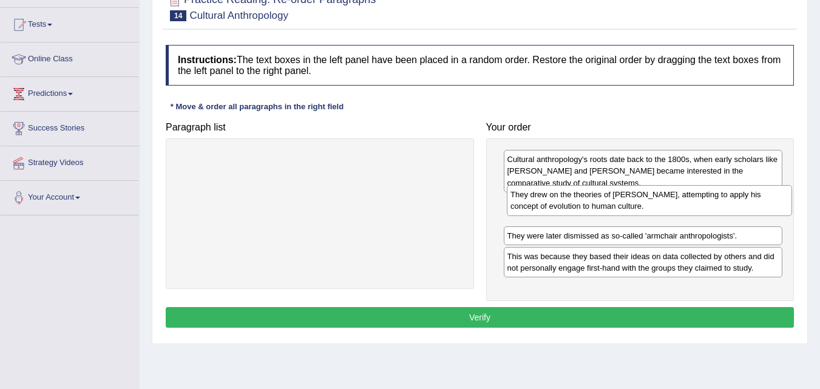
drag, startPoint x: 397, startPoint y: 166, endPoint x: 726, endPoint y: 201, distance: 331.0
click at [726, 201] on div "They drew on the theories of Charles Darwin, attempting to apply his concept of…" at bounding box center [649, 200] width 285 height 30
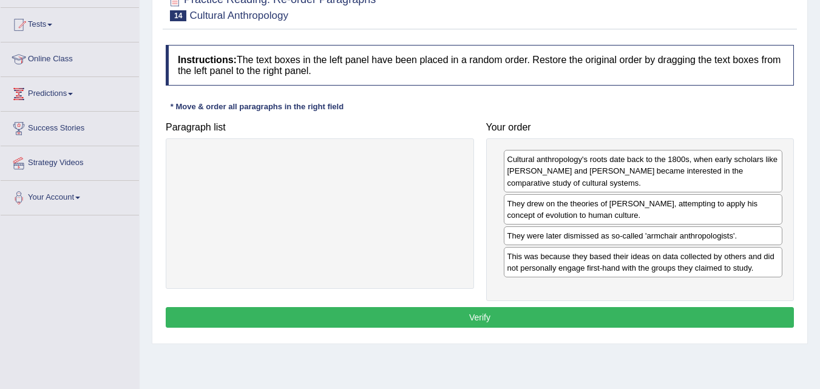
click at [566, 313] on button "Verify" at bounding box center [480, 317] width 629 height 21
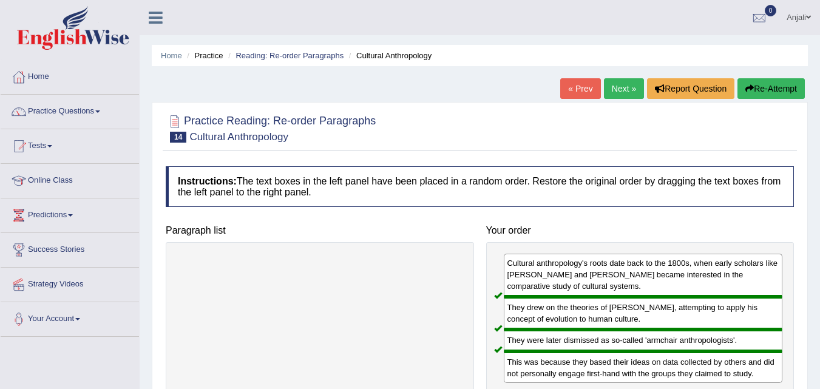
click at [623, 91] on link "Next »" at bounding box center [624, 88] width 40 height 21
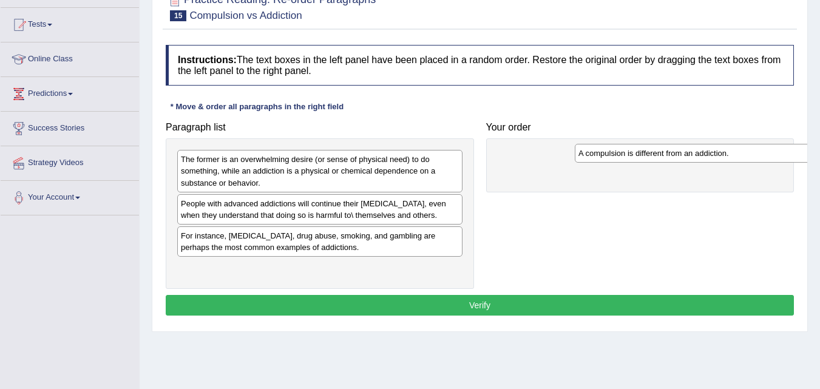
drag, startPoint x: 234, startPoint y: 242, endPoint x: 632, endPoint y: 160, distance: 406.3
click at [632, 160] on div "A compulsion is different from an addiction." at bounding box center [717, 153] width 285 height 19
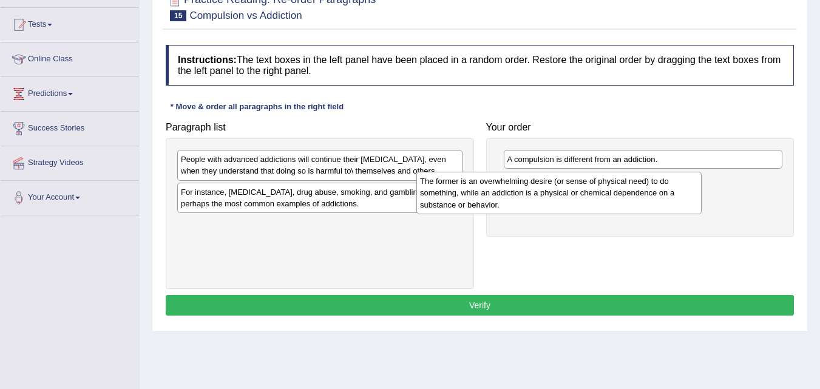
drag, startPoint x: 383, startPoint y: 183, endPoint x: 643, endPoint y: 199, distance: 260.4
click at [643, 199] on div "The former is an overwhelming desire (or sense of physical need) to do somethin…" at bounding box center [559, 193] width 285 height 42
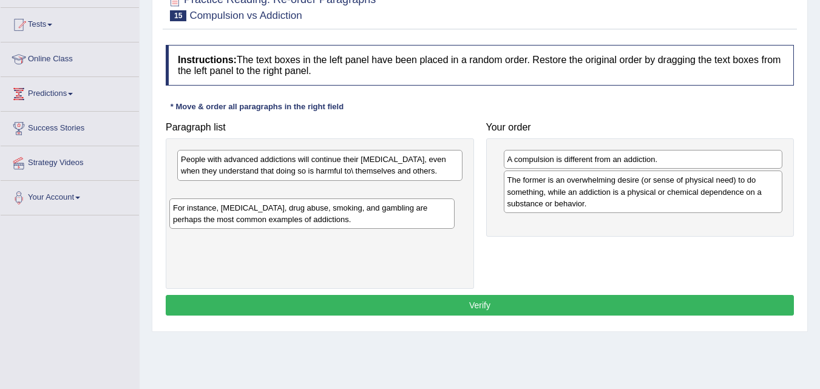
drag, startPoint x: 404, startPoint y: 183, endPoint x: 393, endPoint y: 192, distance: 14.2
click at [394, 199] on div "For instance, [MEDICAL_DATA], drug abuse, smoking, and gambling are perhaps the…" at bounding box center [311, 214] width 285 height 30
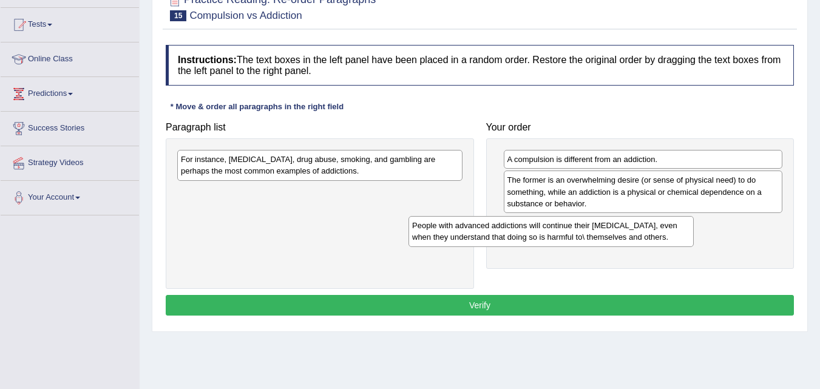
drag, startPoint x: 426, startPoint y: 168, endPoint x: 683, endPoint y: 222, distance: 263.2
click at [682, 227] on div "People with advanced addictions will continue their [MEDICAL_DATA], even when t…" at bounding box center [551, 231] width 285 height 30
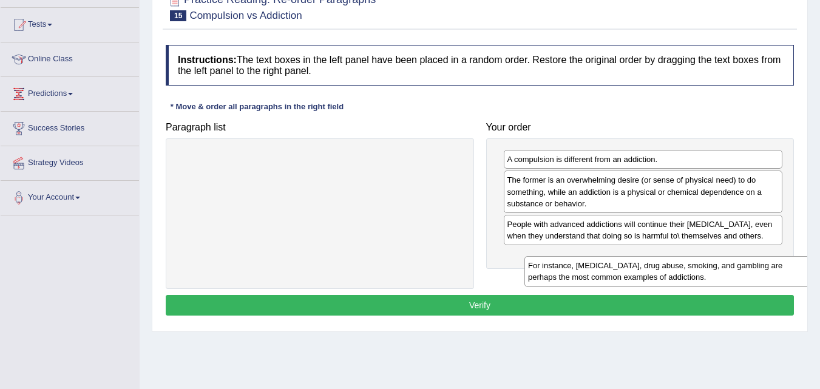
drag, startPoint x: 415, startPoint y: 162, endPoint x: 705, endPoint y: 262, distance: 306.5
click at [705, 262] on div "For instance, [MEDICAL_DATA], drug abuse, smoking, and gambling are perhaps the…" at bounding box center [667, 271] width 285 height 30
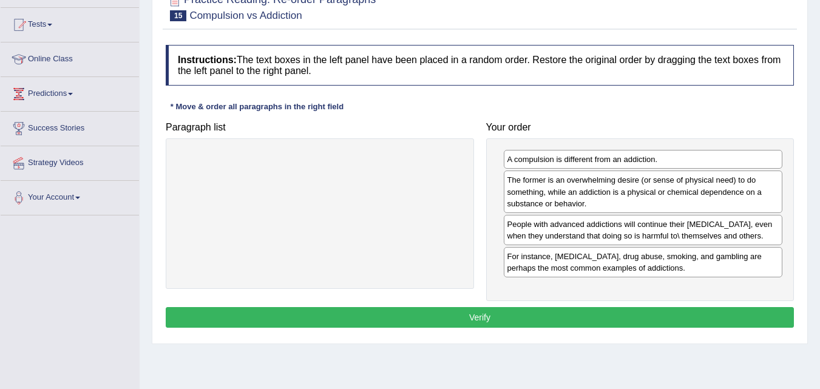
click at [577, 312] on button "Verify" at bounding box center [480, 317] width 629 height 21
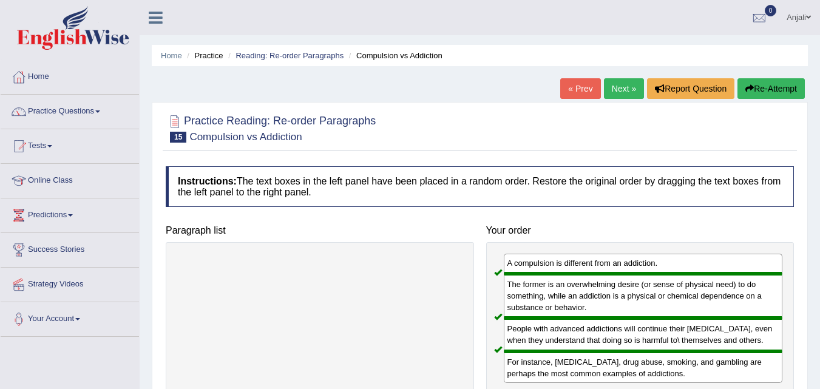
click at [626, 92] on link "Next »" at bounding box center [624, 88] width 40 height 21
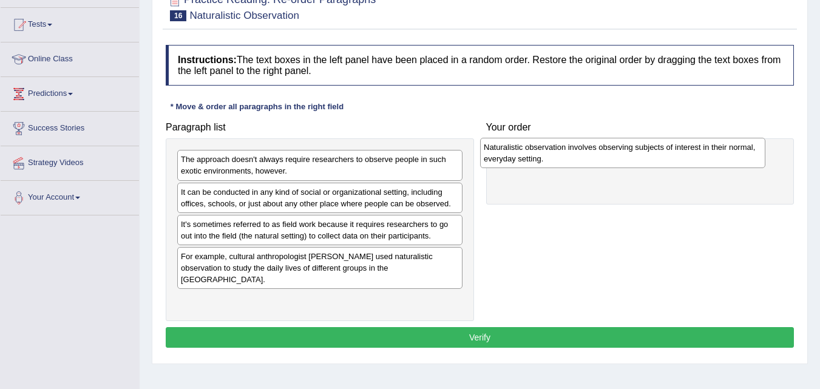
drag, startPoint x: 273, startPoint y: 261, endPoint x: 576, endPoint y: 152, distance: 322.2
click at [576, 152] on div "Naturalistic observation involves observing subjects of interest in their norma…" at bounding box center [622, 153] width 285 height 30
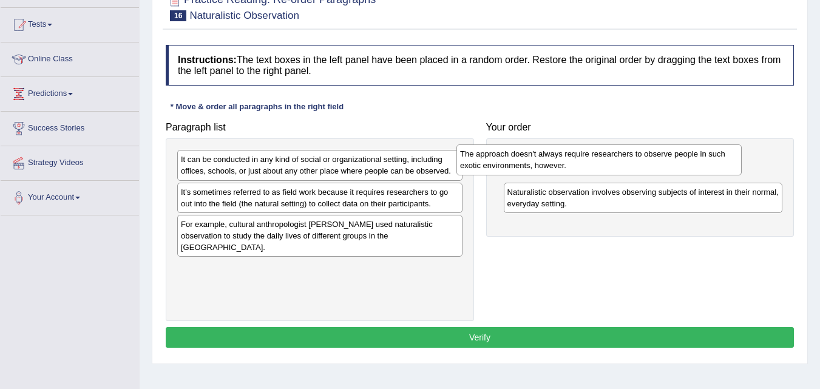
drag, startPoint x: 412, startPoint y: 173, endPoint x: 713, endPoint y: 171, distance: 300.6
click at [712, 171] on div "The approach doesn't always require researchers to observe people in such exoti…" at bounding box center [599, 160] width 285 height 30
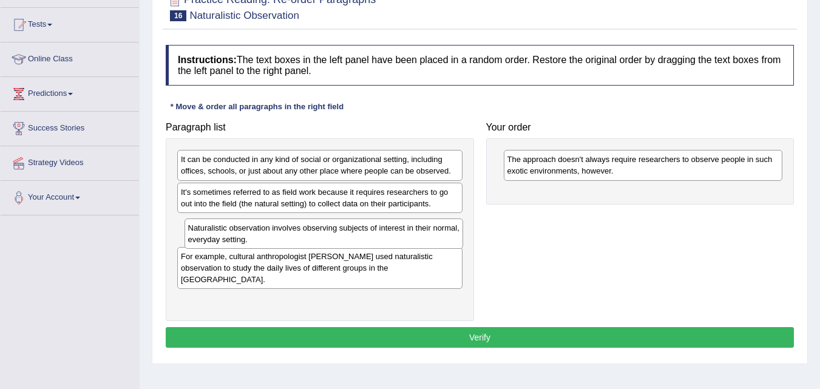
drag, startPoint x: 564, startPoint y: 210, endPoint x: 244, endPoint y: 245, distance: 321.4
click at [244, 245] on div "Naturalistic observation involves observing subjects of interest in their norma…" at bounding box center [324, 234] width 279 height 30
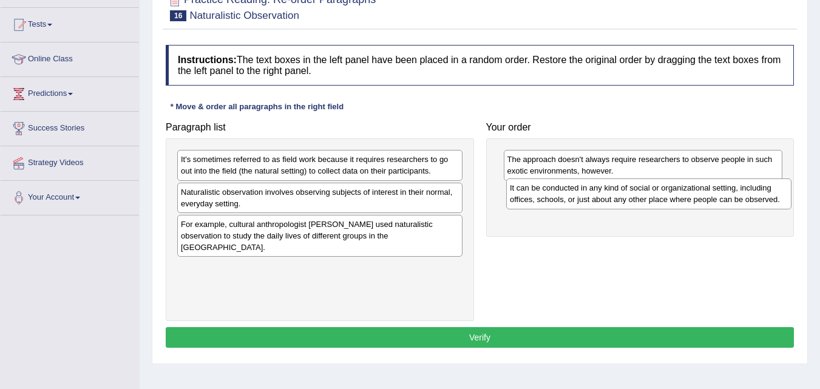
drag, startPoint x: 319, startPoint y: 174, endPoint x: 635, endPoint y: 200, distance: 316.3
click at [635, 200] on div "It can be conducted in any kind of social or organizational setting, including …" at bounding box center [648, 194] width 285 height 30
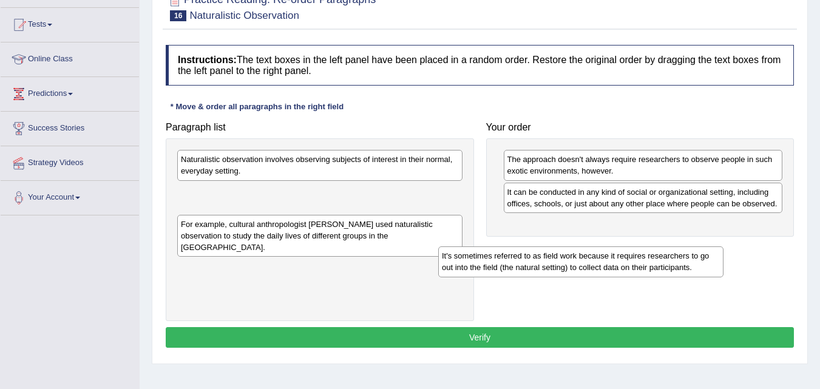
drag, startPoint x: 392, startPoint y: 171, endPoint x: 692, endPoint y: 240, distance: 307.2
click at [691, 247] on div "It's sometimes referred to as field work because it requires researchers to go …" at bounding box center [580, 262] width 285 height 30
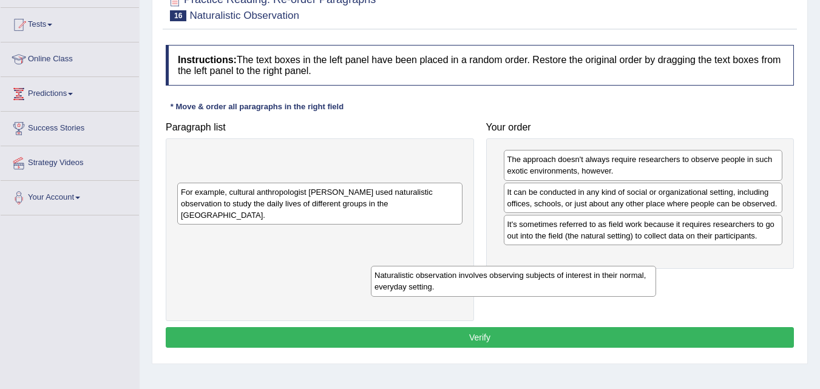
drag, startPoint x: 449, startPoint y: 161, endPoint x: 691, endPoint y: 253, distance: 259.3
click at [656, 266] on div "Naturalistic observation involves observing subjects of interest in their norma…" at bounding box center [513, 281] width 285 height 30
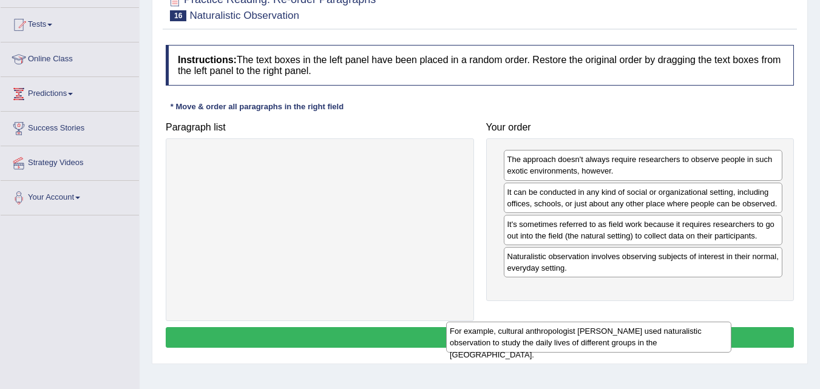
drag, startPoint x: 407, startPoint y: 168, endPoint x: 680, endPoint y: 324, distance: 314.2
click at [679, 324] on div "For example, cultural anthropologist [PERSON_NAME] used naturalistic observatio…" at bounding box center [588, 337] width 285 height 30
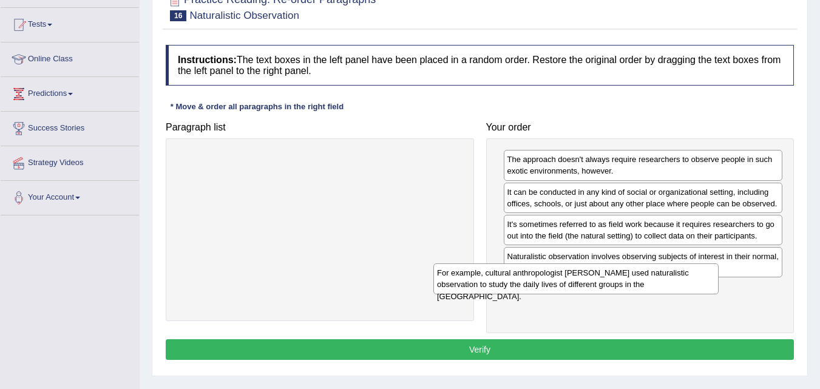
drag, startPoint x: 411, startPoint y: 173, endPoint x: 694, endPoint y: 308, distance: 313.5
click at [692, 294] on div "For example, cultural anthropologist [PERSON_NAME] used naturalistic observatio…" at bounding box center [576, 279] width 285 height 30
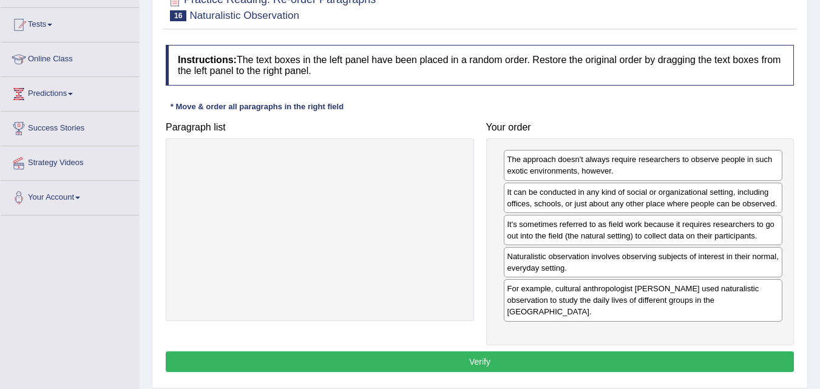
click at [500, 352] on button "Verify" at bounding box center [480, 362] width 629 height 21
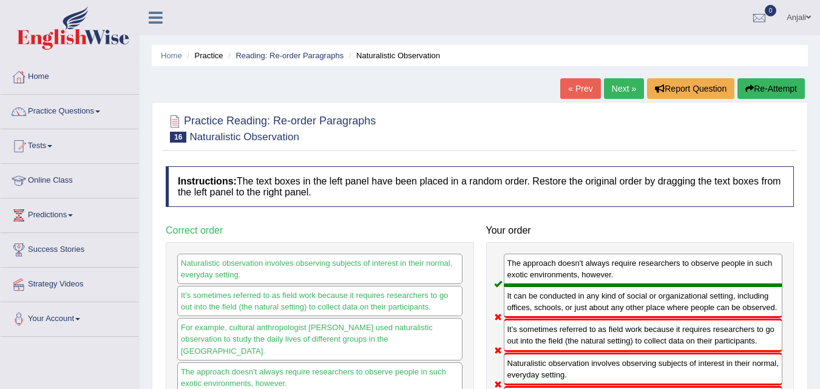
click at [616, 84] on link "Next »" at bounding box center [624, 88] width 40 height 21
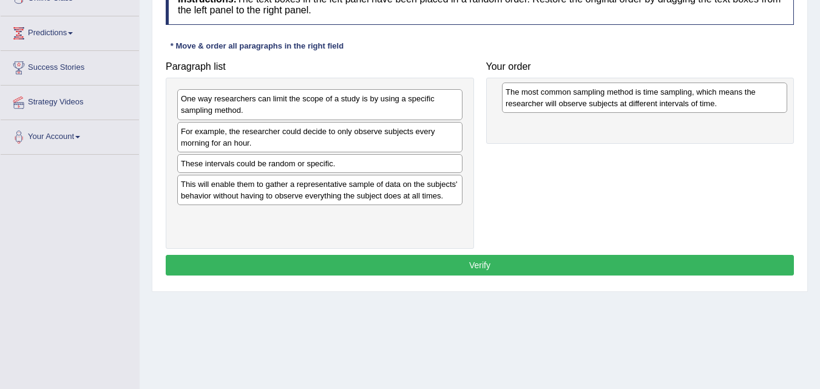
drag, startPoint x: 312, startPoint y: 188, endPoint x: 635, endPoint y: 95, distance: 335.6
click at [635, 95] on div "The most common sampling method is time sampling, which means the researcher wi…" at bounding box center [644, 98] width 285 height 30
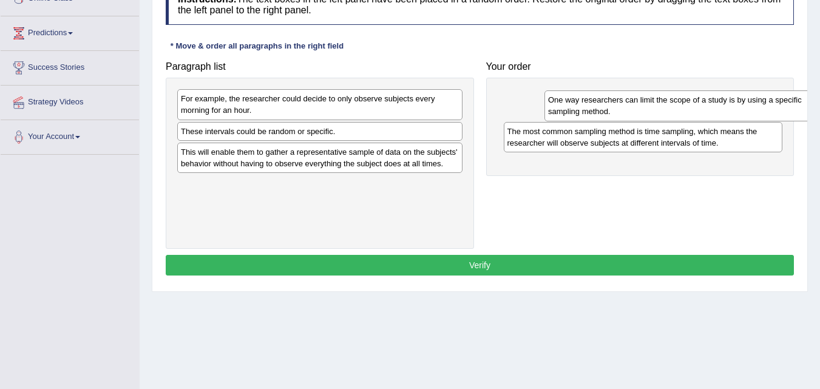
drag, startPoint x: 433, startPoint y: 103, endPoint x: 775, endPoint y: 104, distance: 341.9
click at [775, 104] on div "One way researchers can limit the scope of a study is by using a specific sampl…" at bounding box center [687, 105] width 285 height 30
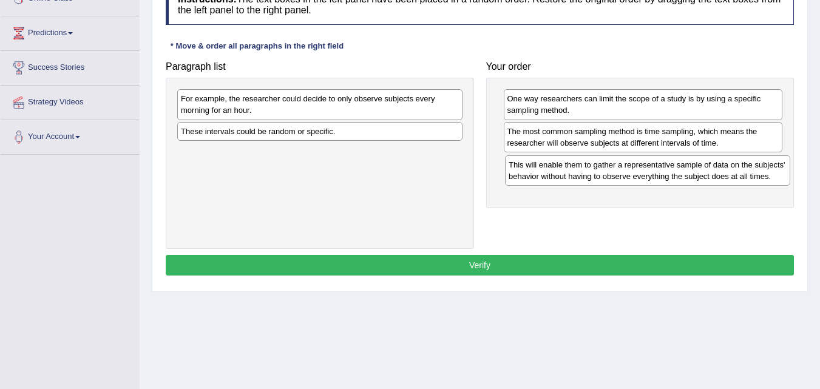
drag, startPoint x: 370, startPoint y: 164, endPoint x: 692, endPoint y: 177, distance: 322.7
click at [692, 177] on div "This will enable them to gather a representative sample of data on the subjects…" at bounding box center [647, 170] width 285 height 30
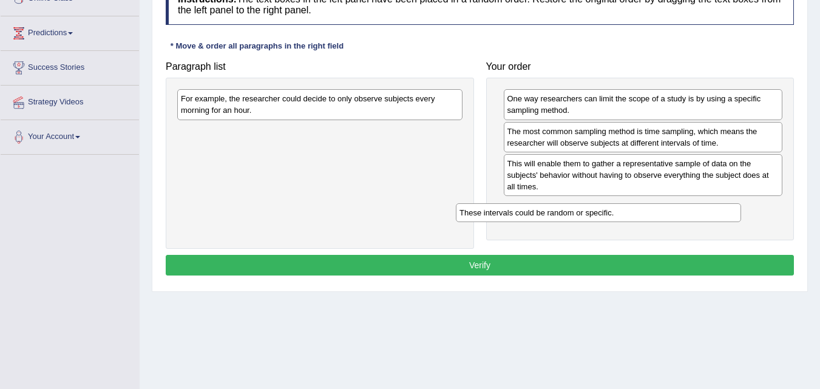
drag, startPoint x: 428, startPoint y: 128, endPoint x: 709, endPoint y: 207, distance: 292.1
click at [707, 210] on div "These intervals could be random or specific." at bounding box center [598, 212] width 285 height 19
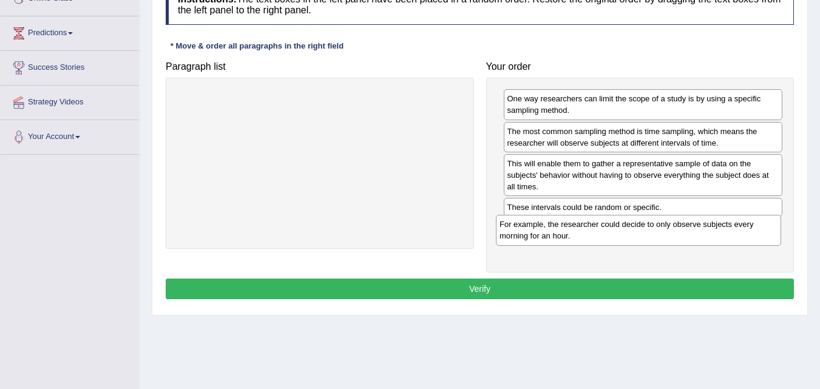
drag, startPoint x: 429, startPoint y: 101, endPoint x: 748, endPoint y: 227, distance: 342.7
click at [748, 227] on div "For example, the researcher could decide to only observe subjects every morning…" at bounding box center [638, 230] width 285 height 30
click at [562, 282] on button "Verify" at bounding box center [480, 289] width 629 height 21
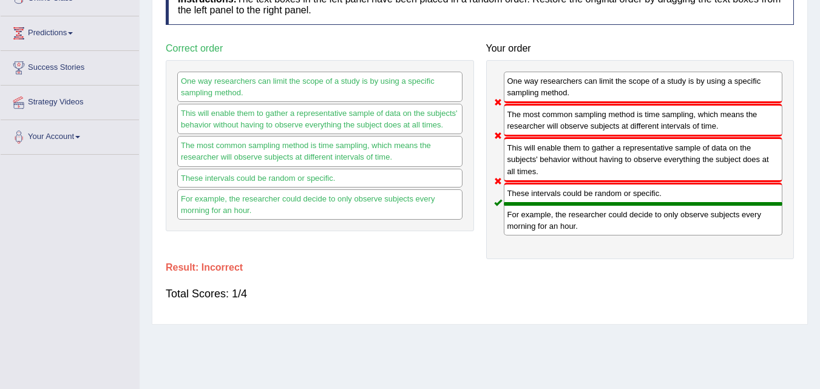
scroll to position [61, 0]
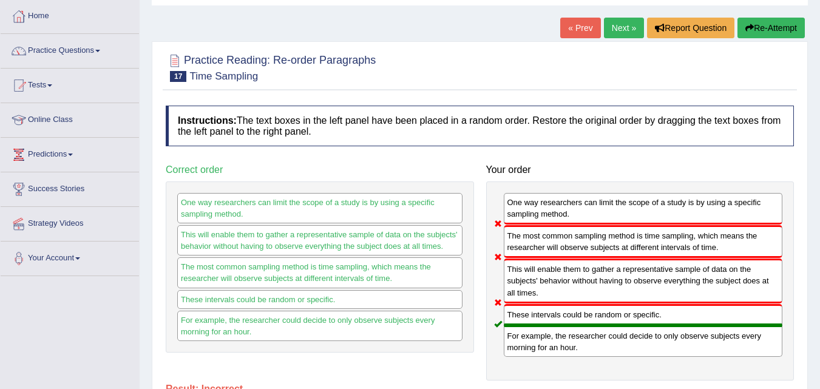
click at [616, 28] on link "Next »" at bounding box center [624, 28] width 40 height 21
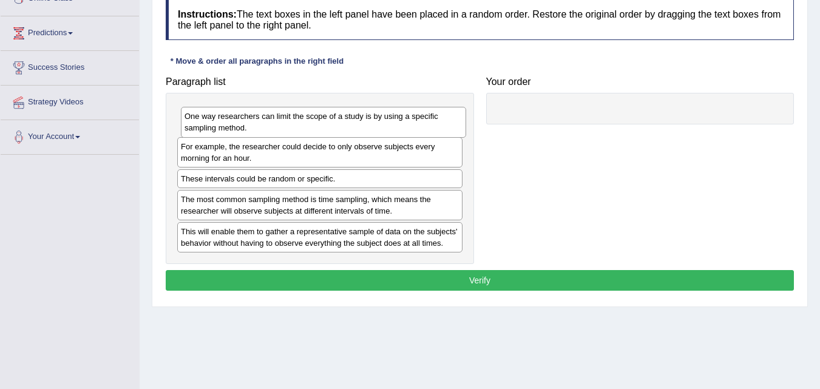
click at [275, 121] on div "One way researchers can limit the scope of a study is by using a specific sampl…" at bounding box center [323, 122] width 285 height 30
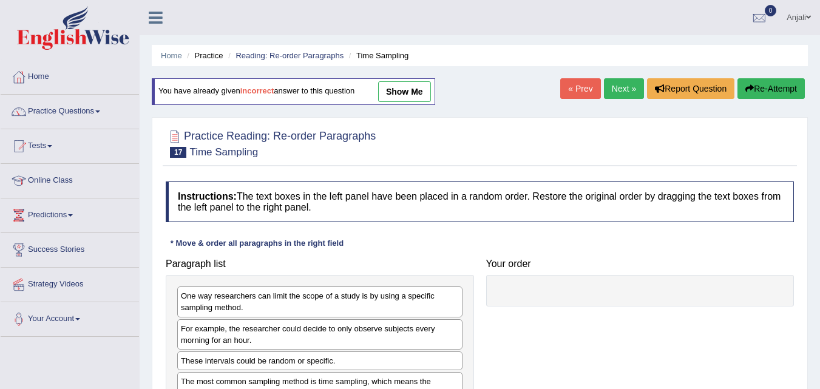
click at [617, 92] on link "Next »" at bounding box center [624, 88] width 40 height 21
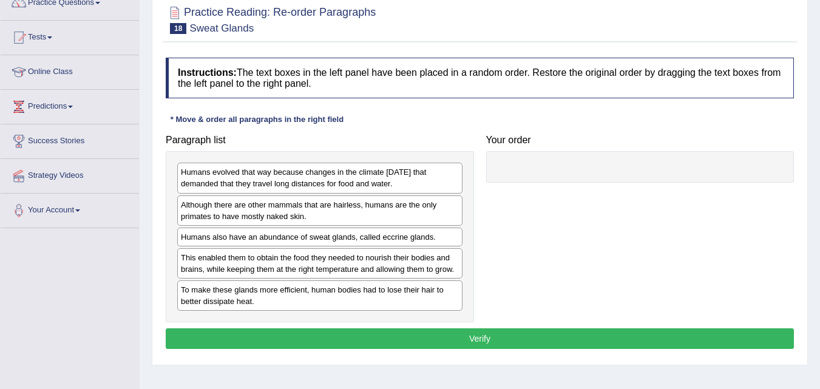
scroll to position [121, 0]
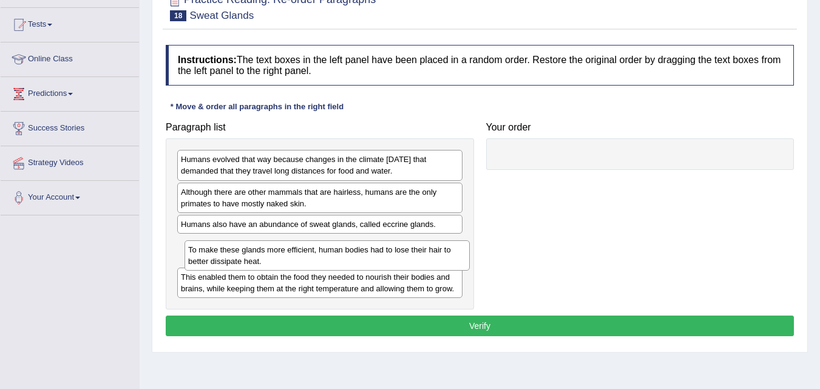
drag, startPoint x: 282, startPoint y: 284, endPoint x: 291, endPoint y: 257, distance: 28.8
click at [291, 257] on div "To make these glands more efficient, human bodies had to lose their hair to bet…" at bounding box center [327, 255] width 285 height 30
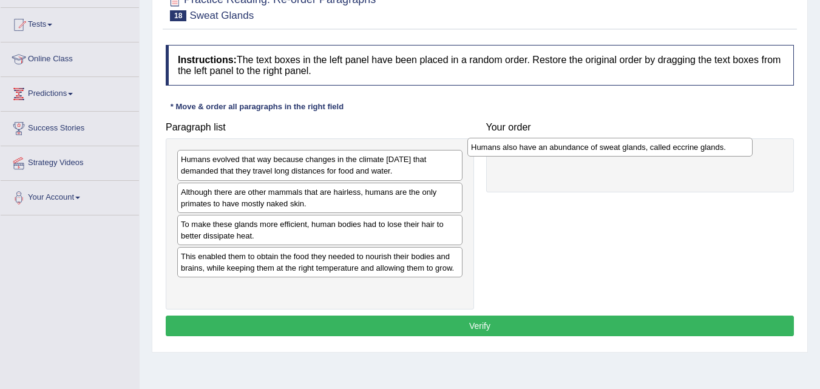
drag, startPoint x: 287, startPoint y: 232, endPoint x: 550, endPoint y: 145, distance: 276.5
click at [550, 145] on div "Humans also have an abundance of sweat glands, called eccrine glands." at bounding box center [610, 147] width 285 height 19
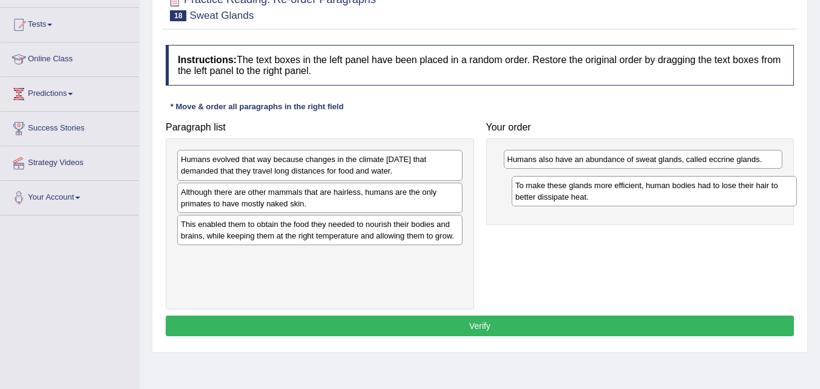
drag, startPoint x: 315, startPoint y: 233, endPoint x: 591, endPoint y: 193, distance: 279.2
click at [591, 193] on div "To make these glands more efficient, human bodies had to lose their hair to bet…" at bounding box center [654, 191] width 285 height 30
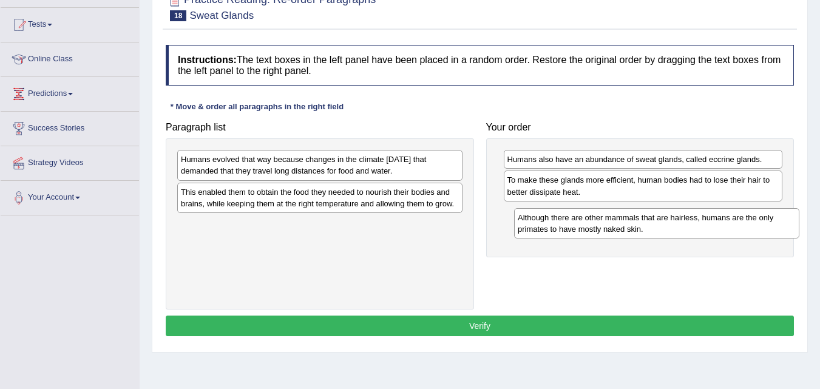
drag, startPoint x: 278, startPoint y: 198, endPoint x: 618, endPoint y: 218, distance: 340.7
click at [618, 219] on div "Although there are other mammals that are hairless, humans are the only primate…" at bounding box center [656, 223] width 285 height 30
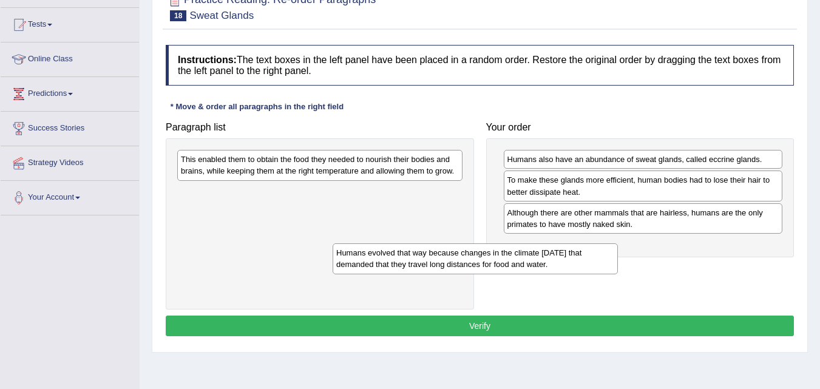
drag, startPoint x: 386, startPoint y: 163, endPoint x: 624, endPoint y: 230, distance: 246.8
click at [618, 244] on div "Humans evolved that way because changes in the climate 200,000 years ago that d…" at bounding box center [475, 259] width 285 height 30
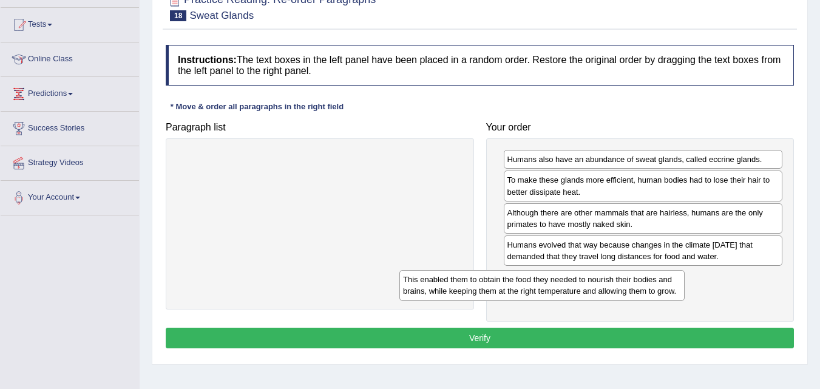
drag, startPoint x: 434, startPoint y: 170, endPoint x: 663, endPoint y: 282, distance: 254.2
click at [663, 282] on div "This enabled them to obtain the food they needed to nourish their bodies and br…" at bounding box center [542, 285] width 285 height 30
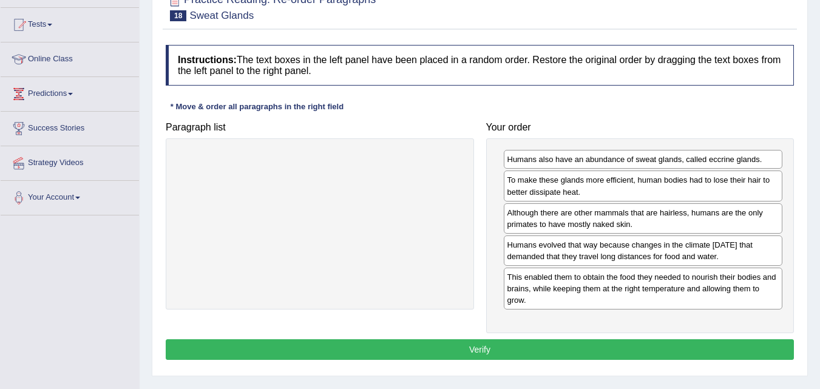
click at [536, 349] on button "Verify" at bounding box center [480, 349] width 629 height 21
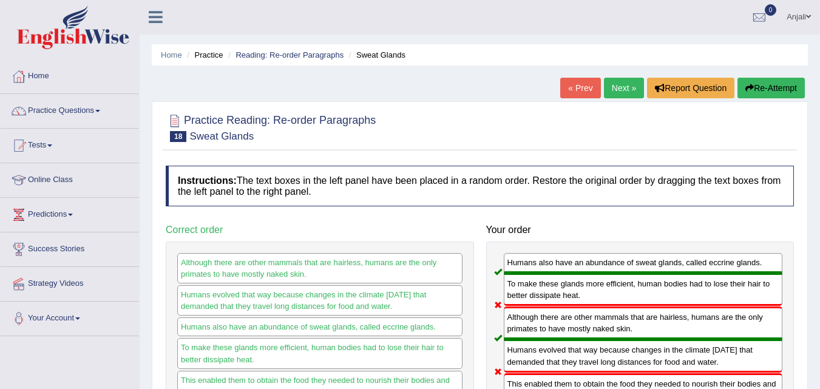
scroll to position [0, 0]
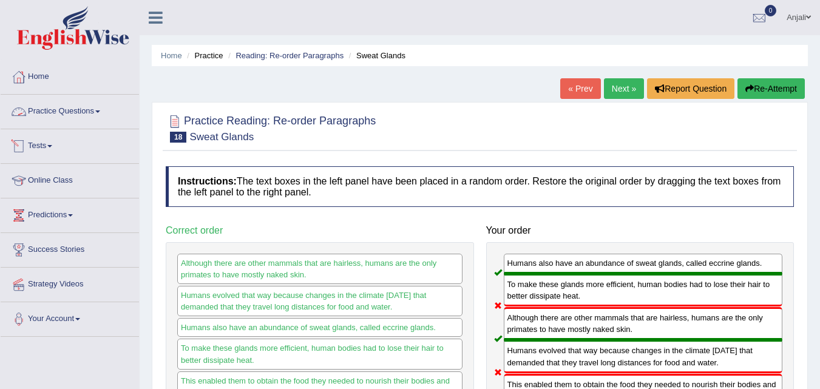
click at [98, 106] on link "Practice Questions" at bounding box center [70, 110] width 138 height 30
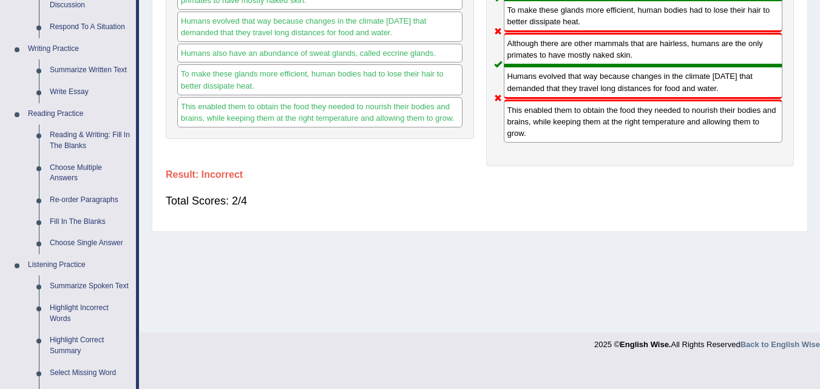
scroll to position [304, 0]
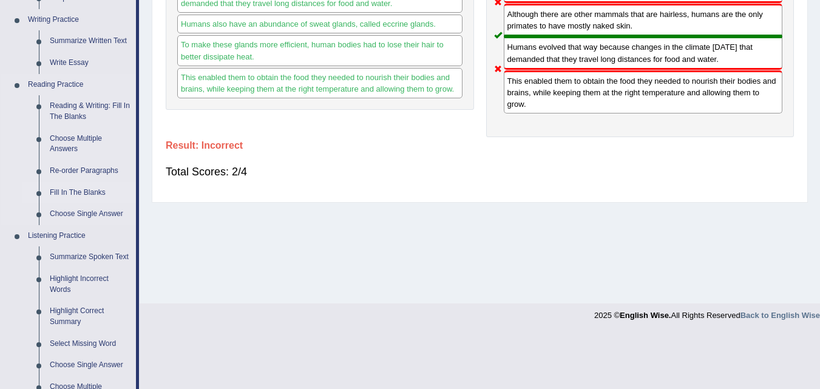
click at [68, 189] on link "Fill In The Blanks" at bounding box center [90, 193] width 92 height 22
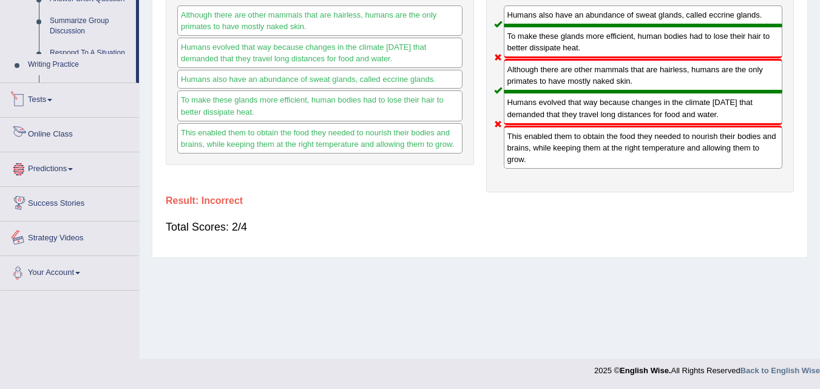
scroll to position [596, 0]
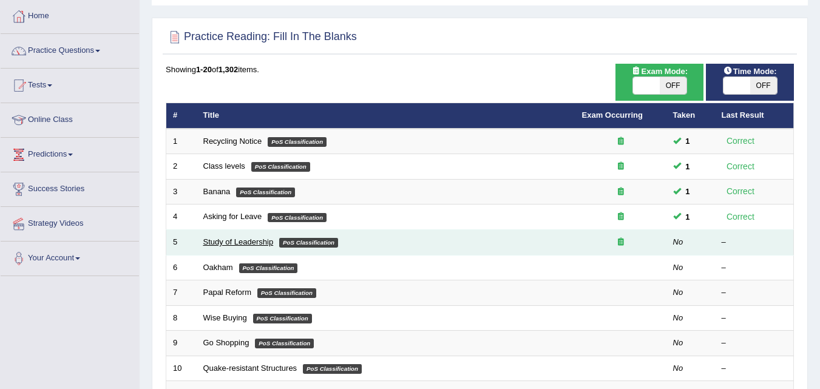
click at [219, 243] on link "Study of Leadership" at bounding box center [238, 241] width 70 height 9
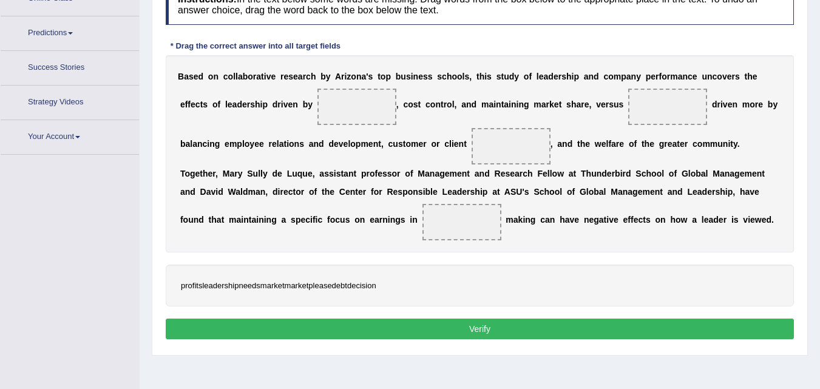
scroll to position [211, 0]
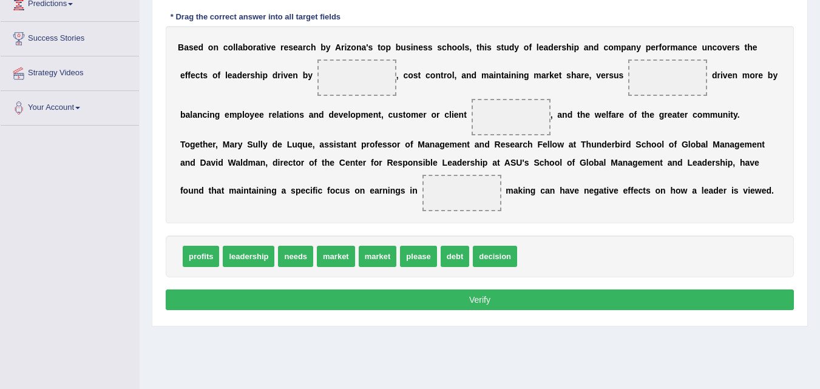
click at [206, 278] on div "Instructions: In the text below some words are missing. Drag words from the box…" at bounding box center [480, 134] width 635 height 371
drag, startPoint x: 386, startPoint y: 259, endPoint x: 369, endPoint y: 82, distance: 178.1
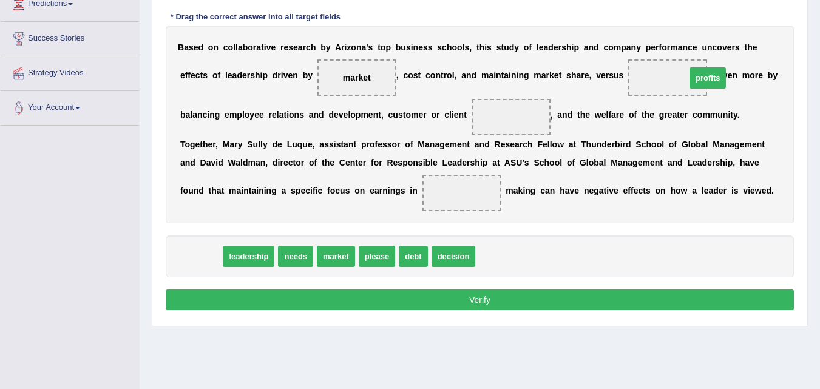
drag, startPoint x: 196, startPoint y: 257, endPoint x: 687, endPoint y: 78, distance: 523.2
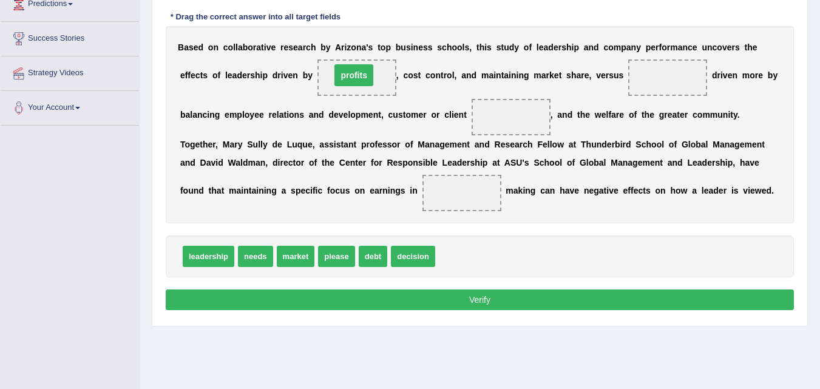
drag, startPoint x: 668, startPoint y: 78, endPoint x: 354, endPoint y: 76, distance: 314.0
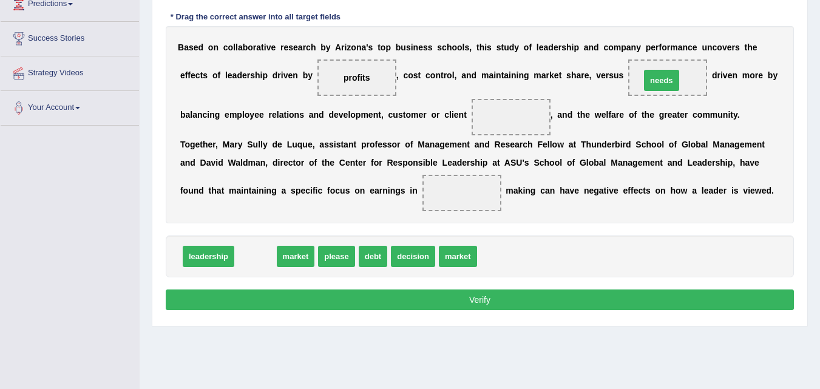
drag, startPoint x: 259, startPoint y: 255, endPoint x: 665, endPoint y: 79, distance: 442.8
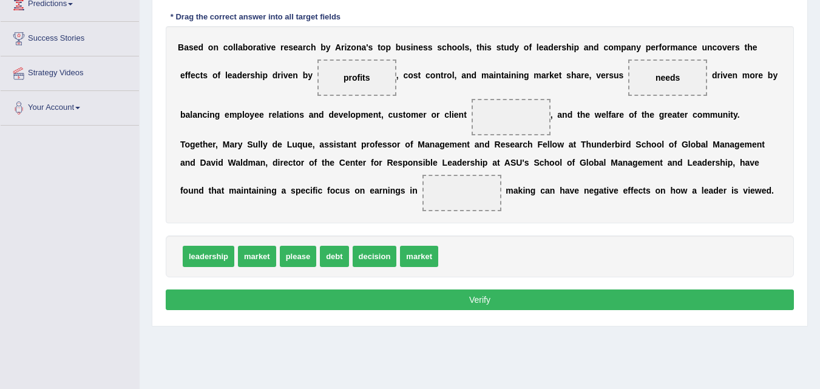
drag, startPoint x: 375, startPoint y: 272, endPoint x: 460, endPoint y: 222, distance: 98.8
click at [460, 222] on div "Instructions: In the text below some words are missing. Drag words from the box…" at bounding box center [480, 134] width 635 height 371
drag, startPoint x: 387, startPoint y: 257, endPoint x: 530, endPoint y: 121, distance: 197.2
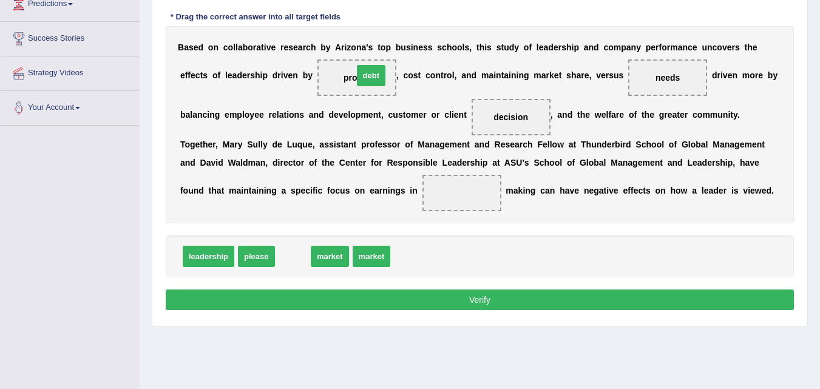
drag, startPoint x: 293, startPoint y: 253, endPoint x: 370, endPoint y: 72, distance: 196.2
drag, startPoint x: 297, startPoint y: 259, endPoint x: 472, endPoint y: 213, distance: 180.9
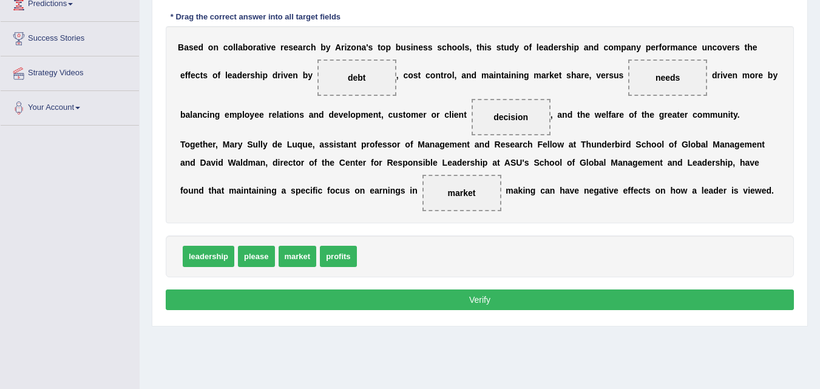
click at [393, 307] on button "Verify" at bounding box center [480, 300] width 629 height 21
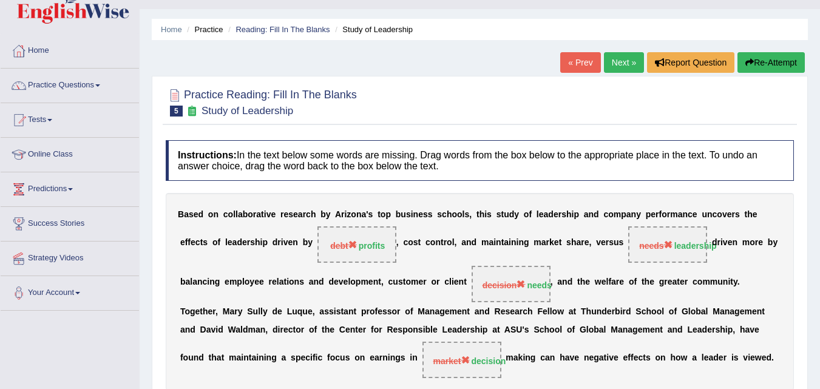
scroll to position [0, 0]
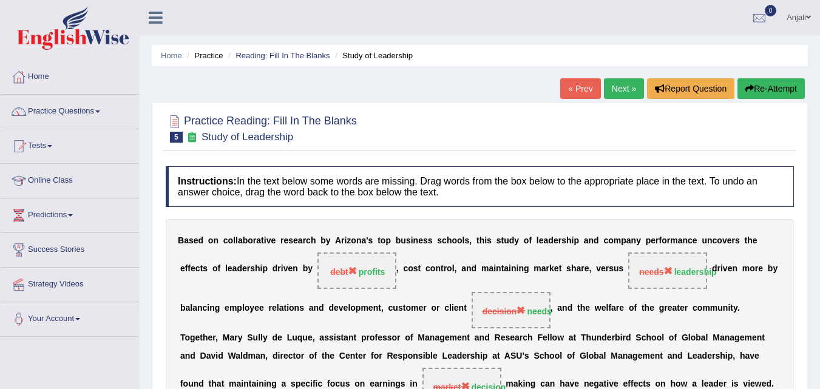
click at [637, 91] on link "Next »" at bounding box center [624, 88] width 40 height 21
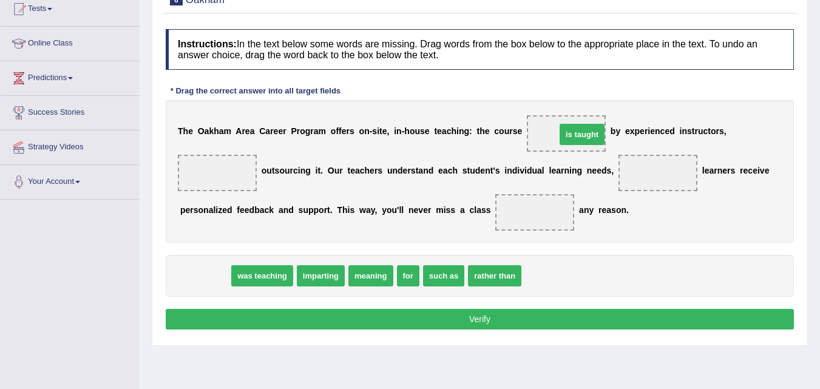
drag, startPoint x: 214, startPoint y: 273, endPoint x: 592, endPoint y: 132, distance: 402.8
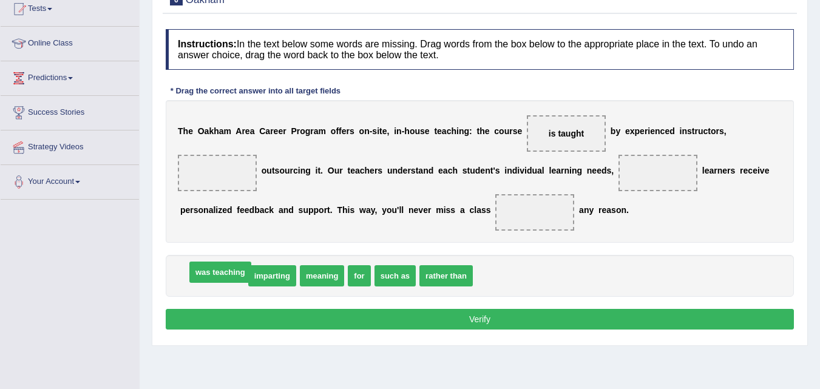
drag, startPoint x: 218, startPoint y: 274, endPoint x: 225, endPoint y: 270, distance: 7.6
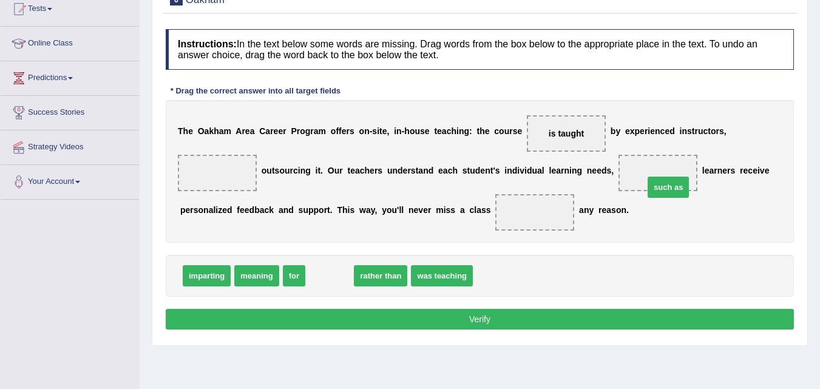
drag, startPoint x: 331, startPoint y: 280, endPoint x: 670, endPoint y: 191, distance: 350.4
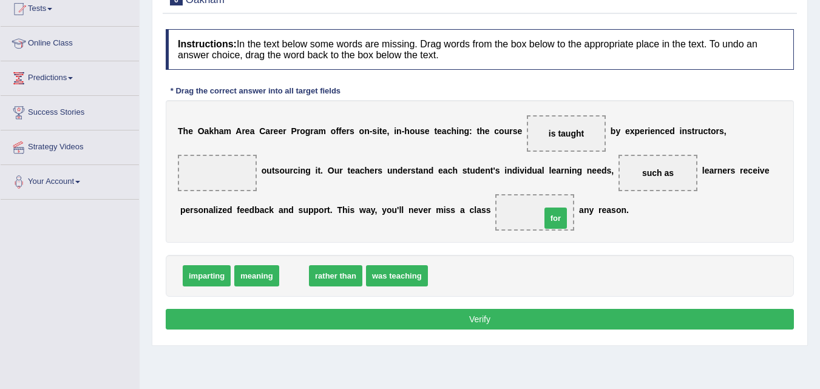
drag, startPoint x: 303, startPoint y: 274, endPoint x: 565, endPoint y: 217, distance: 268.0
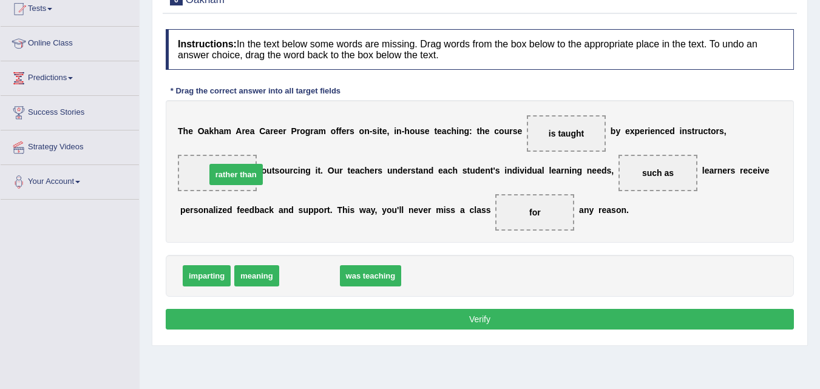
drag, startPoint x: 304, startPoint y: 271, endPoint x: 227, endPoint y: 169, distance: 127.9
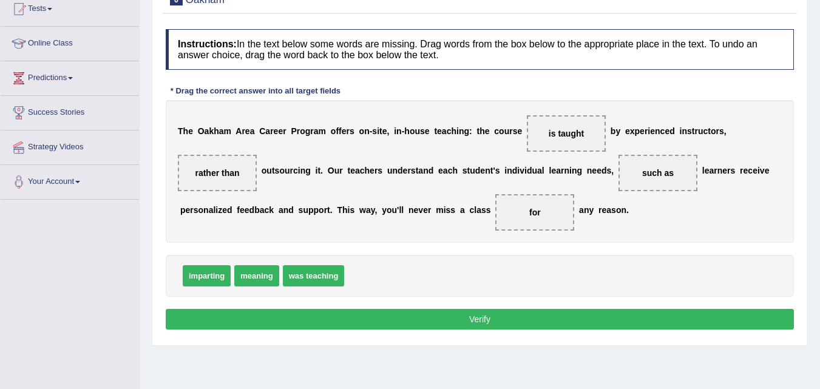
click at [364, 320] on button "Verify" at bounding box center [480, 319] width 629 height 21
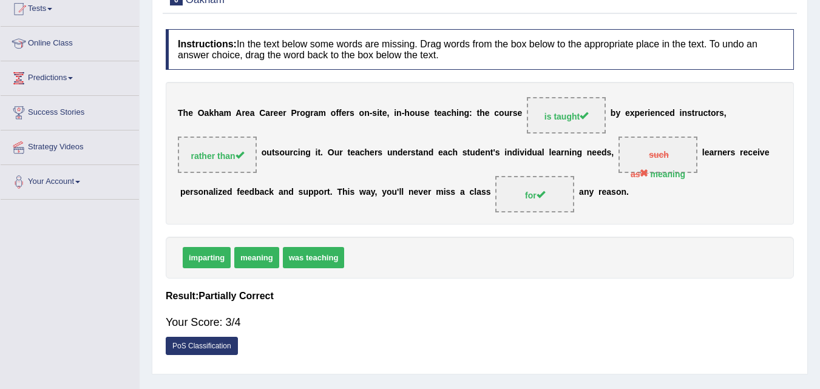
scroll to position [77, 0]
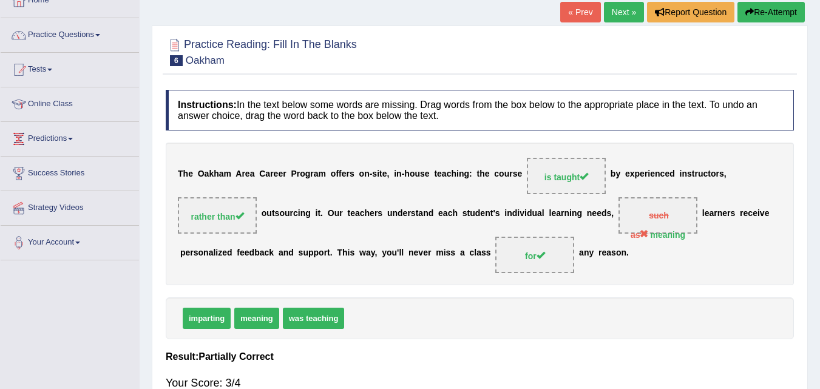
click at [614, 10] on link "Next »" at bounding box center [624, 12] width 40 height 21
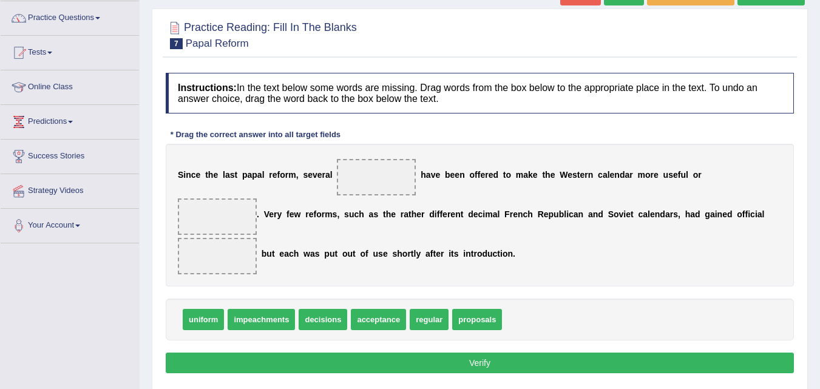
scroll to position [121, 0]
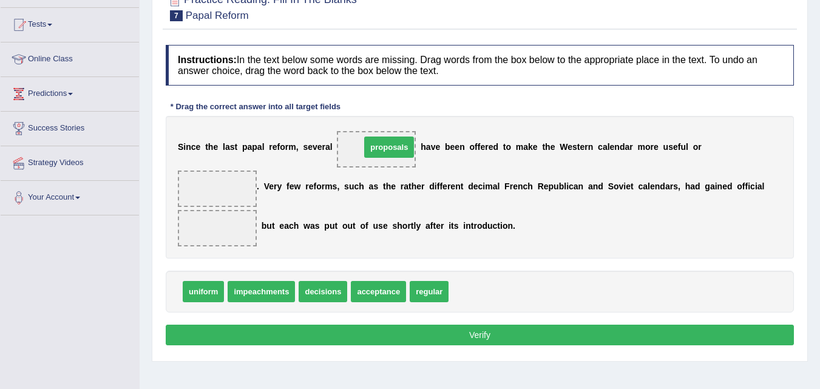
drag, startPoint x: 494, startPoint y: 293, endPoint x: 406, endPoint y: 148, distance: 169.2
click at [384, 299] on span "acceptance" at bounding box center [378, 291] width 55 height 21
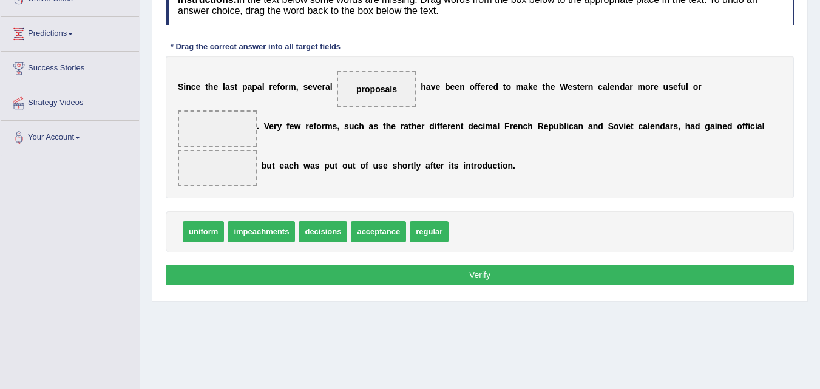
scroll to position [182, 0]
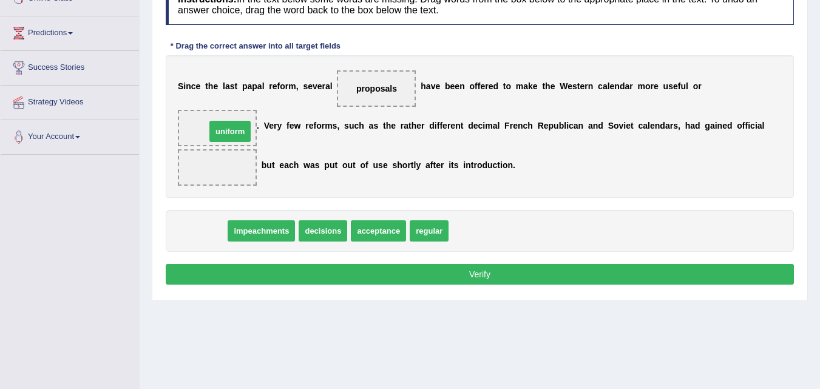
drag, startPoint x: 200, startPoint y: 232, endPoint x: 227, endPoint y: 132, distance: 103.1
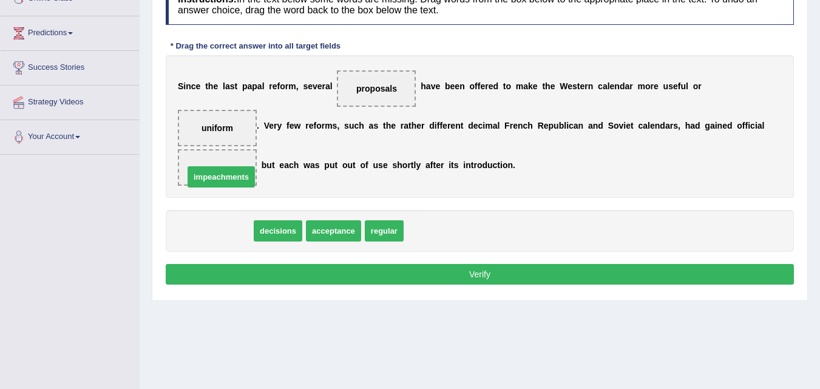
drag, startPoint x: 208, startPoint y: 231, endPoint x: 213, endPoint y: 177, distance: 54.3
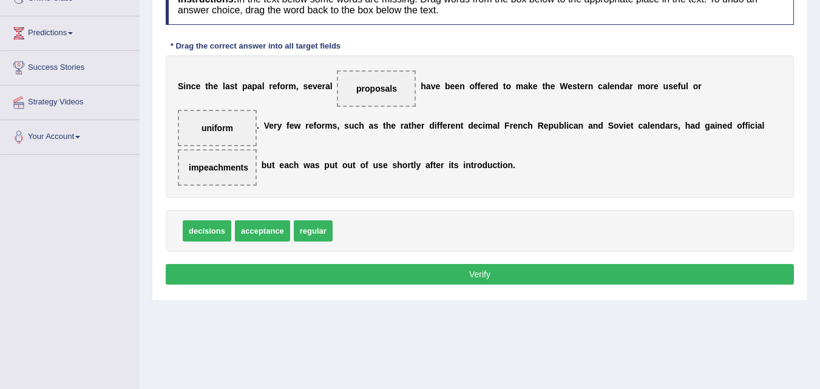
click at [491, 274] on button "Verify" at bounding box center [480, 274] width 629 height 21
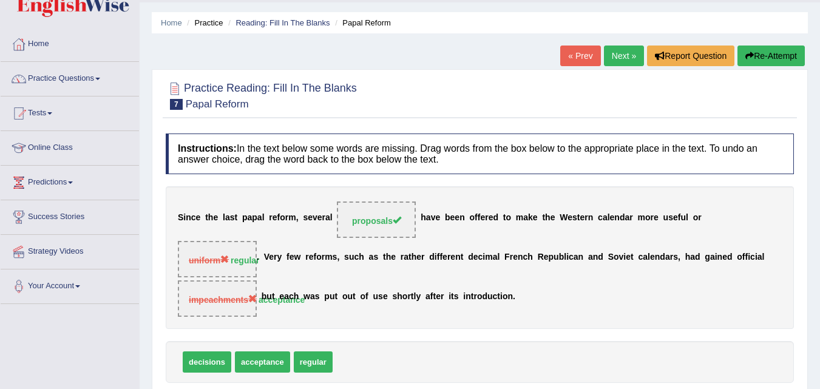
scroll to position [0, 0]
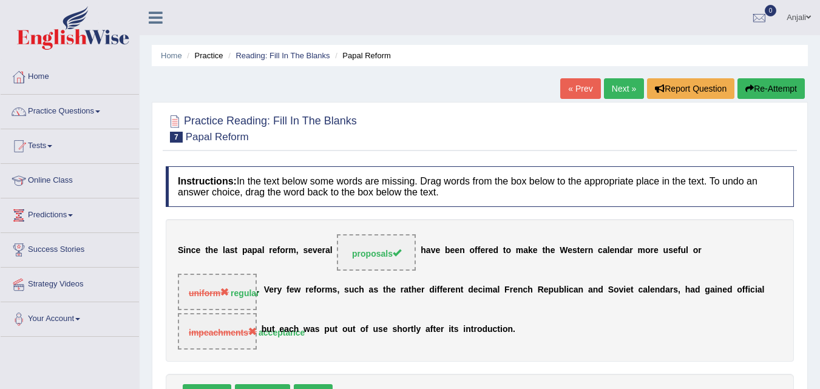
click at [630, 90] on link "Next »" at bounding box center [624, 88] width 40 height 21
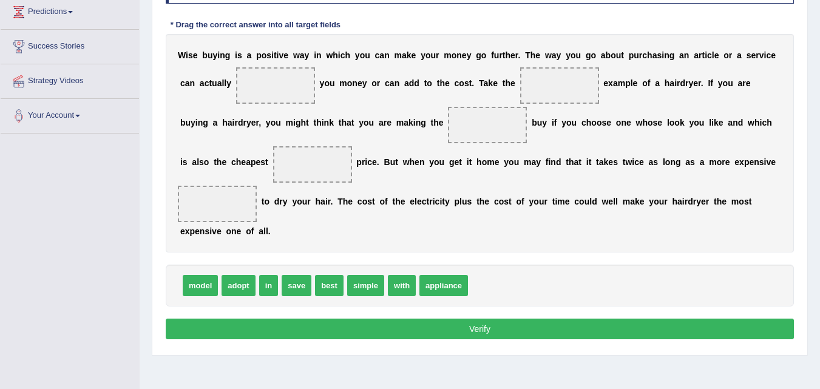
scroll to position [182, 0]
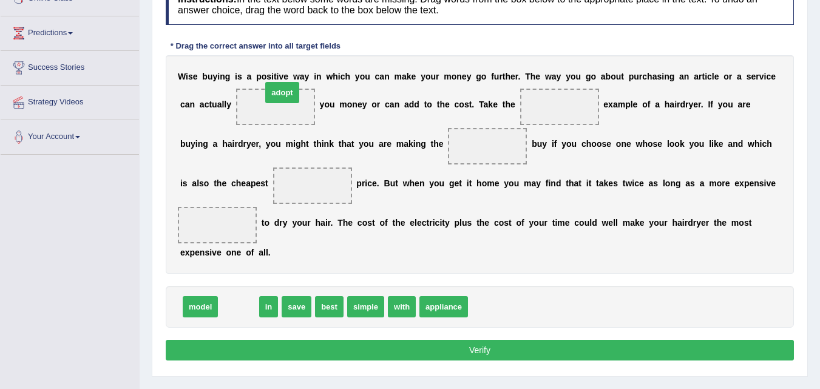
drag, startPoint x: 256, startPoint y: 276, endPoint x: 285, endPoint y: 90, distance: 188.1
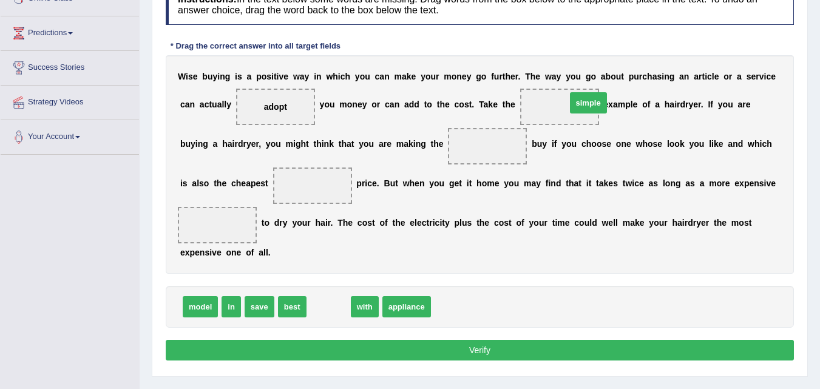
drag, startPoint x: 330, startPoint y: 301, endPoint x: 592, endPoint y: 95, distance: 333.0
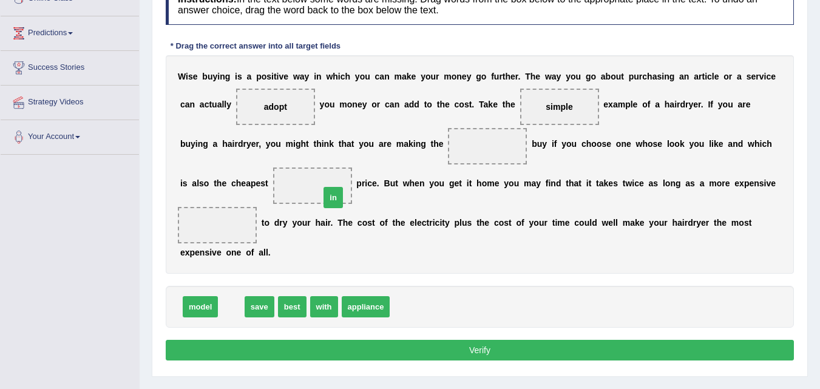
drag, startPoint x: 233, startPoint y: 310, endPoint x: 335, endPoint y: 199, distance: 150.0
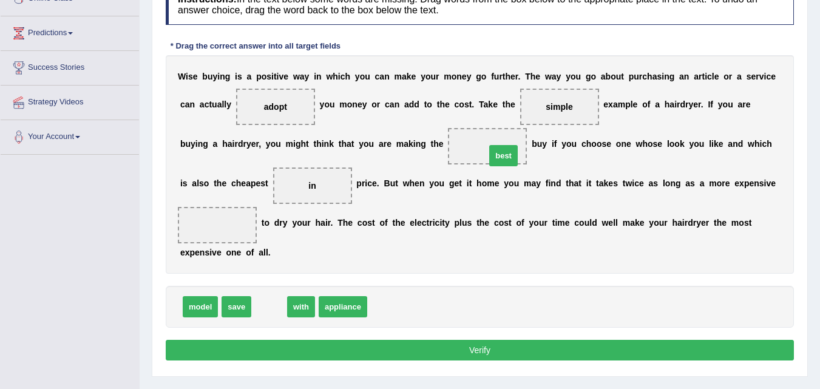
drag, startPoint x: 276, startPoint y: 302, endPoint x: 509, endPoint y: 152, distance: 277.6
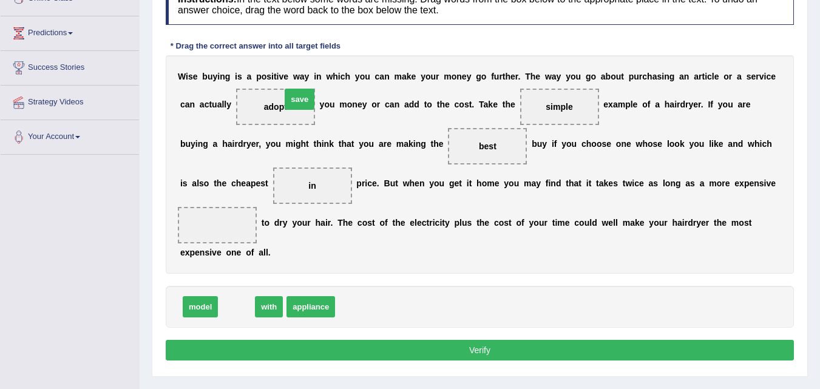
drag, startPoint x: 253, startPoint y: 290, endPoint x: 281, endPoint y: 96, distance: 196.2
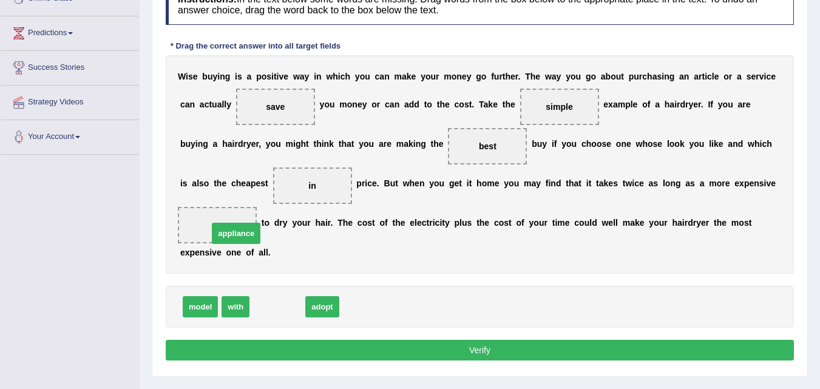
drag, startPoint x: 279, startPoint y: 309, endPoint x: 238, endPoint y: 235, distance: 84.3
click at [349, 358] on button "Verify" at bounding box center [480, 350] width 629 height 21
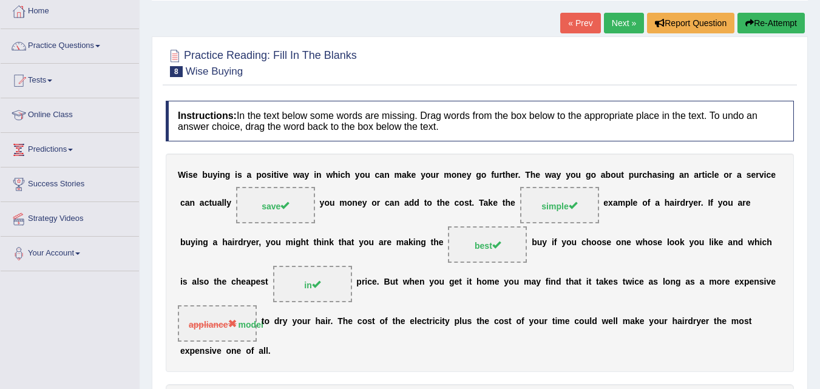
scroll to position [61, 0]
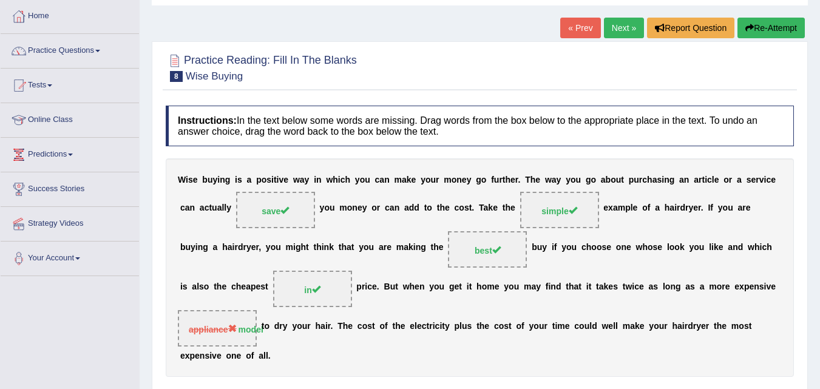
click at [609, 30] on link "Next »" at bounding box center [624, 28] width 40 height 21
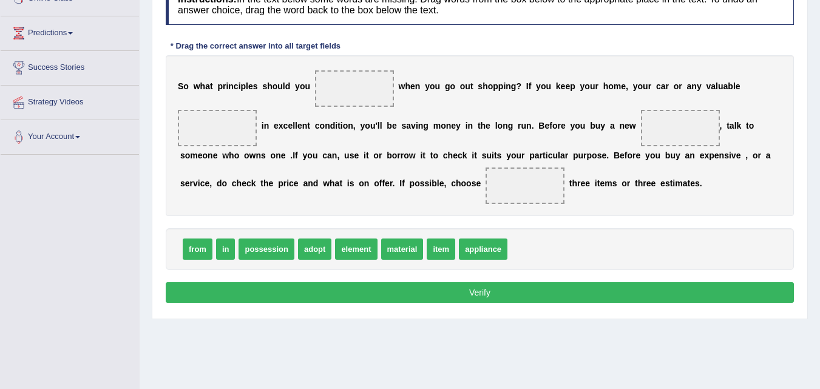
scroll to position [121, 0]
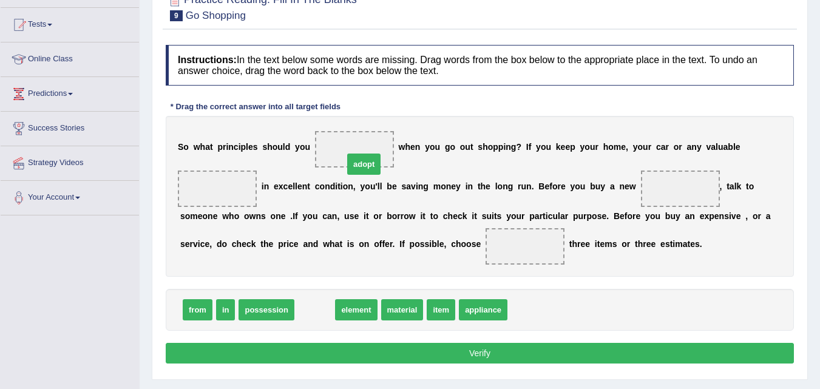
drag, startPoint x: 316, startPoint y: 314, endPoint x: 362, endPoint y: 172, distance: 148.8
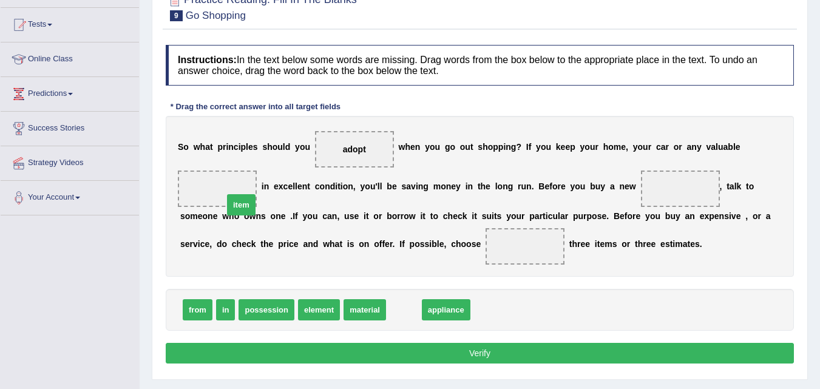
drag, startPoint x: 403, startPoint y: 310, endPoint x: 230, endPoint y: 202, distance: 204.1
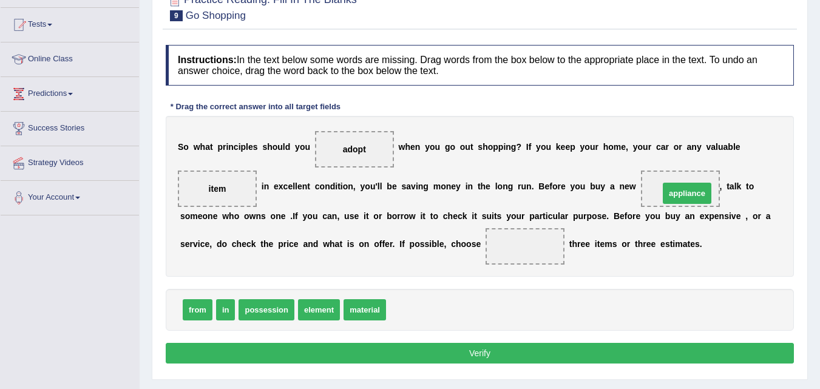
drag, startPoint x: 407, startPoint y: 309, endPoint x: 680, endPoint y: 193, distance: 297.1
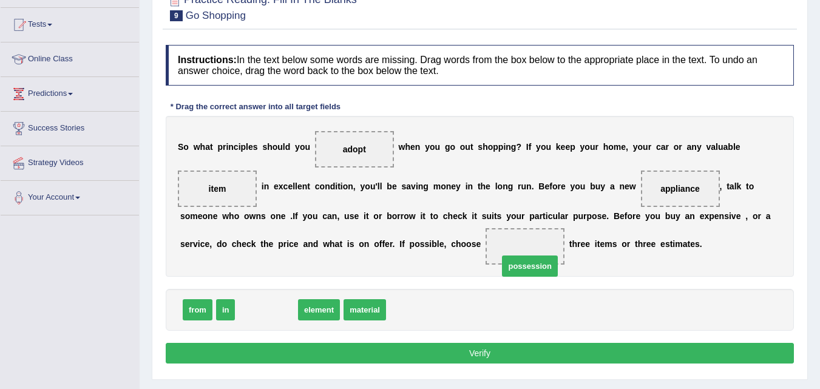
drag, startPoint x: 263, startPoint y: 314, endPoint x: 526, endPoint y: 263, distance: 267.9
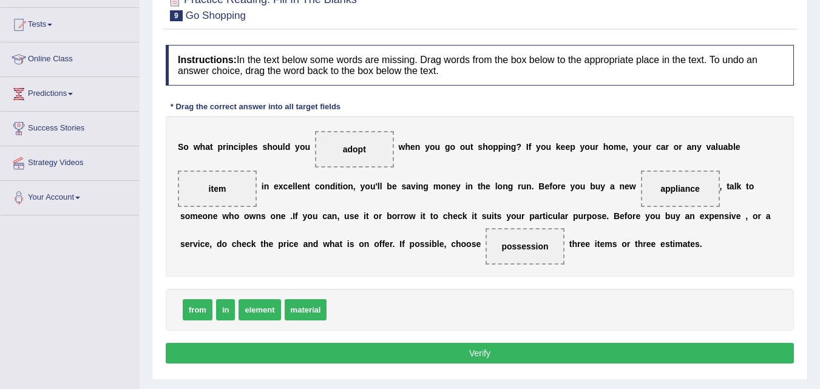
click at [459, 356] on button "Verify" at bounding box center [480, 353] width 629 height 21
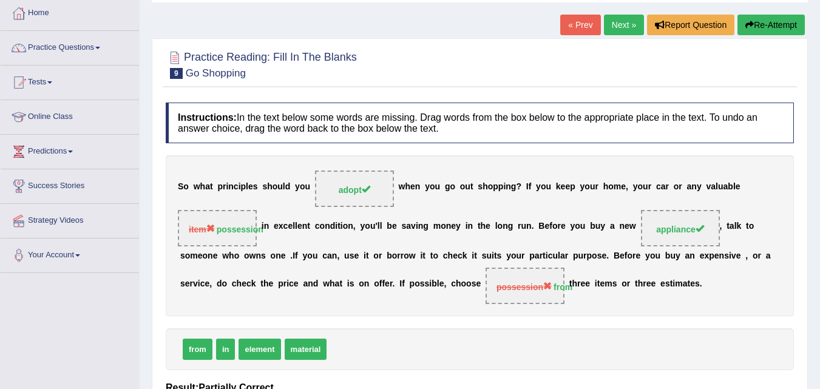
scroll to position [0, 0]
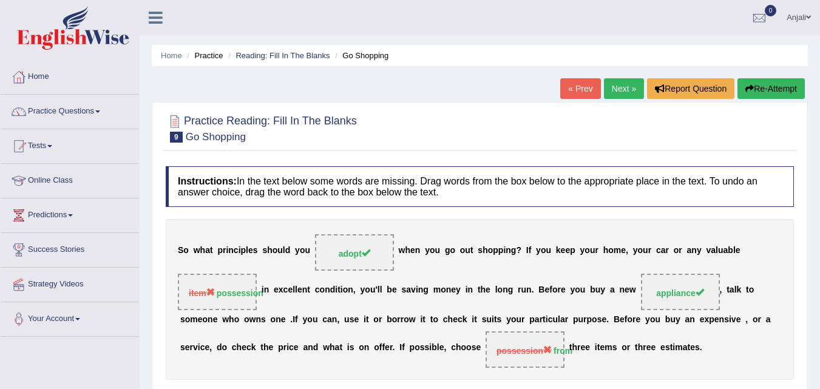
click at [626, 89] on link "Next »" at bounding box center [624, 88] width 40 height 21
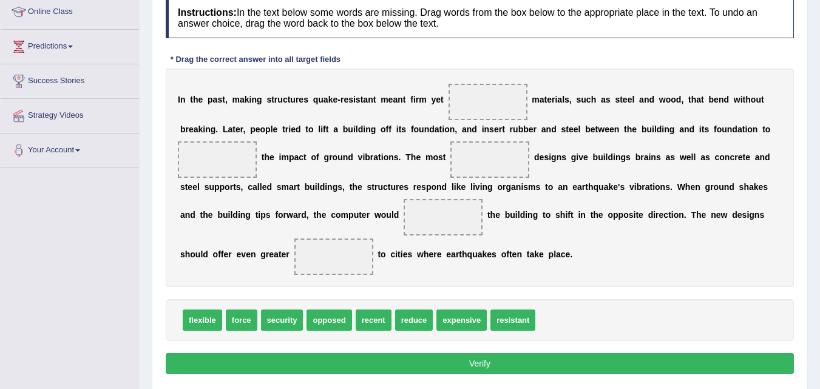
scroll to position [182, 0]
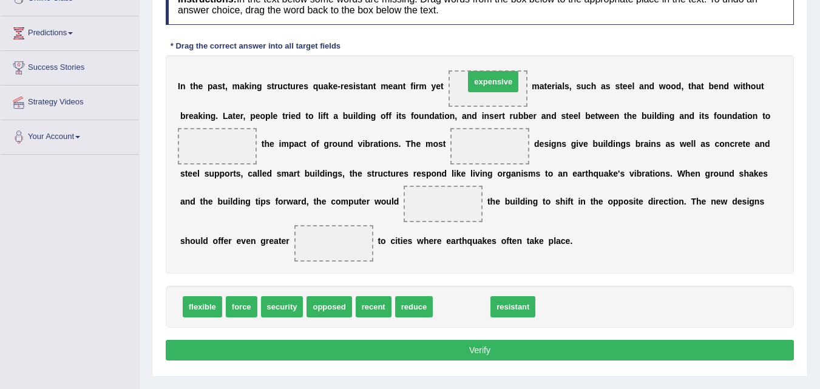
drag, startPoint x: 462, startPoint y: 312, endPoint x: 493, endPoint y: 86, distance: 227.5
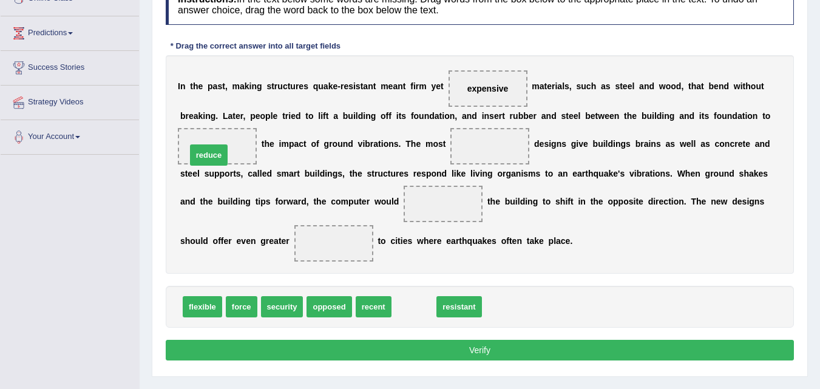
drag, startPoint x: 421, startPoint y: 308, endPoint x: 216, endPoint y: 156, distance: 255.3
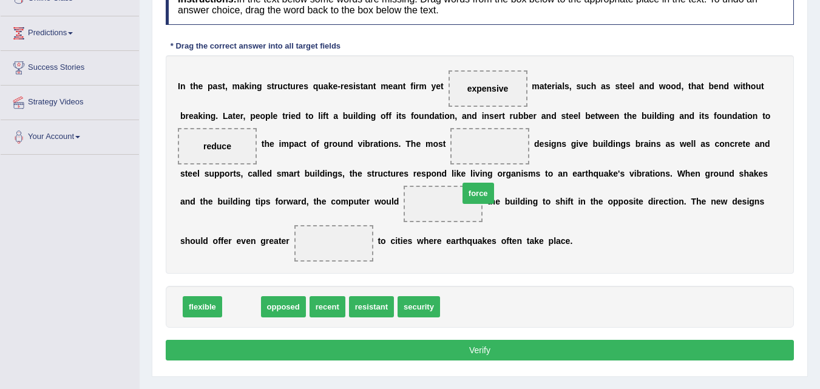
drag, startPoint x: 250, startPoint y: 309, endPoint x: 486, endPoint y: 196, distance: 262.7
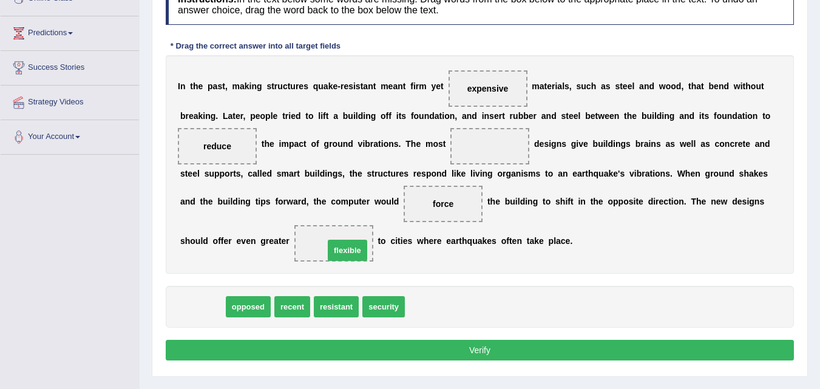
drag, startPoint x: 206, startPoint y: 313, endPoint x: 352, endPoint y: 256, distance: 155.7
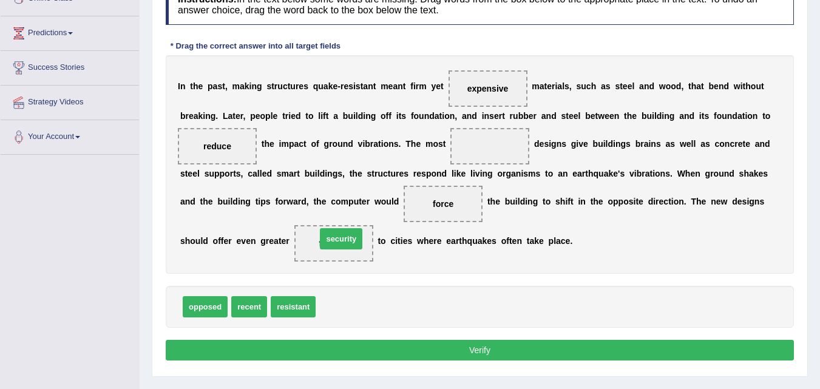
drag, startPoint x: 343, startPoint y: 305, endPoint x: 344, endPoint y: 237, distance: 68.0
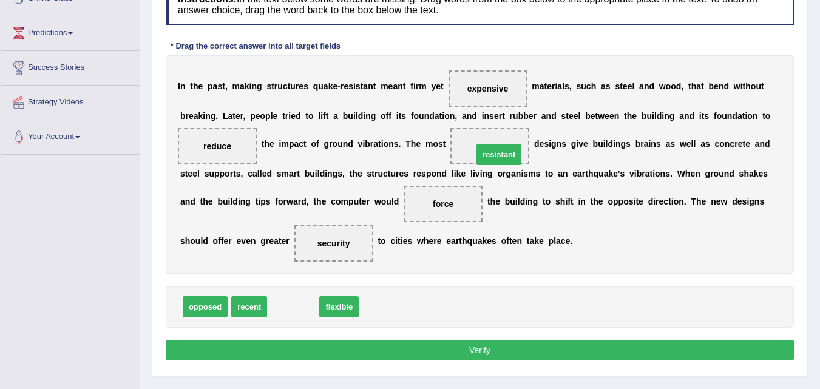
drag, startPoint x: 301, startPoint y: 305, endPoint x: 507, endPoint y: 152, distance: 256.2
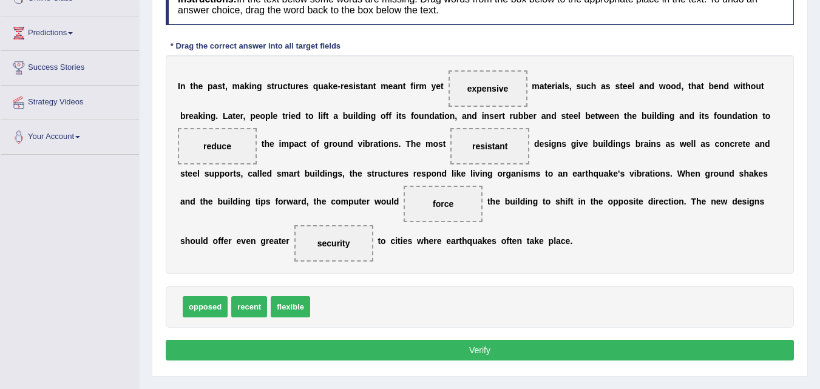
click at [414, 353] on button "Verify" at bounding box center [480, 350] width 629 height 21
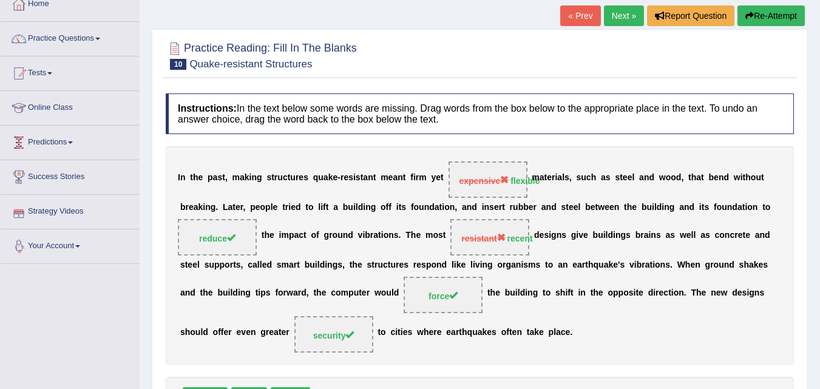
scroll to position [61, 0]
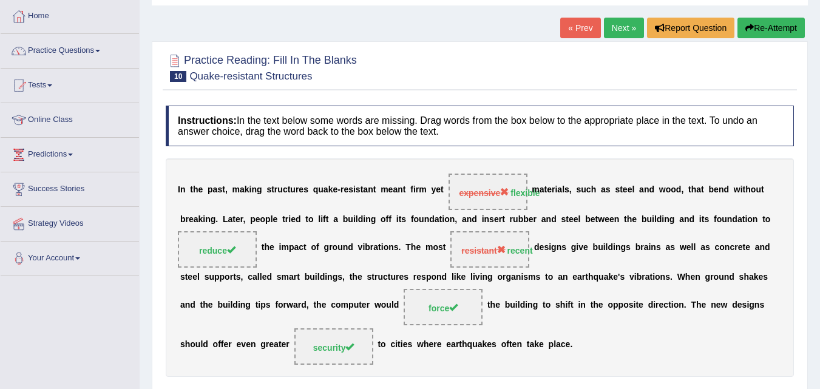
click at [622, 22] on link "Next »" at bounding box center [624, 28] width 40 height 21
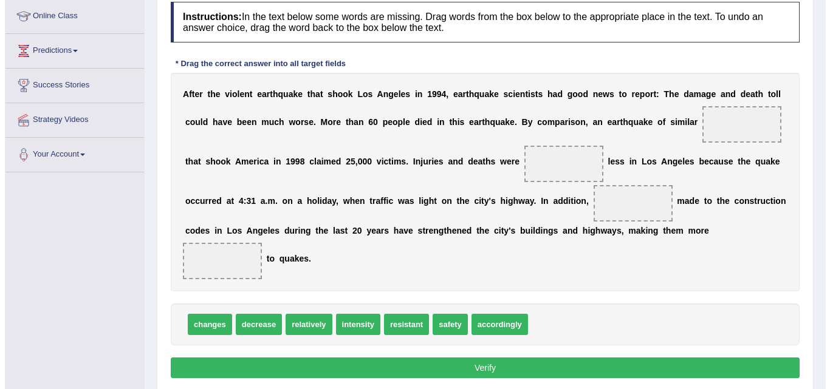
scroll to position [182, 0]
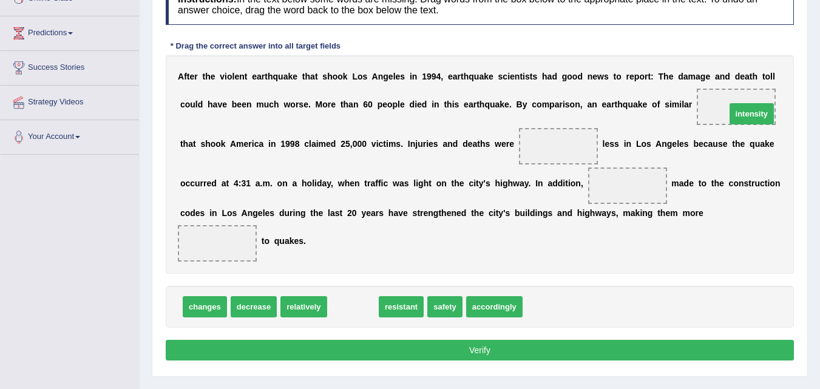
drag, startPoint x: 354, startPoint y: 306, endPoint x: 752, endPoint y: 114, distance: 442.5
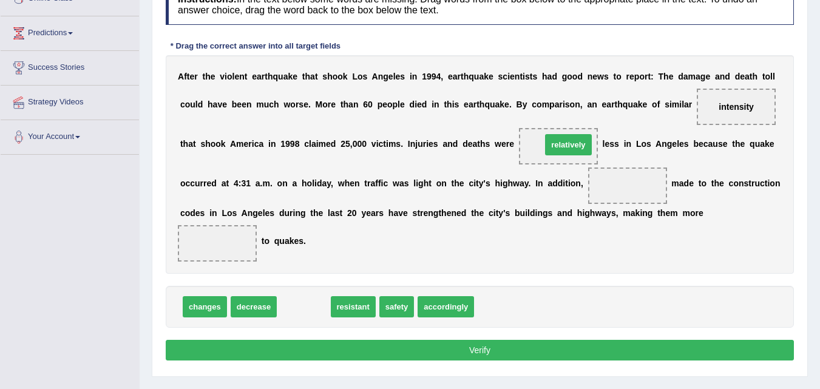
drag, startPoint x: 307, startPoint y: 304, endPoint x: 572, endPoint y: 142, distance: 310.2
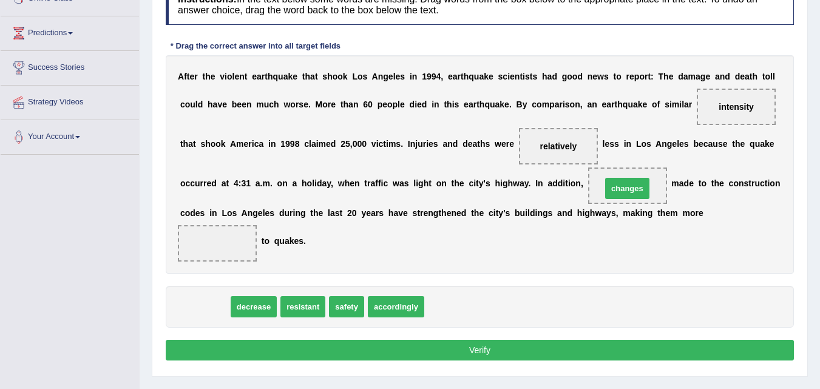
drag, startPoint x: 211, startPoint y: 311, endPoint x: 636, endPoint y: 191, distance: 441.8
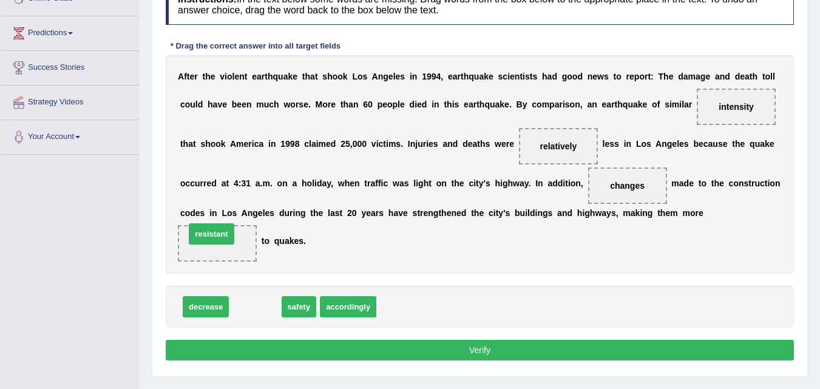
drag, startPoint x: 257, startPoint y: 306, endPoint x: 211, endPoint y: 240, distance: 80.4
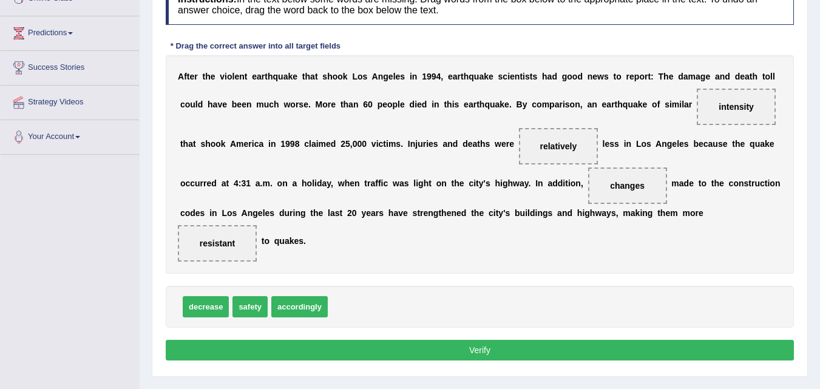
click at [360, 345] on button "Verify" at bounding box center [480, 350] width 629 height 21
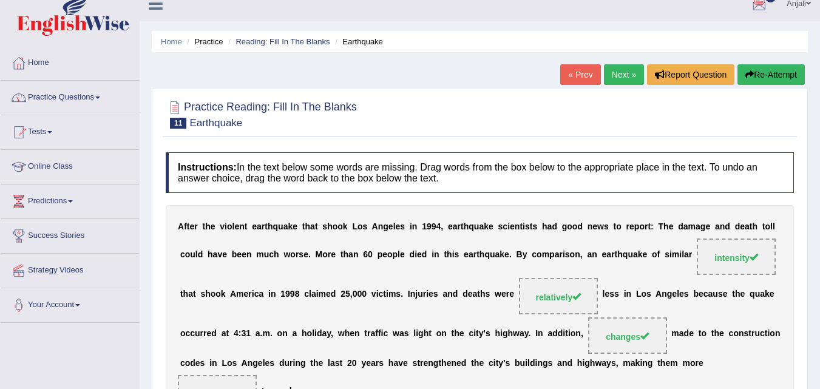
scroll to position [0, 0]
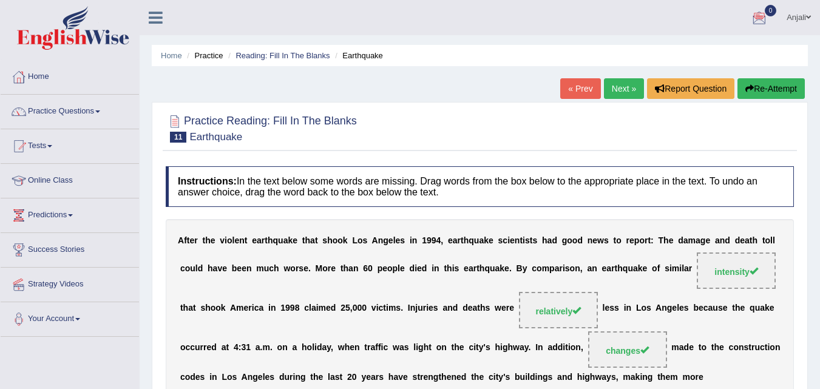
click at [628, 86] on link "Next »" at bounding box center [624, 88] width 40 height 21
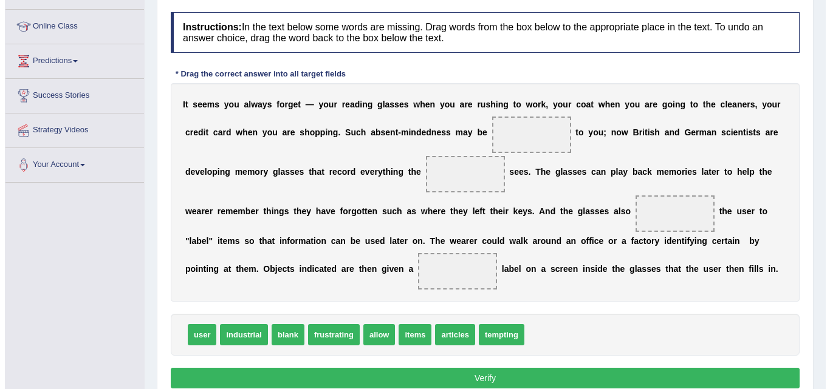
scroll to position [182, 0]
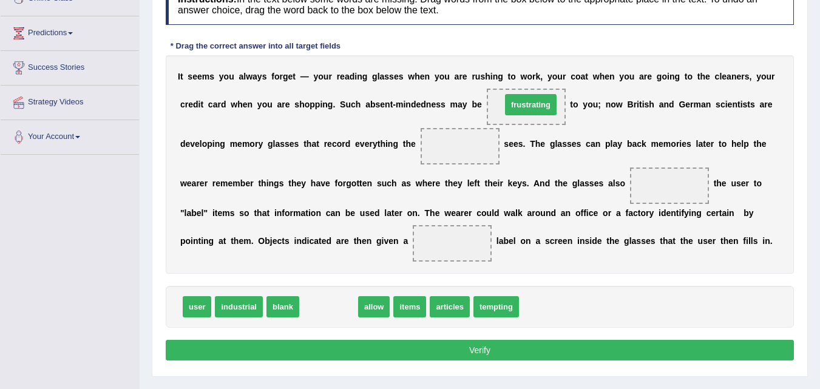
drag, startPoint x: 339, startPoint y: 309, endPoint x: 542, endPoint y: 106, distance: 286.0
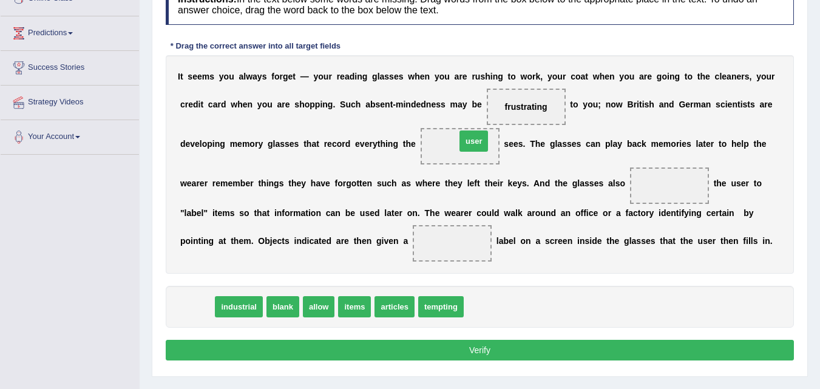
drag, startPoint x: 197, startPoint y: 310, endPoint x: 474, endPoint y: 144, distance: 322.8
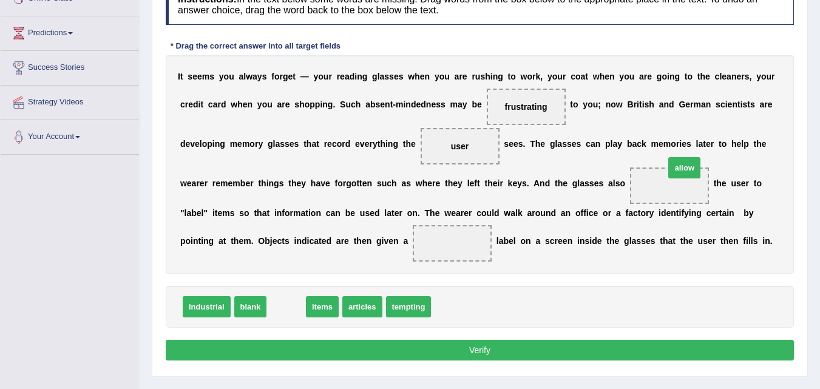
drag, startPoint x: 281, startPoint y: 305, endPoint x: 679, endPoint y: 166, distance: 422.0
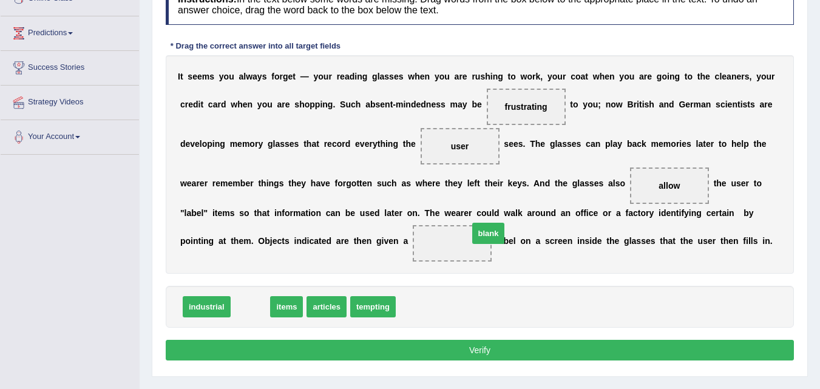
drag, startPoint x: 244, startPoint y: 305, endPoint x: 482, endPoint y: 231, distance: 249.1
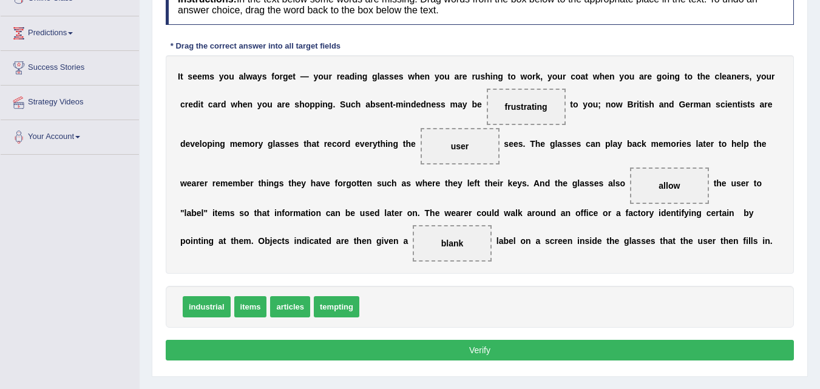
click at [449, 346] on button "Verify" at bounding box center [480, 350] width 629 height 21
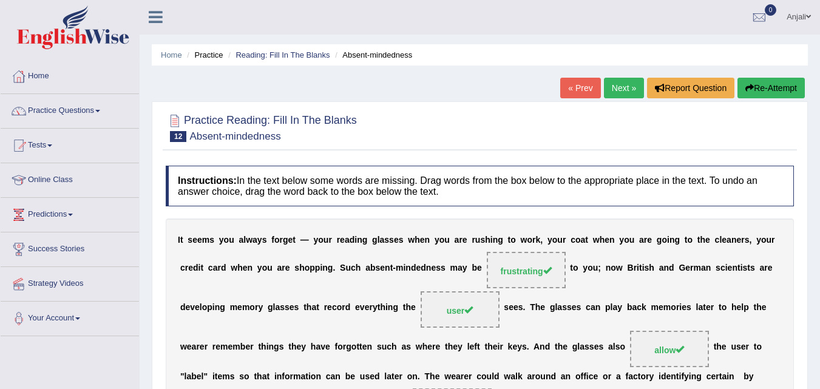
scroll to position [0, 0]
click at [617, 88] on link "Next »" at bounding box center [624, 88] width 40 height 21
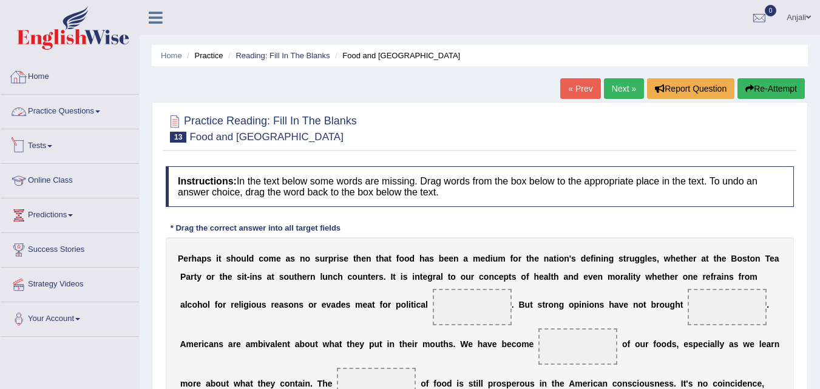
click at [94, 111] on link "Practice Questions" at bounding box center [70, 110] width 138 height 30
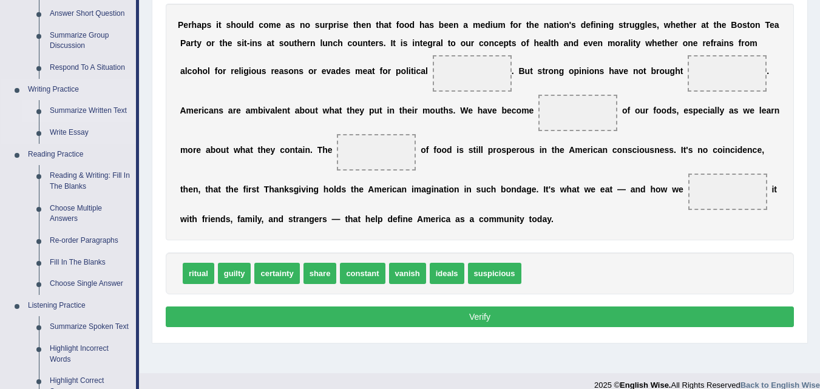
scroll to position [304, 0]
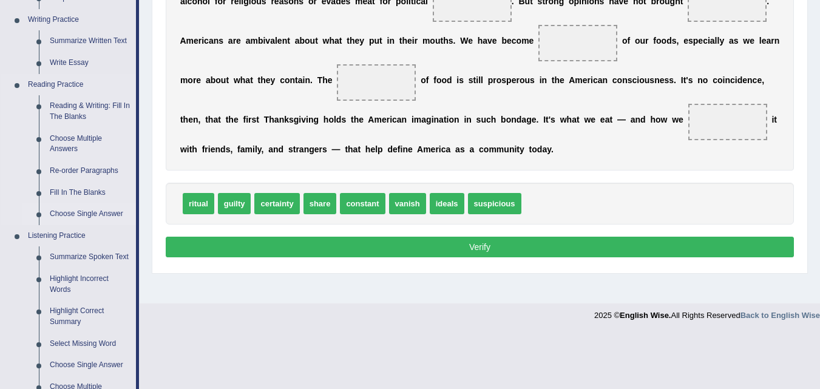
click at [90, 216] on link "Choose Single Answer" at bounding box center [90, 214] width 92 height 22
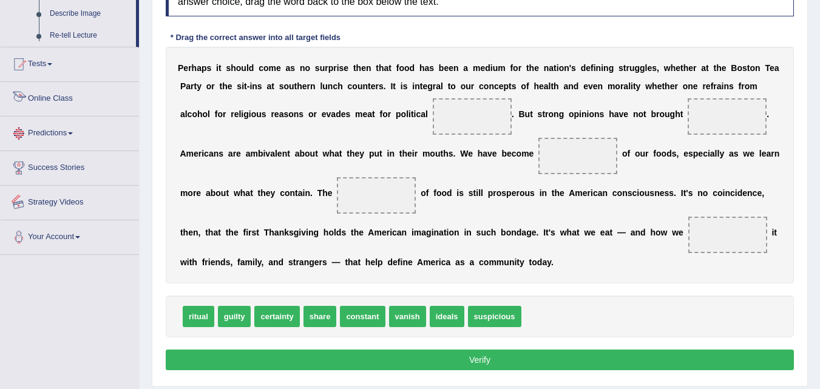
scroll to position [248, 0]
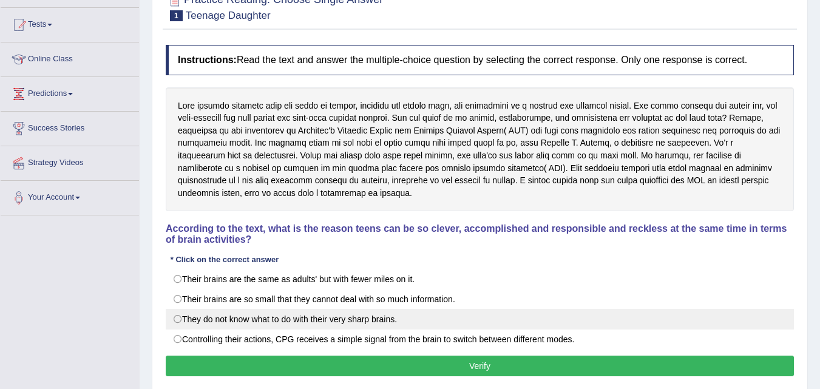
click at [185, 319] on label "They do not know what to do with their very sharp brains." at bounding box center [480, 319] width 629 height 21
radio input "true"
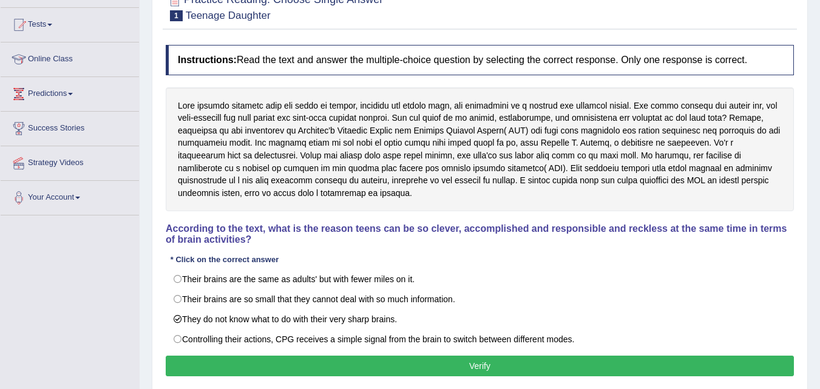
click at [207, 362] on button "Verify" at bounding box center [480, 366] width 629 height 21
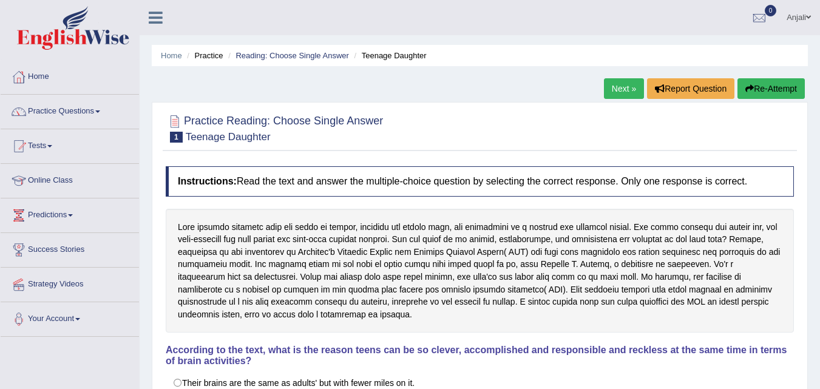
click at [629, 88] on link "Next »" at bounding box center [624, 88] width 40 height 21
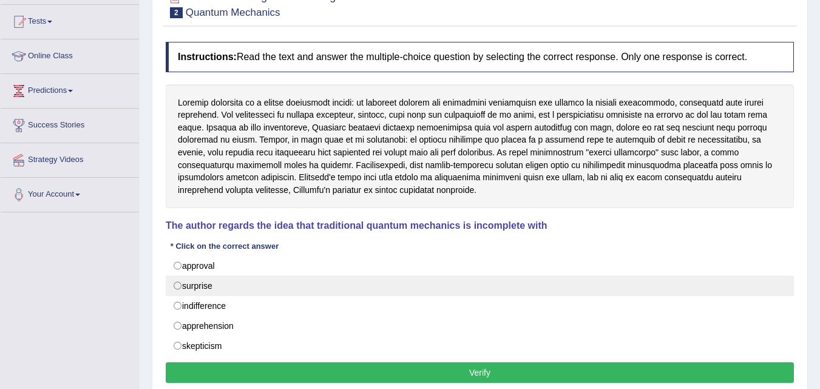
scroll to position [121, 0]
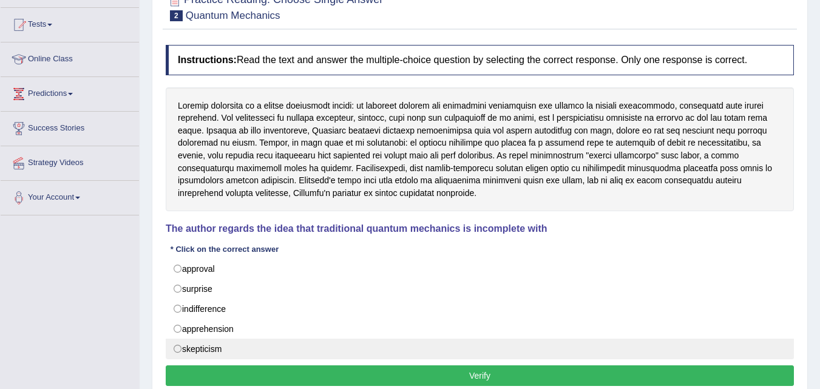
click at [230, 346] on label "skepticism" at bounding box center [480, 349] width 629 height 21
radio input "true"
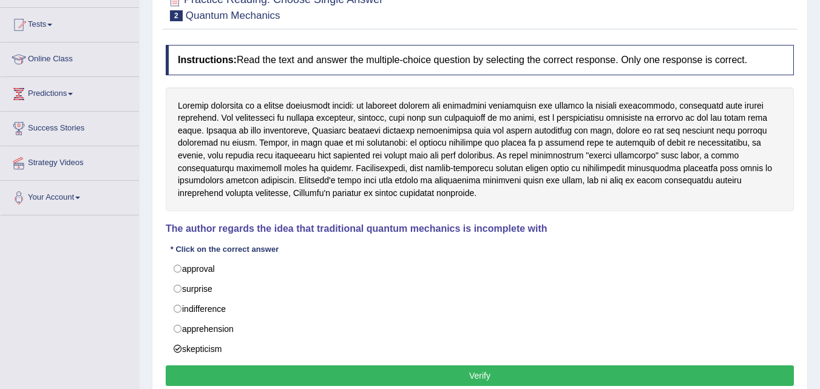
click at [239, 367] on button "Verify" at bounding box center [480, 376] width 629 height 21
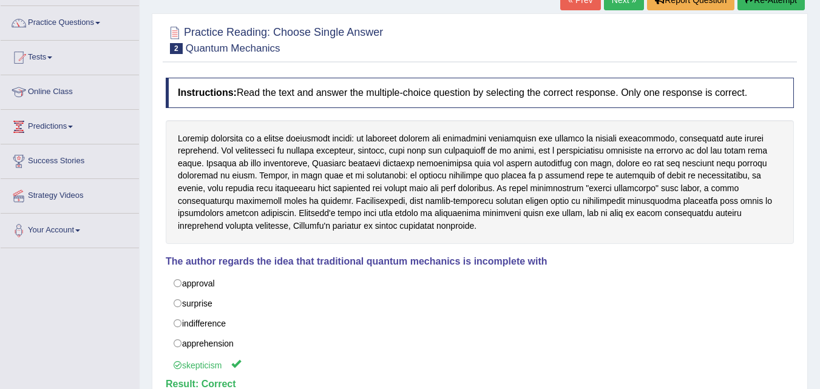
scroll to position [61, 0]
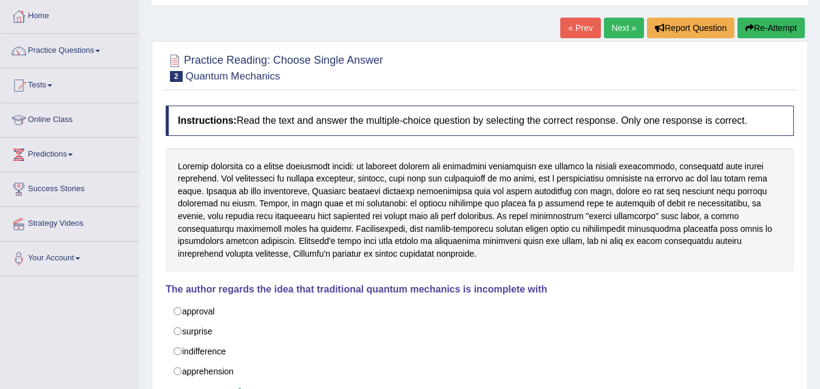
click at [621, 35] on link "Next »" at bounding box center [624, 28] width 40 height 21
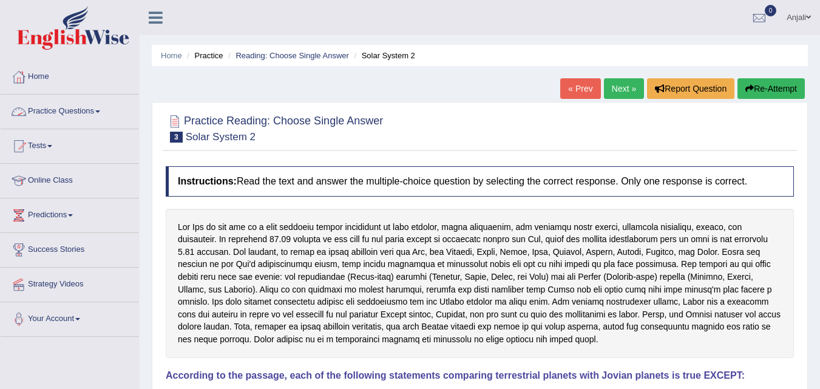
click at [72, 114] on link "Practice Questions" at bounding box center [70, 110] width 138 height 30
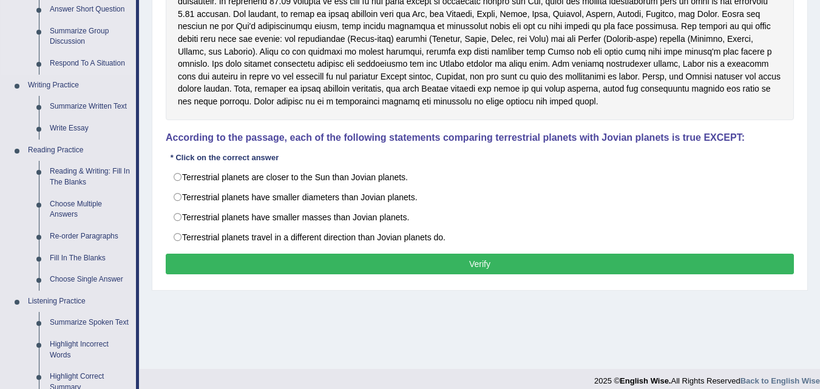
scroll to position [243, 0]
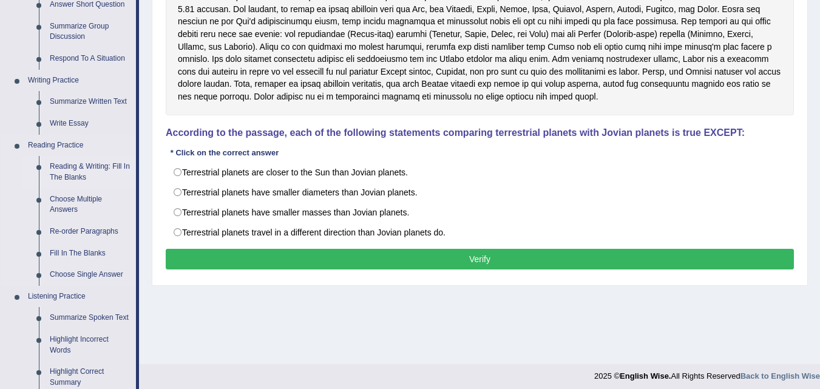
click at [90, 171] on link "Reading & Writing: Fill In The Blanks" at bounding box center [90, 172] width 92 height 32
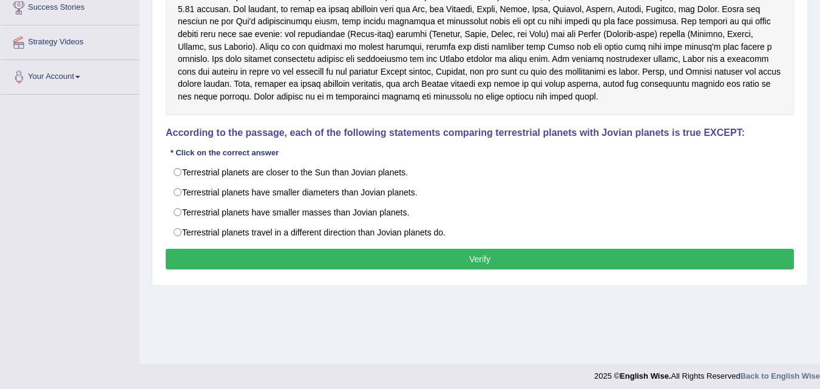
scroll to position [248, 0]
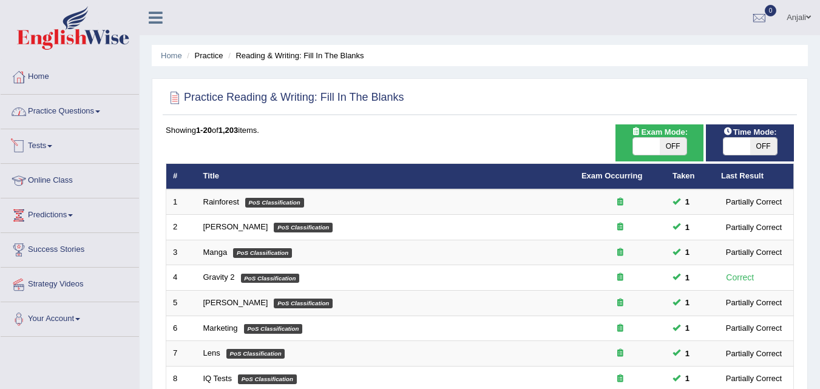
click at [72, 117] on link "Practice Questions" at bounding box center [70, 110] width 138 height 30
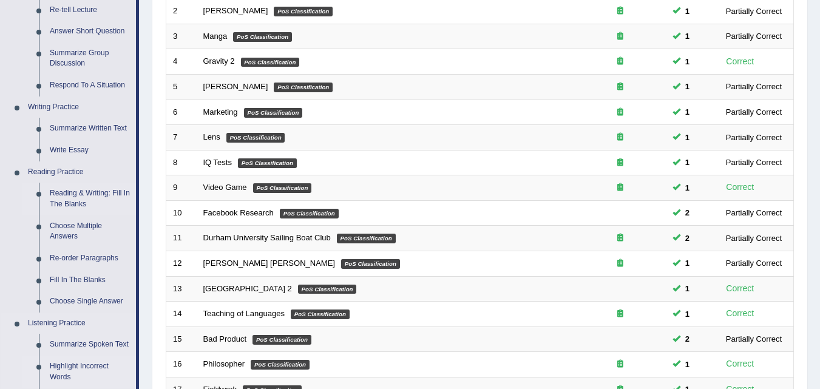
scroll to position [182, 0]
